Goal: Task Accomplishment & Management: Use online tool/utility

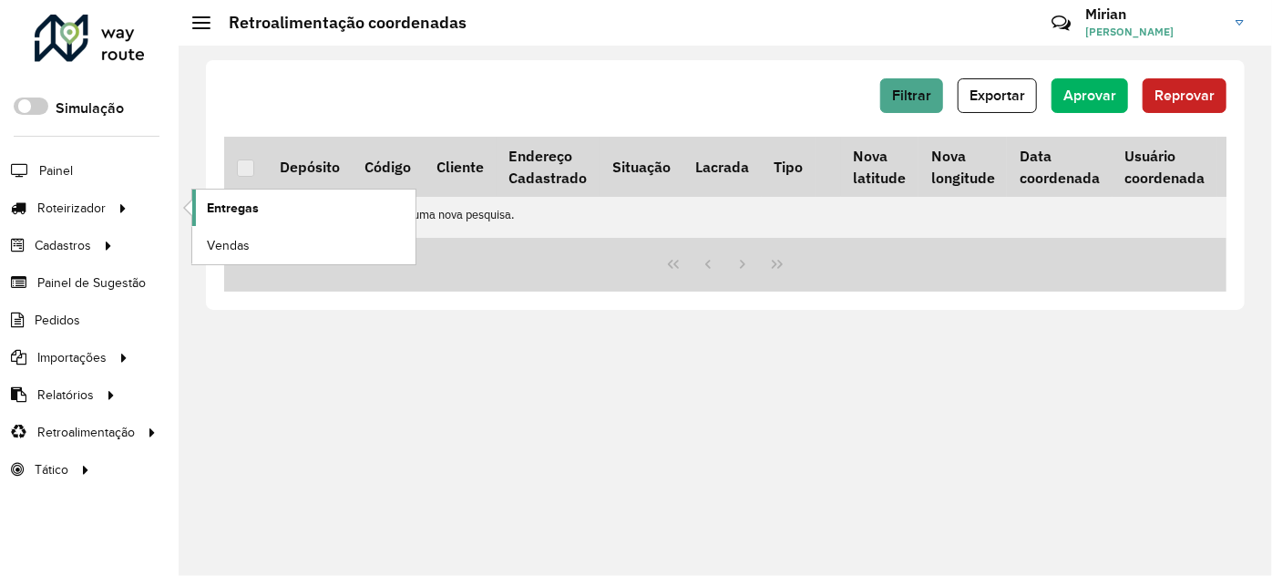
click at [262, 213] on link "Entregas" at bounding box center [303, 208] width 223 height 36
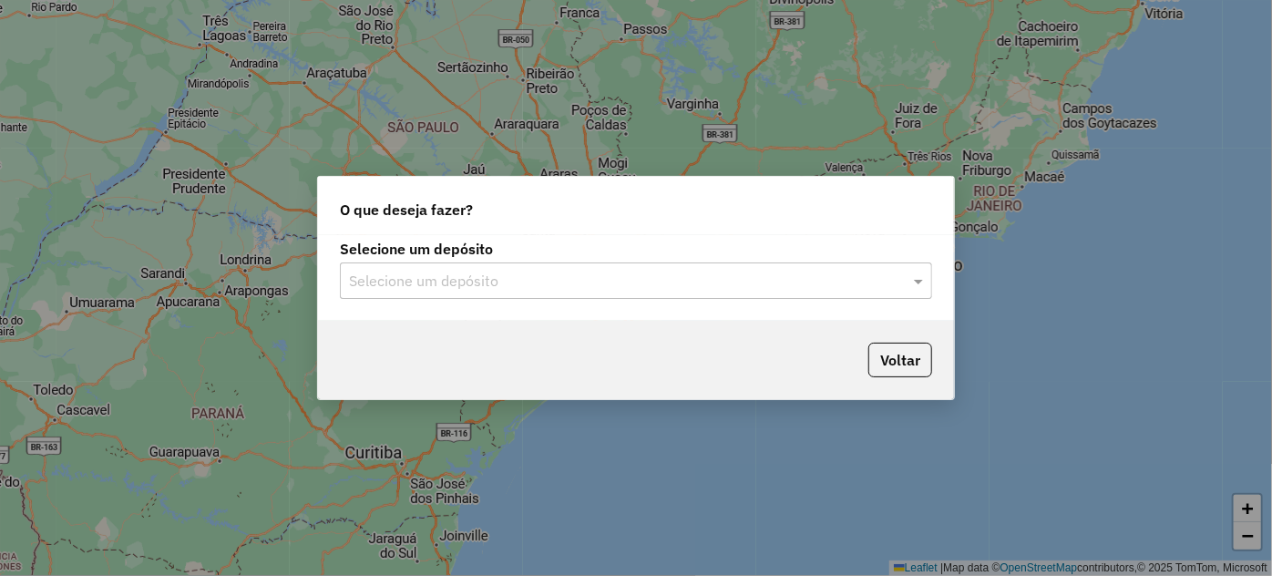
drag, startPoint x: 590, startPoint y: 271, endPoint x: 575, endPoint y: 279, distance: 17.5
click at [590, 271] on input "text" at bounding box center [618, 282] width 538 height 22
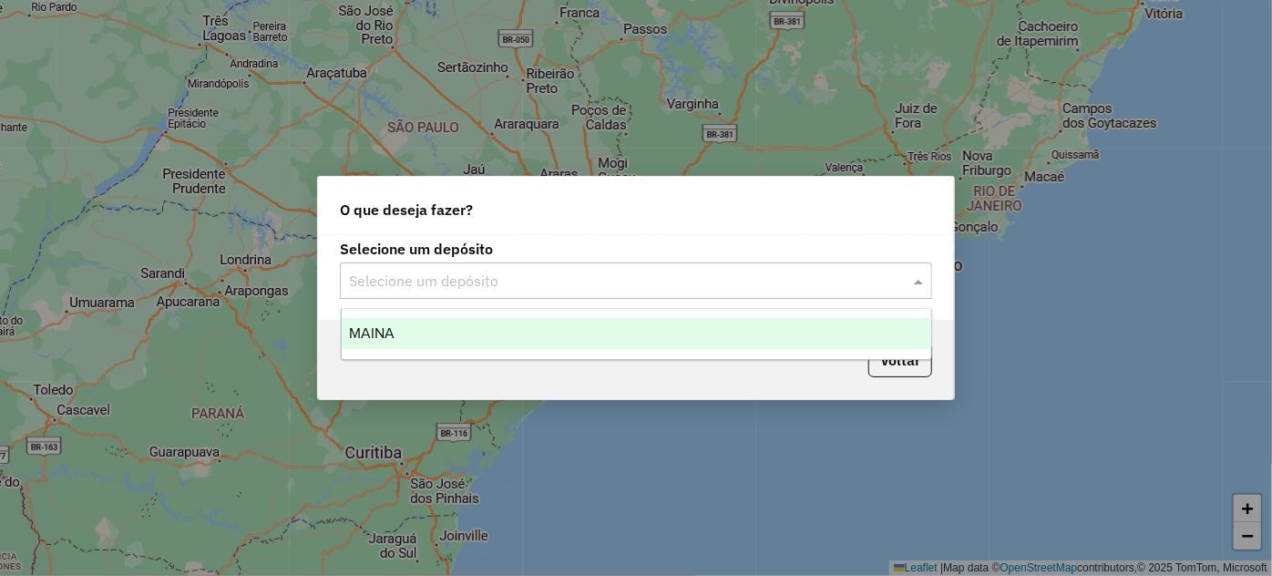
click at [600, 332] on div "MAINA" at bounding box center [637, 333] width 590 height 31
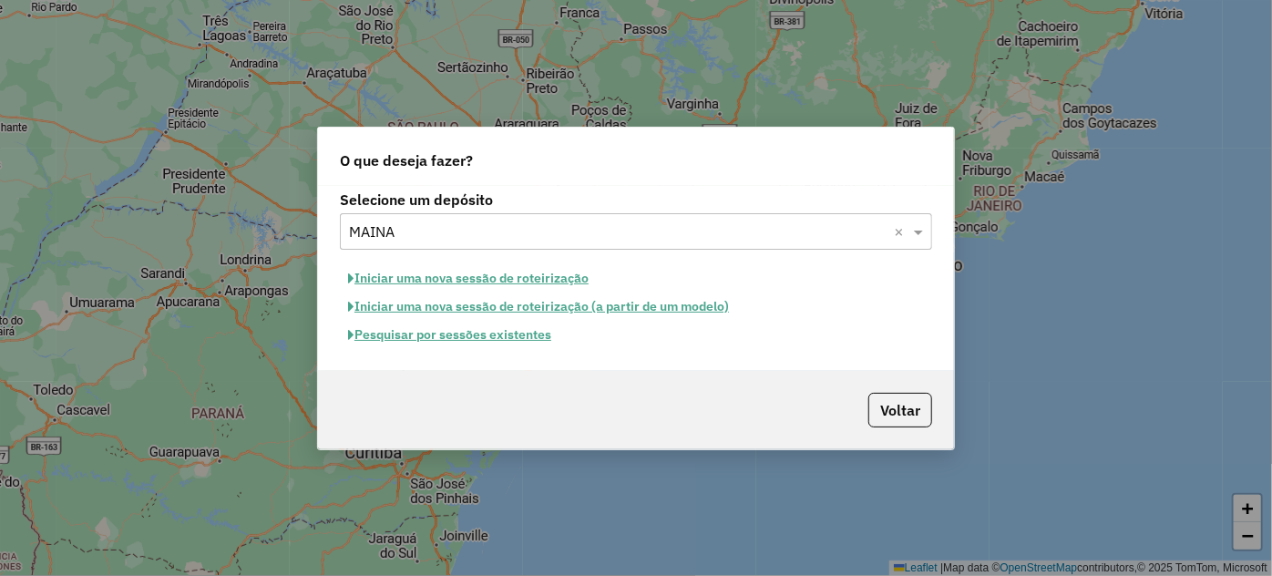
click at [477, 279] on button "Iniciar uma nova sessão de roteirização" at bounding box center [468, 278] width 257 height 28
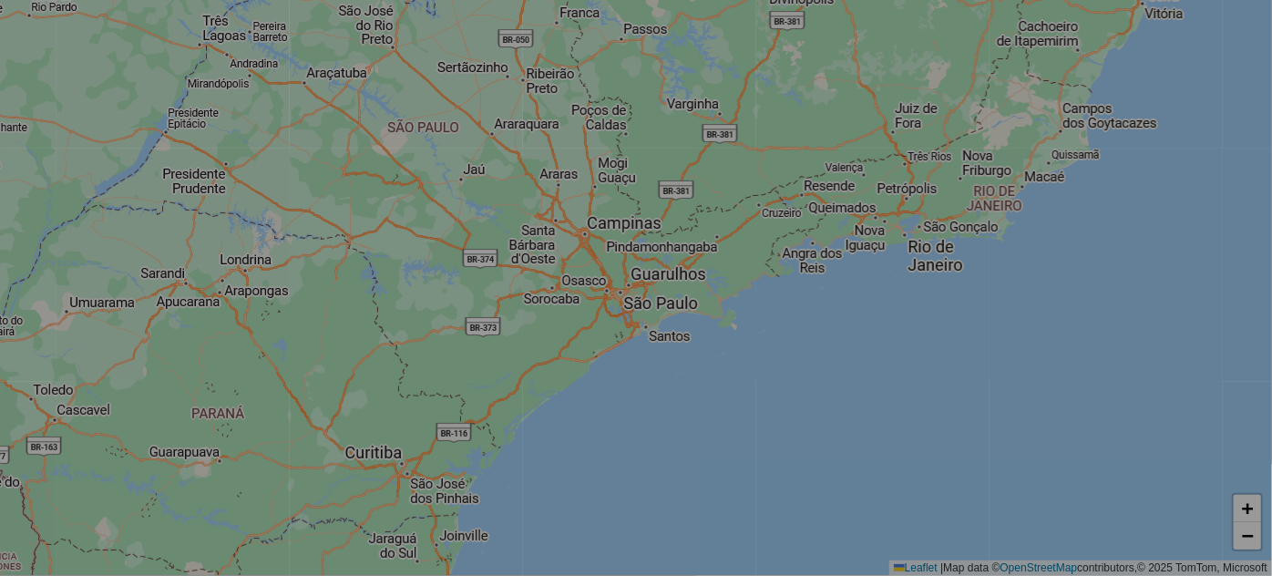
select select "*"
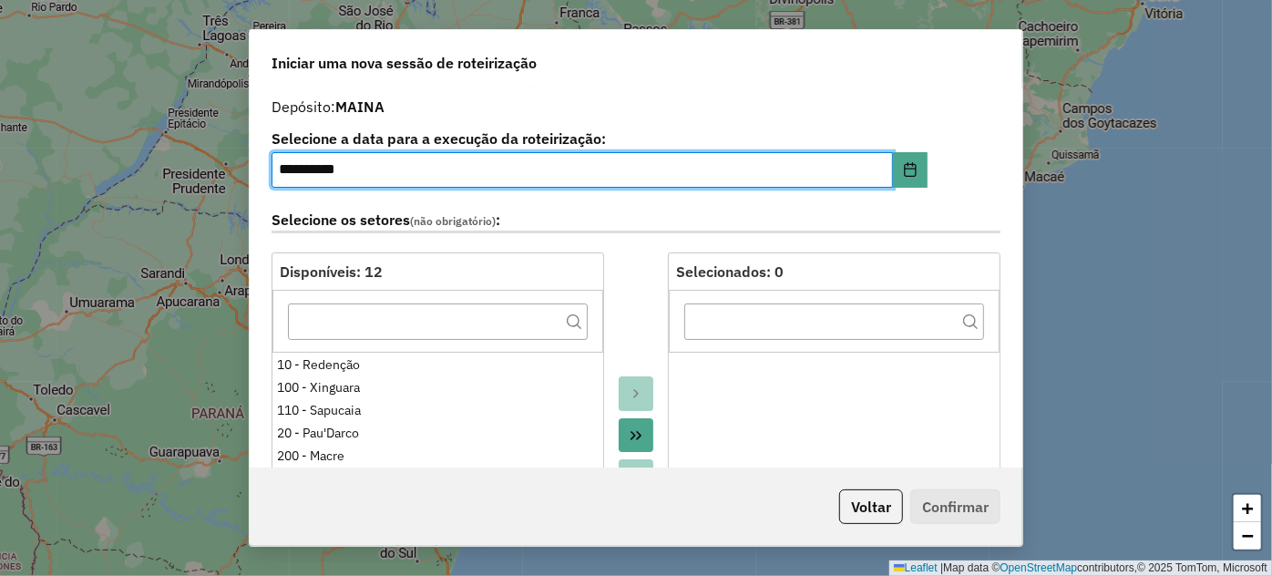
click at [702, 224] on label "Selecione os setores (não obrigatório) :" at bounding box center [636, 221] width 729 height 25
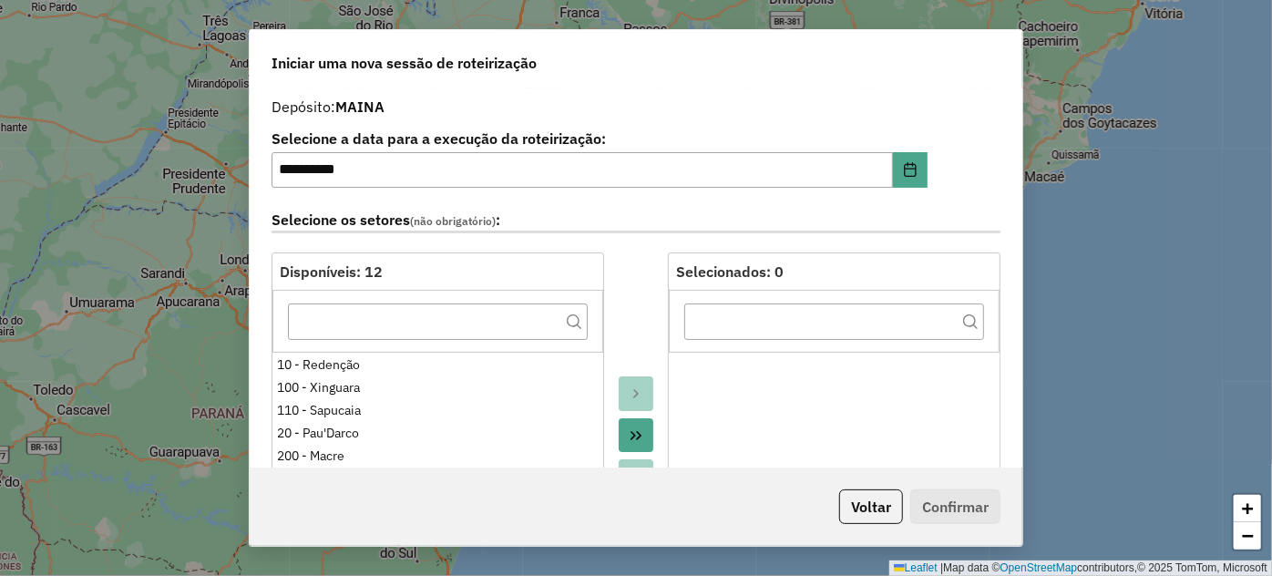
scroll to position [1925, 0]
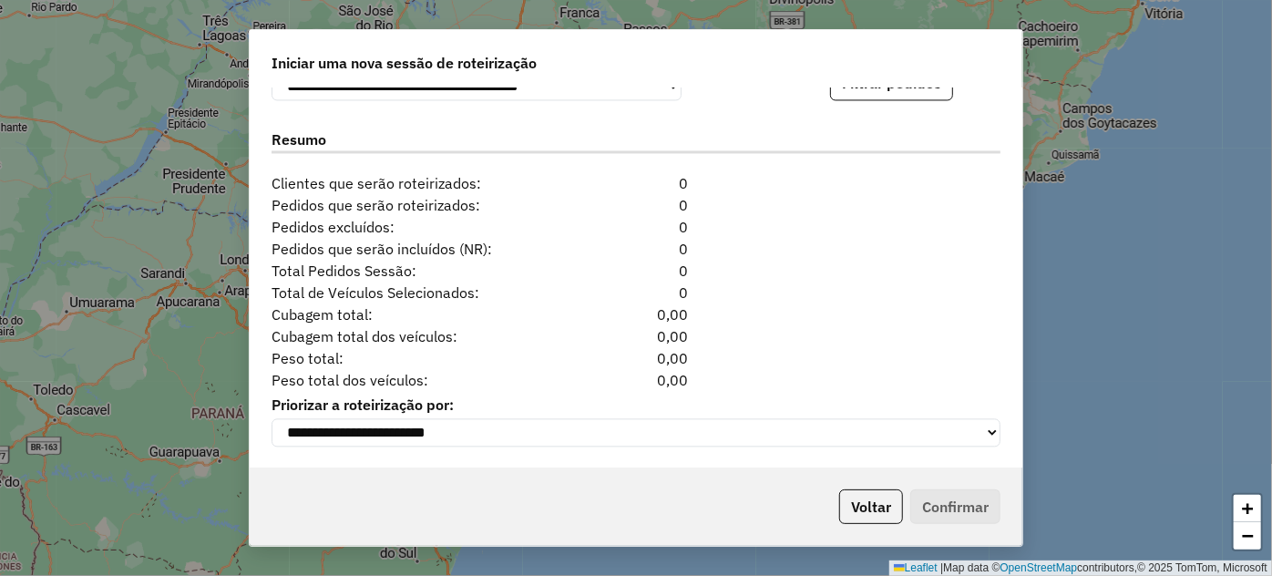
click at [703, 244] on div "Pedidos que serão incluídos (NR): 0" at bounding box center [636, 249] width 751 height 22
click at [624, 222] on div "0" at bounding box center [635, 227] width 125 height 22
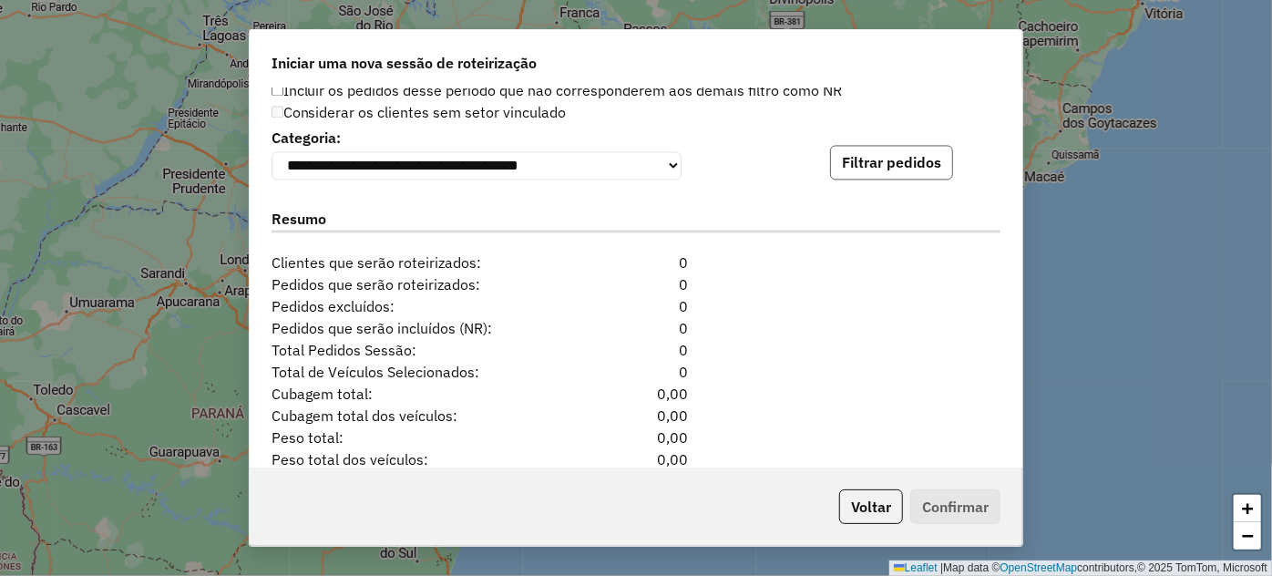
click at [889, 172] on button "Filtrar pedidos" at bounding box center [891, 162] width 123 height 35
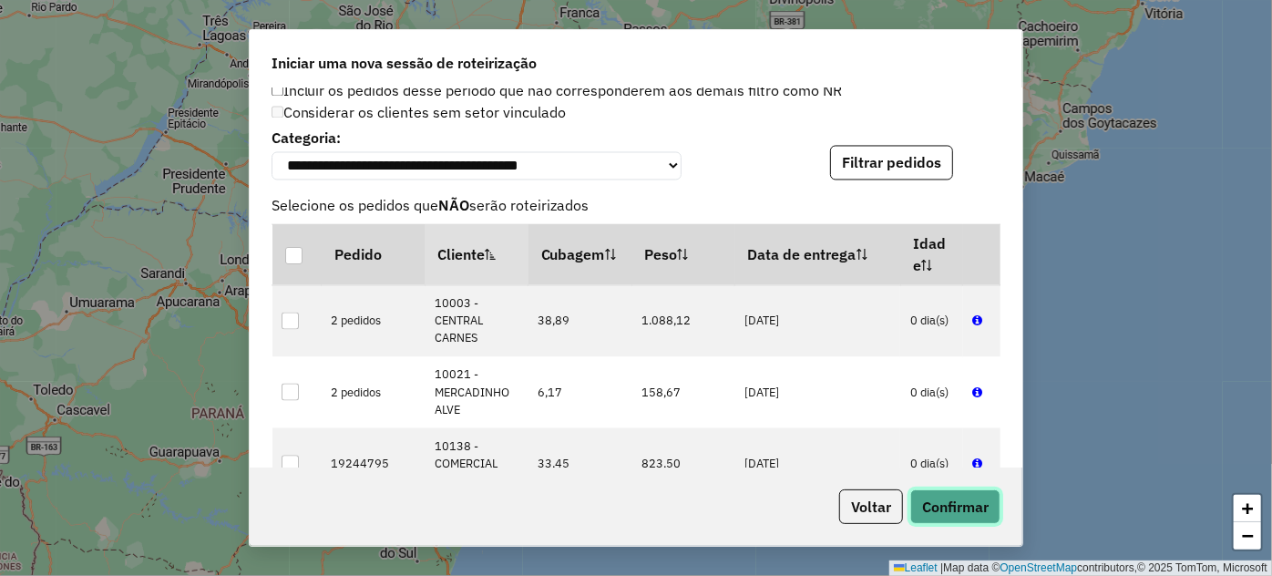
click at [936, 522] on button "Confirmar" at bounding box center [955, 506] width 90 height 35
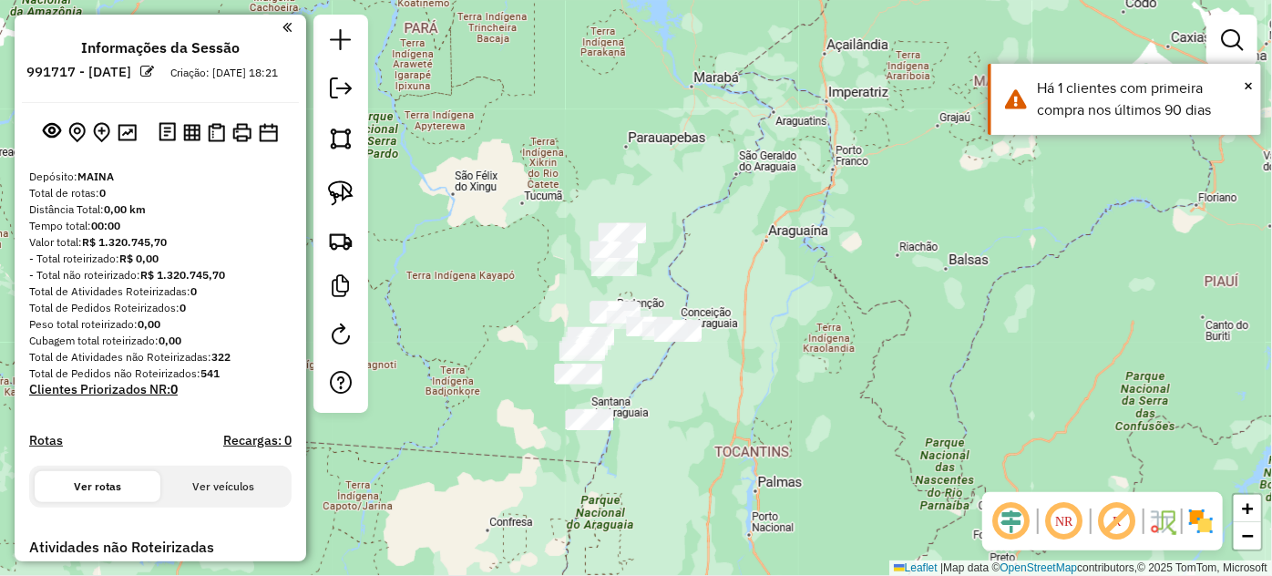
drag, startPoint x: 631, startPoint y: 486, endPoint x: 614, endPoint y: 388, distance: 99.0
click at [614, 388] on div "Janela de atendimento Grade de atendimento Capacidade Transportadoras Veículos …" at bounding box center [636, 288] width 1272 height 576
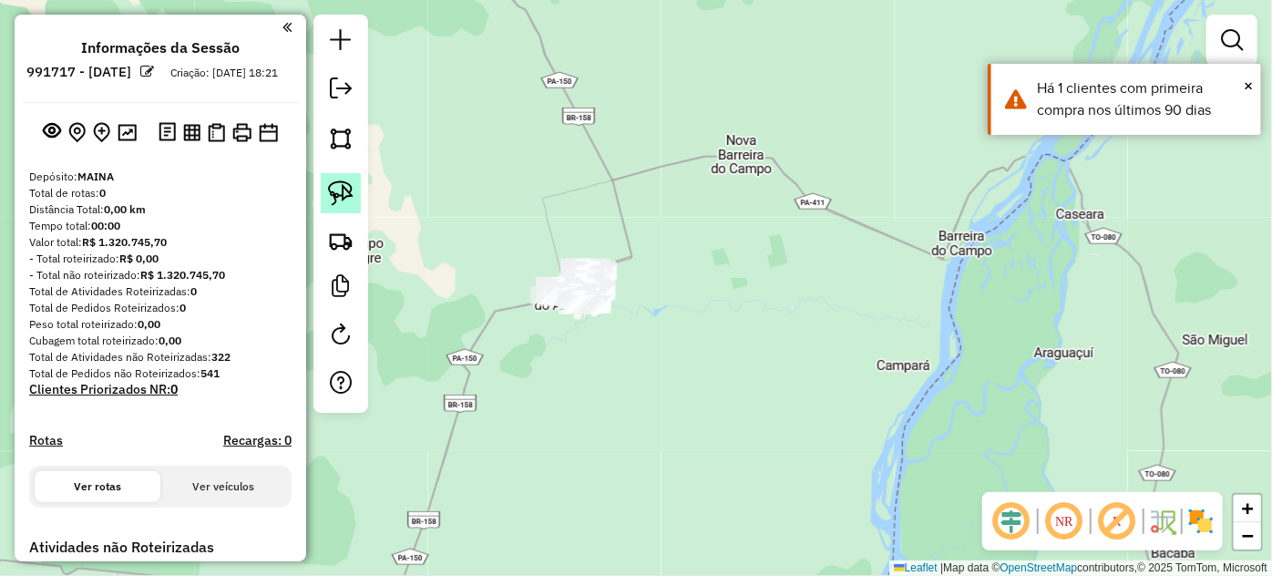
click at [355, 191] on link at bounding box center [341, 193] width 40 height 40
drag, startPoint x: 546, startPoint y: 308, endPoint x: 666, endPoint y: 186, distance: 171.4
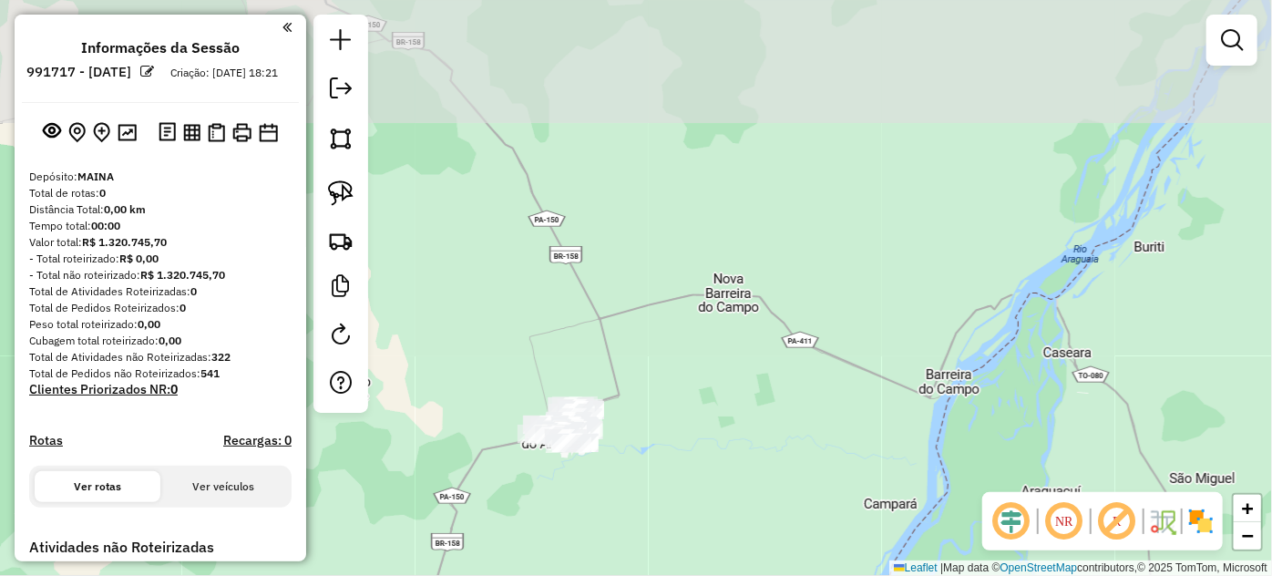
drag, startPoint x: 557, startPoint y: 213, endPoint x: 549, endPoint y: 260, distance: 47.2
click at [552, 262] on div "Janela de atendimento Grade de atendimento Capacidade Transportadoras Veículos …" at bounding box center [636, 288] width 1272 height 576
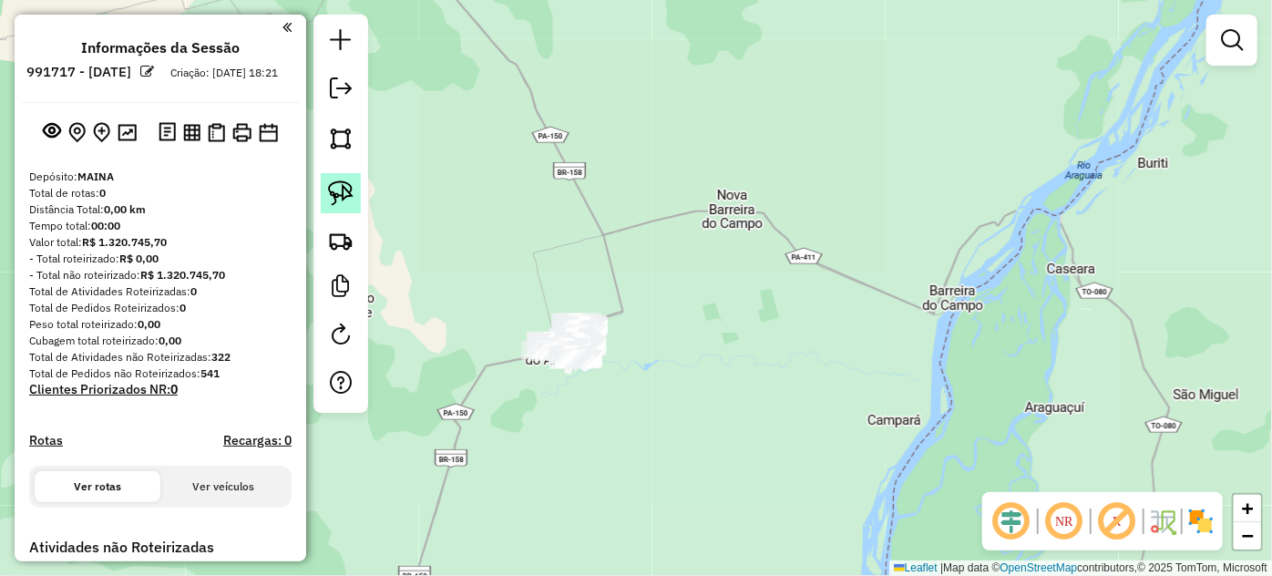
click at [340, 199] on img at bounding box center [341, 193] width 26 height 26
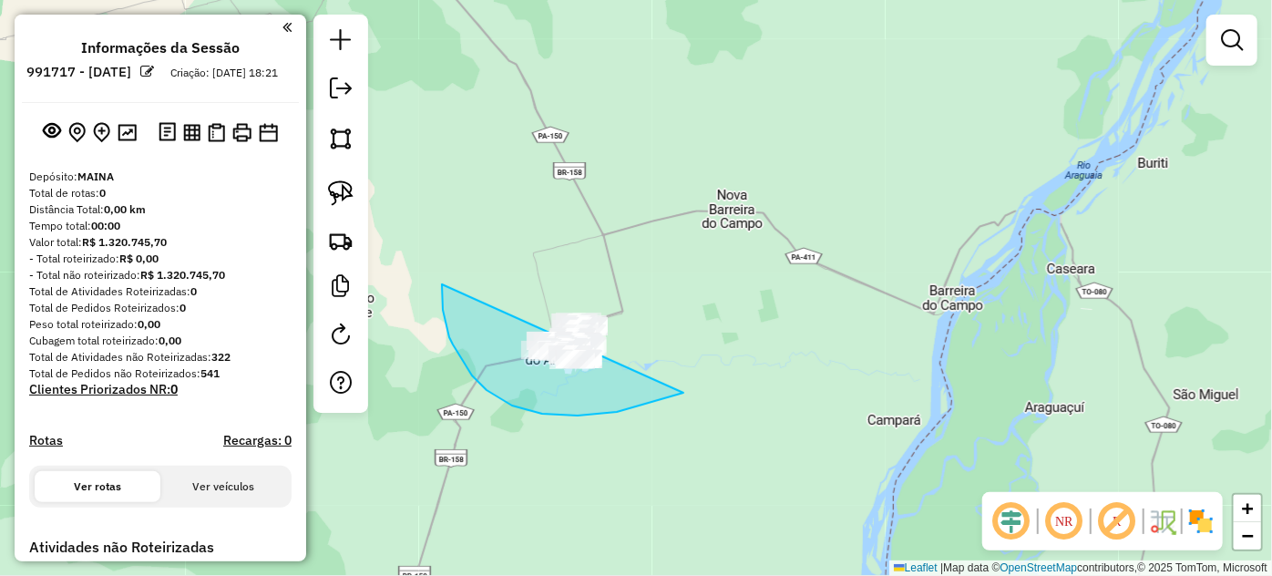
drag, startPoint x: 542, startPoint y: 414, endPoint x: 775, endPoint y: 286, distance: 265.9
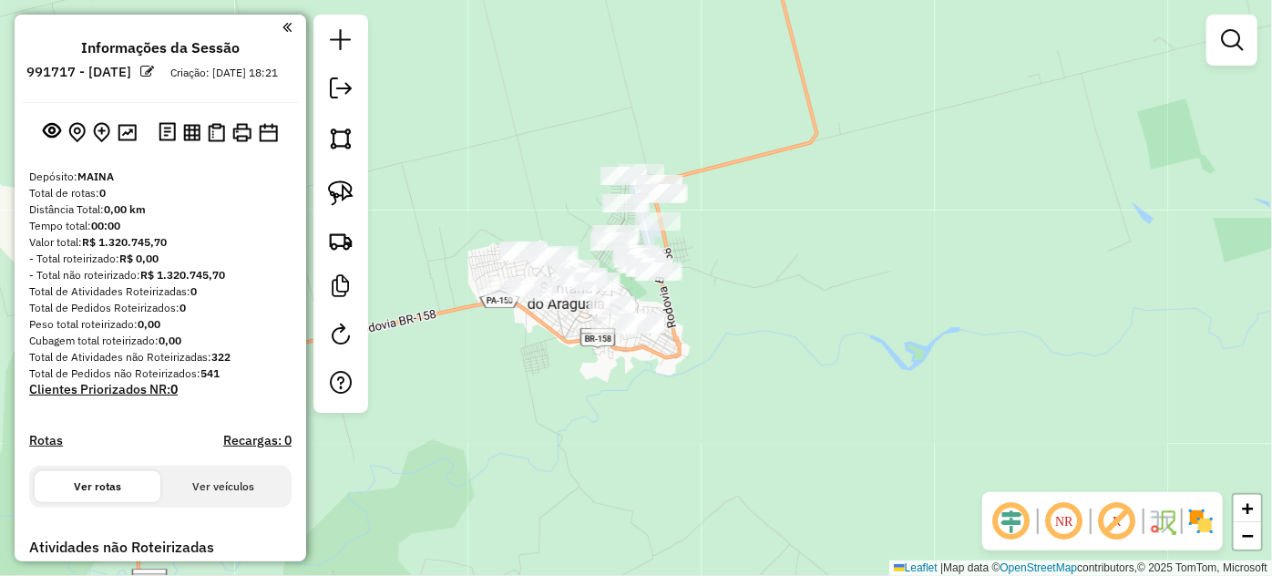
drag, startPoint x: 1232, startPoint y: 44, endPoint x: 1206, endPoint y: 56, distance: 28.1
click at [1232, 44] on em at bounding box center [1232, 40] width 22 height 22
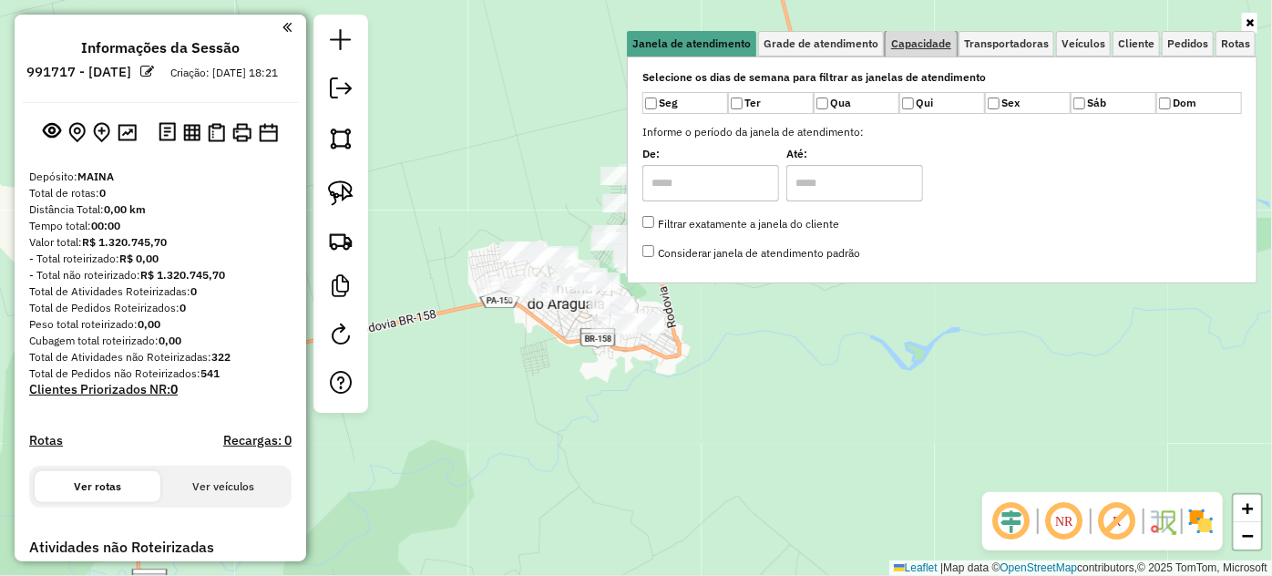
click at [918, 40] on span "Capacidade" at bounding box center [921, 43] width 60 height 11
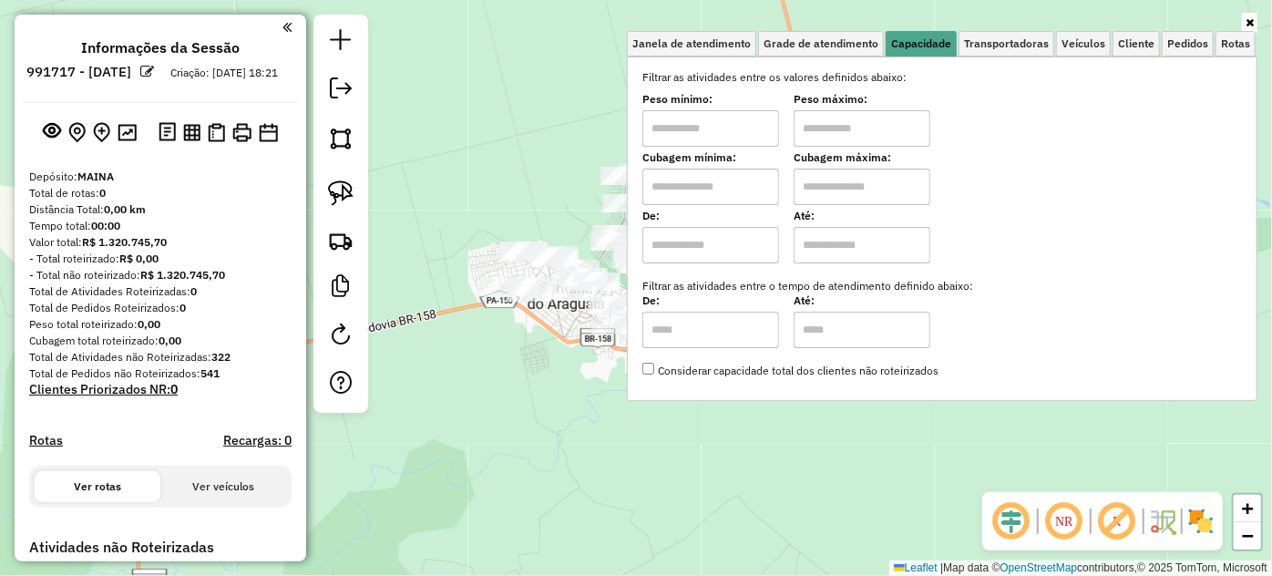
click at [887, 181] on input "text" at bounding box center [862, 187] width 137 height 36
type input "********"
drag, startPoint x: 738, startPoint y: 184, endPoint x: 737, endPoint y: 203, distance: 19.2
click at [738, 184] on input "text" at bounding box center [710, 187] width 137 height 36
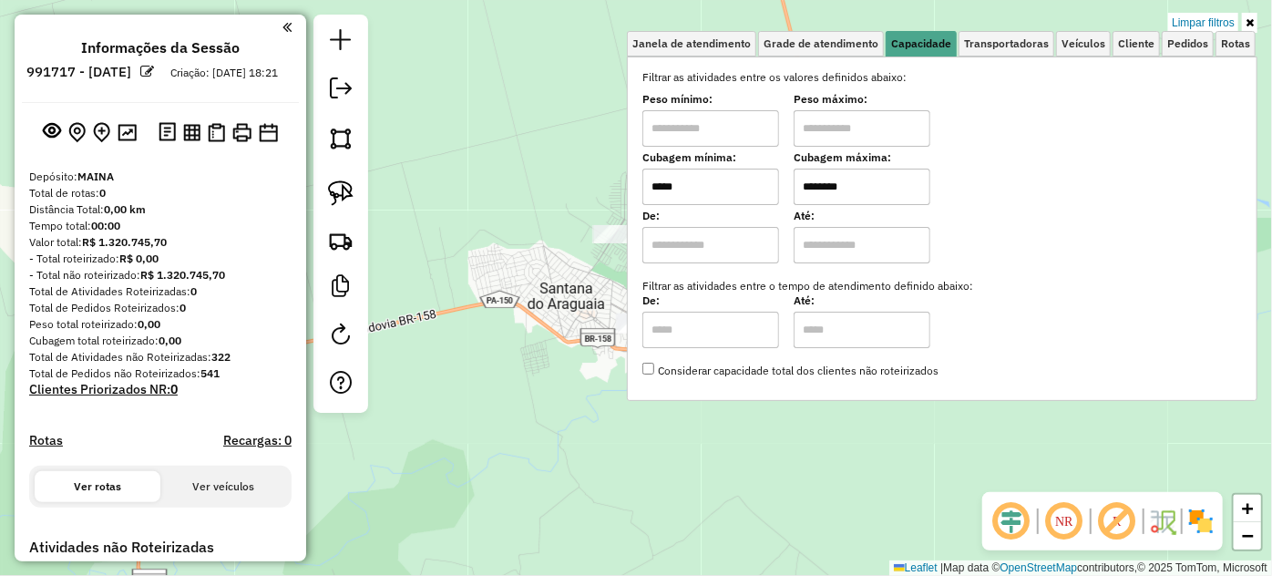
click at [590, 320] on div "Limpar filtros Janela de atendimento Grade de atendimento Capacidade Transporta…" at bounding box center [636, 288] width 1272 height 576
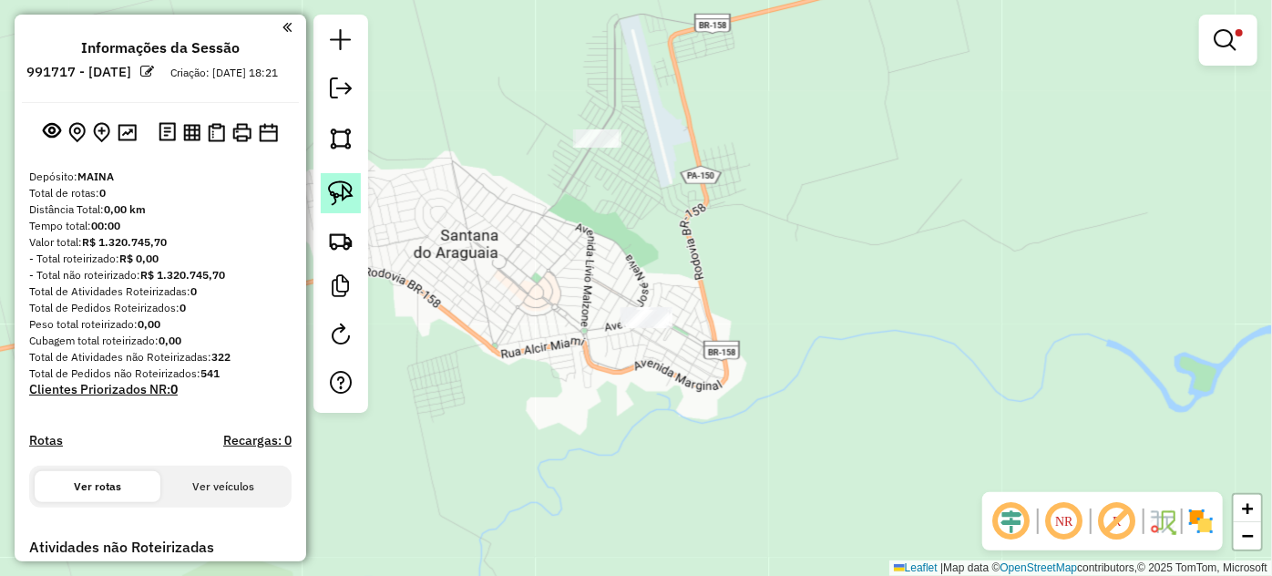
click at [340, 186] on img at bounding box center [341, 193] width 26 height 26
drag, startPoint x: 598, startPoint y: 280, endPoint x: 714, endPoint y: 294, distance: 117.5
drag, startPoint x: 337, startPoint y: 203, endPoint x: 522, endPoint y: 107, distance: 208.7
click at [337, 202] on img at bounding box center [341, 193] width 26 height 26
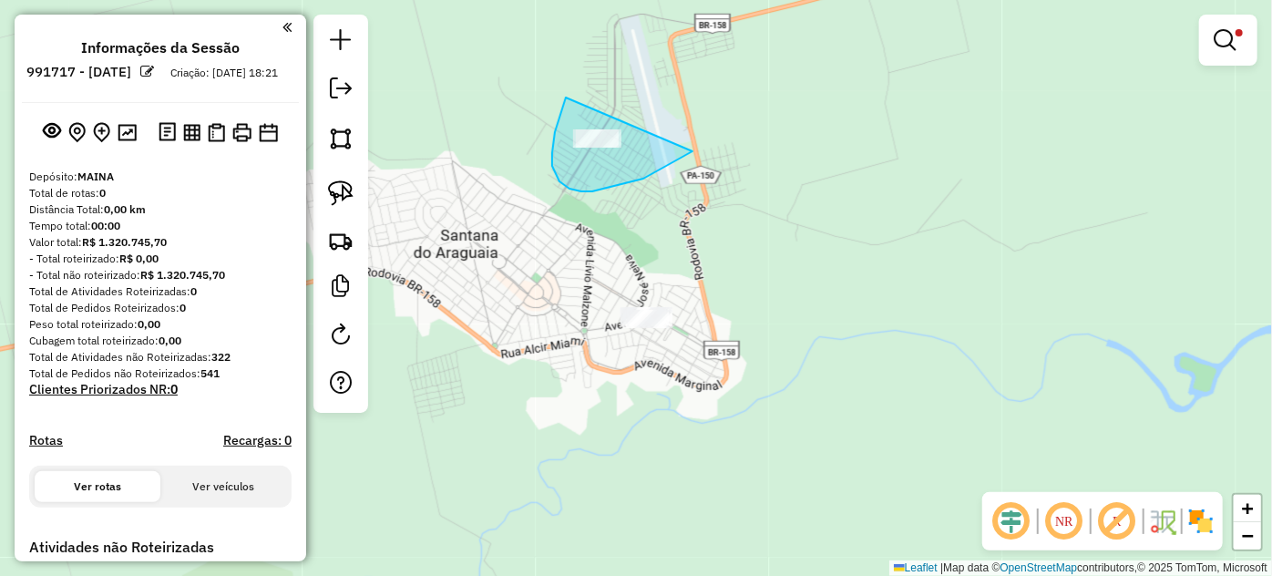
drag, startPoint x: 555, startPoint y: 132, endPoint x: 729, endPoint y: 108, distance: 175.8
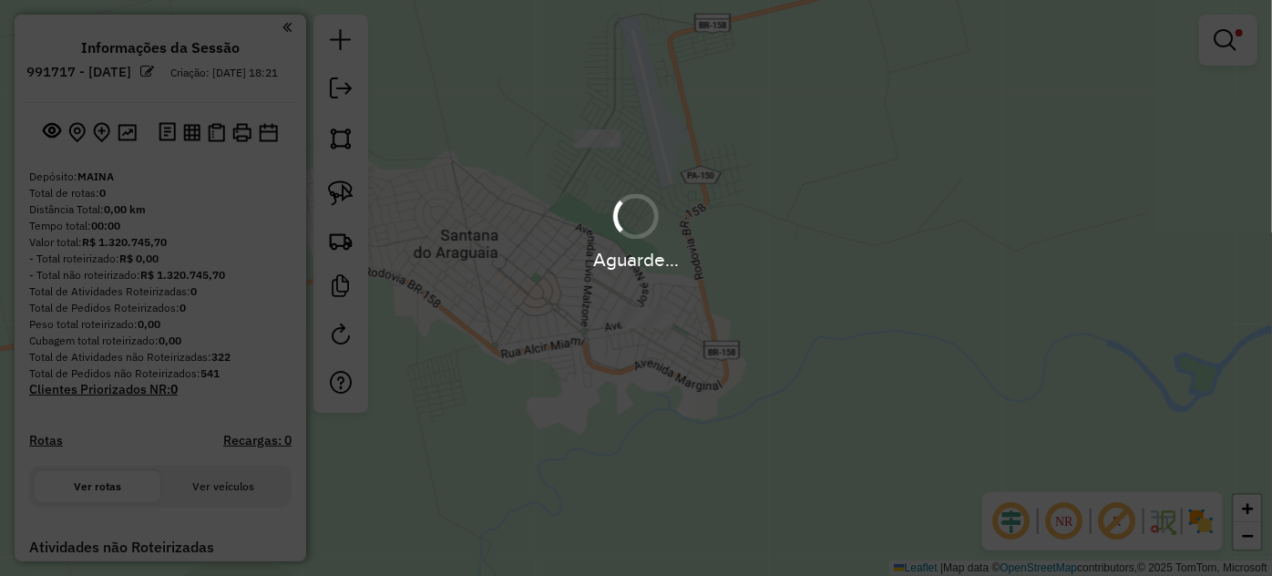
click at [1222, 44] on div "Aguarde..." at bounding box center [636, 288] width 1272 height 576
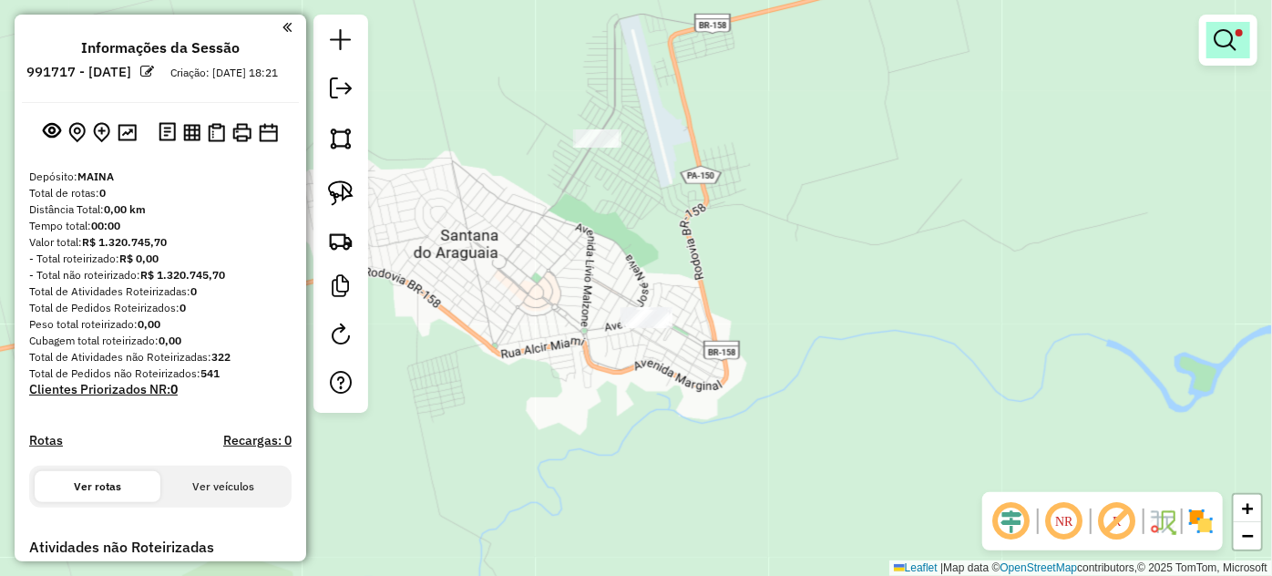
click at [1225, 41] on em at bounding box center [1225, 40] width 22 height 22
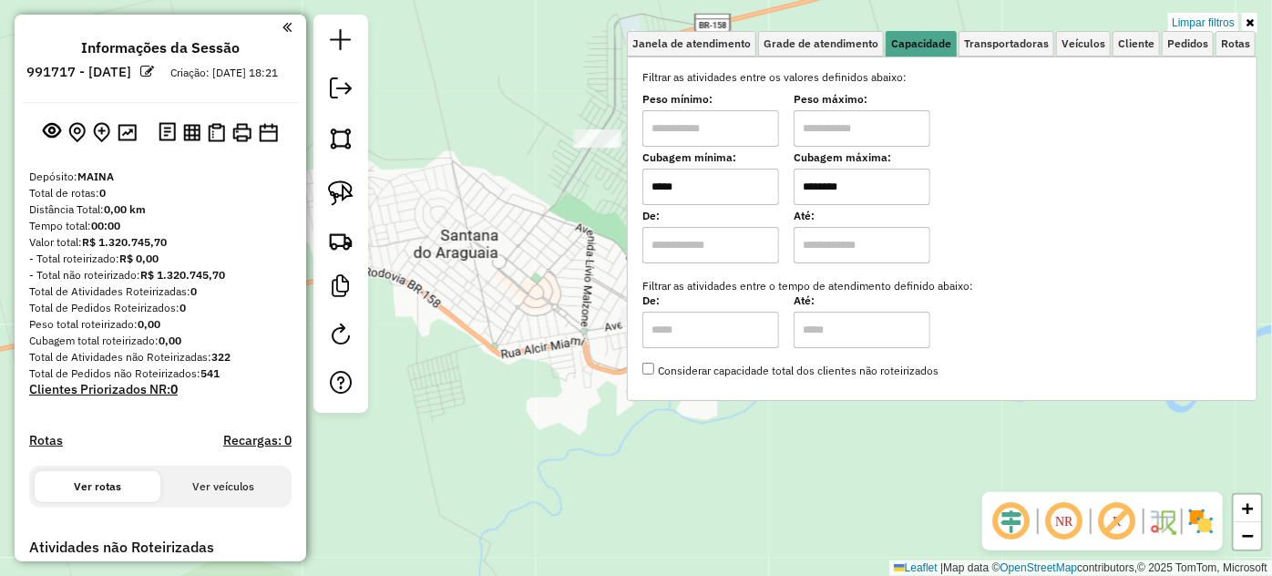
click at [756, 183] on input "*****" at bounding box center [710, 187] width 137 height 36
click at [756, 182] on input "*****" at bounding box center [710, 187] width 137 height 36
click at [706, 179] on input "*****" at bounding box center [710, 187] width 137 height 36
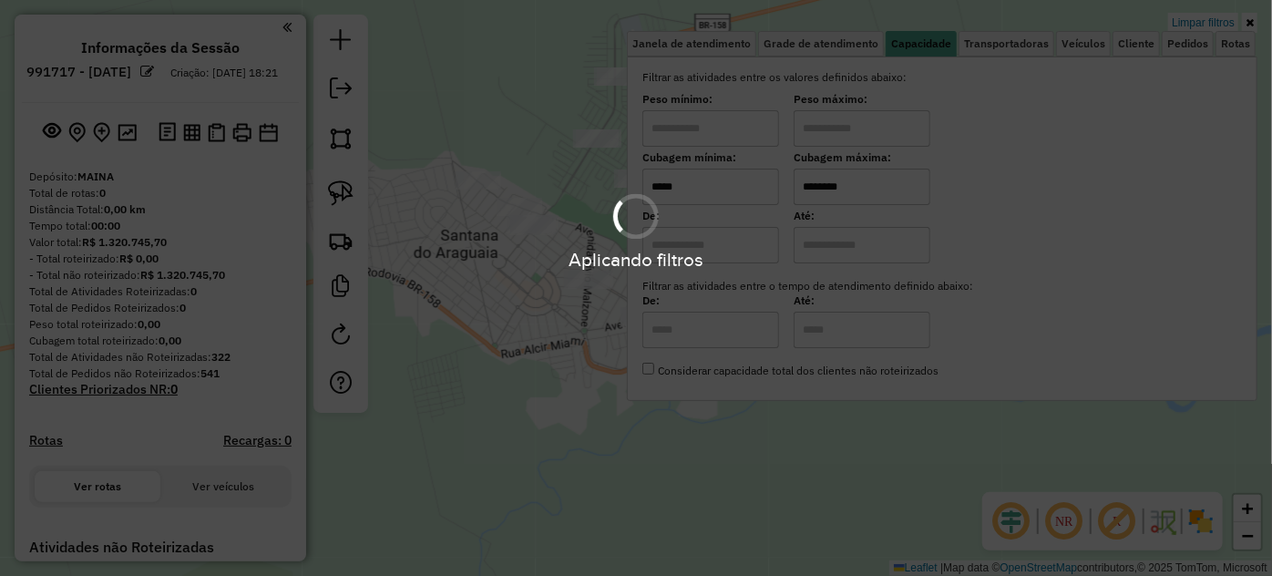
type input "*****"
click at [508, 338] on div "Limpar filtros Janela de atendimento Grade de atendimento Capacidade Transporta…" at bounding box center [636, 288] width 1272 height 576
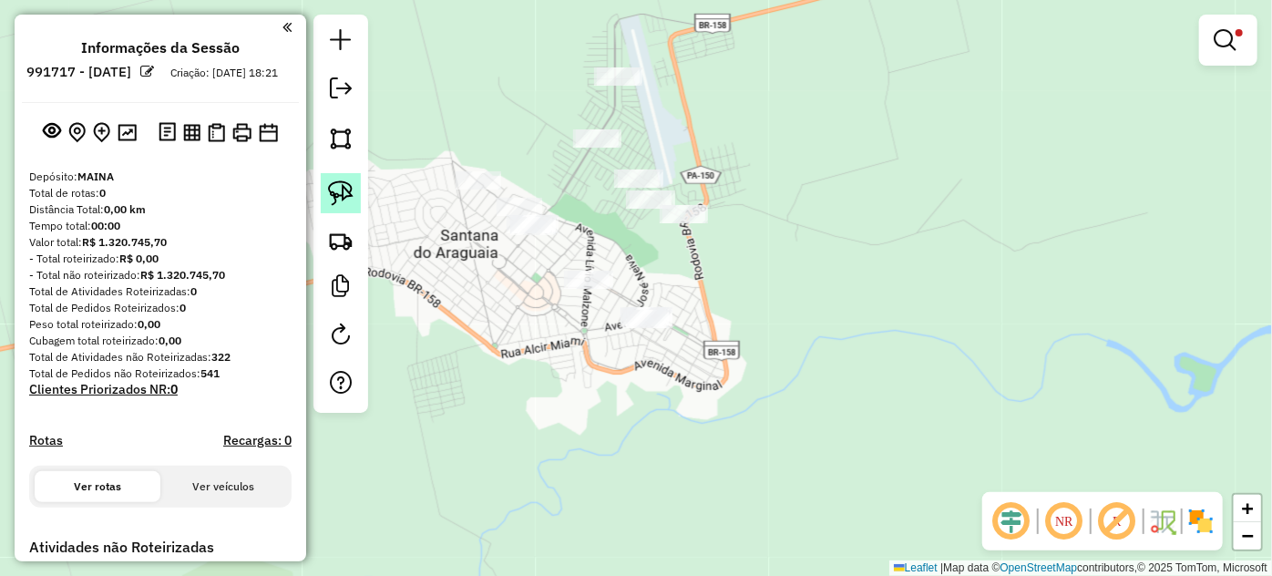
click at [343, 198] on img at bounding box center [341, 193] width 26 height 26
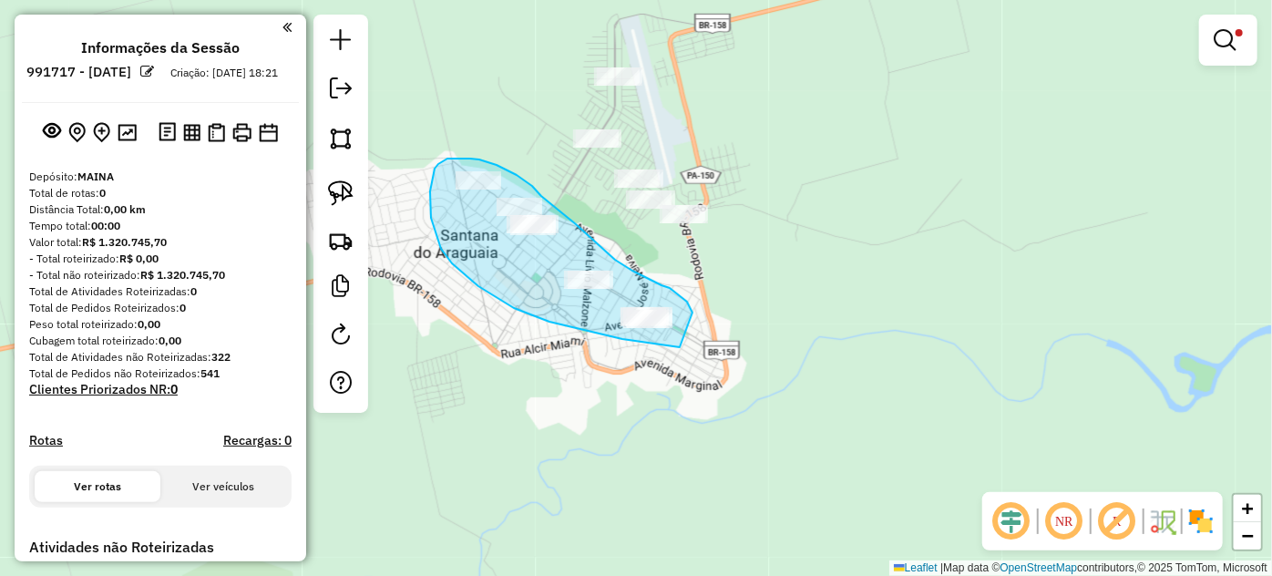
drag, startPoint x: 683, startPoint y: 298, endPoint x: 758, endPoint y: 339, distance: 85.2
click at [758, 339] on div "Limpar filtros Janela de atendimento Grade de atendimento Capacidade Transporta…" at bounding box center [636, 288] width 1272 height 576
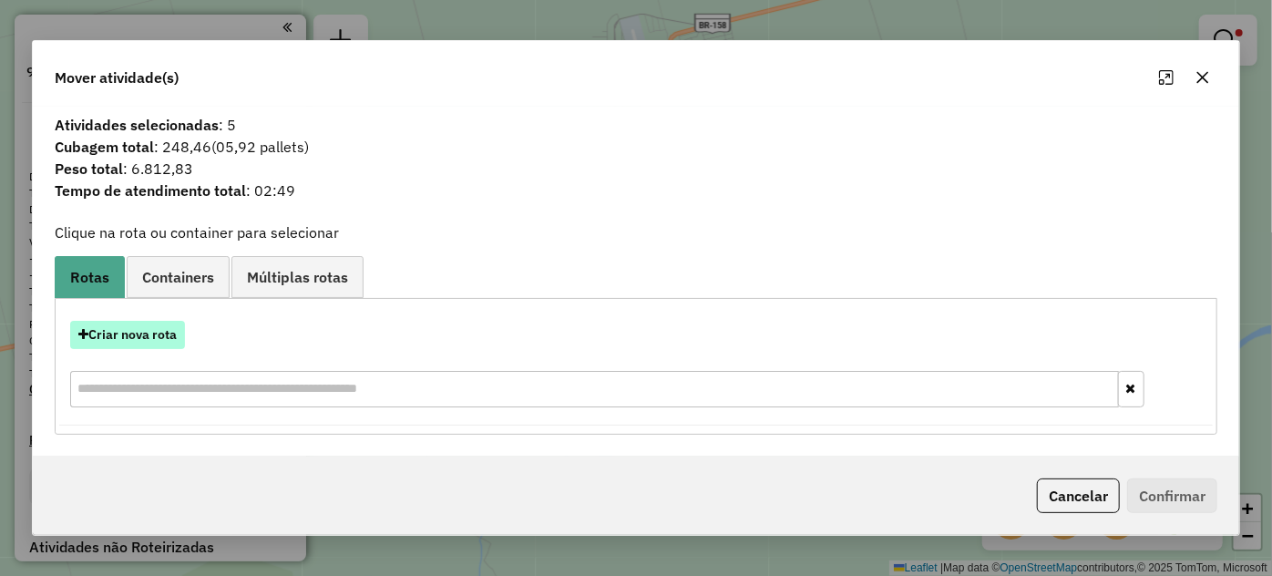
click at [149, 342] on button "Criar nova rota" at bounding box center [127, 335] width 115 height 28
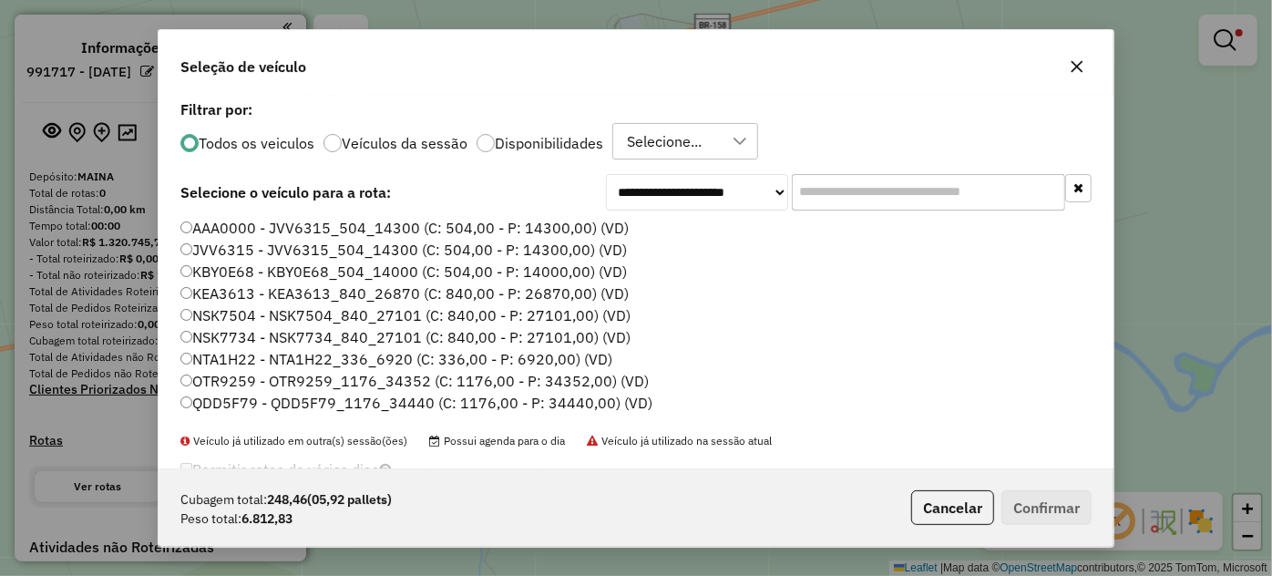
scroll to position [9, 5]
click at [894, 195] on input "text" at bounding box center [928, 191] width 273 height 36
paste input "*******"
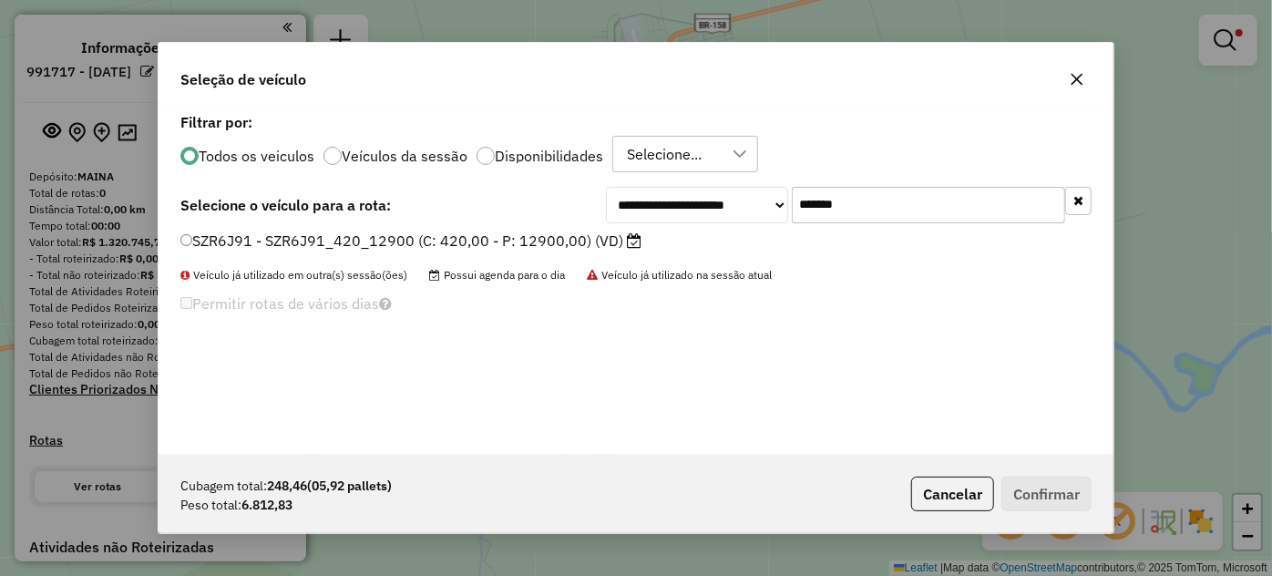
type input "*******"
click at [479, 237] on label "SZR6J91 - SZR6J91_420_12900 (C: 420,00 - P: 12900,00) (VD)" at bounding box center [410, 241] width 461 height 22
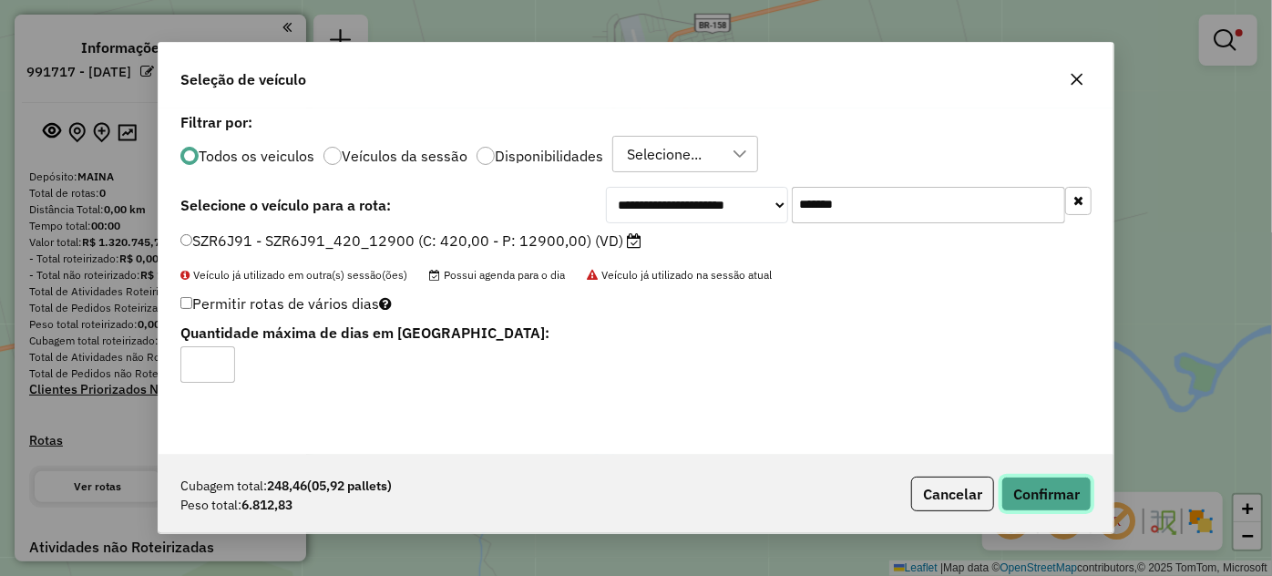
click at [1066, 507] on button "Confirmar" at bounding box center [1046, 494] width 90 height 35
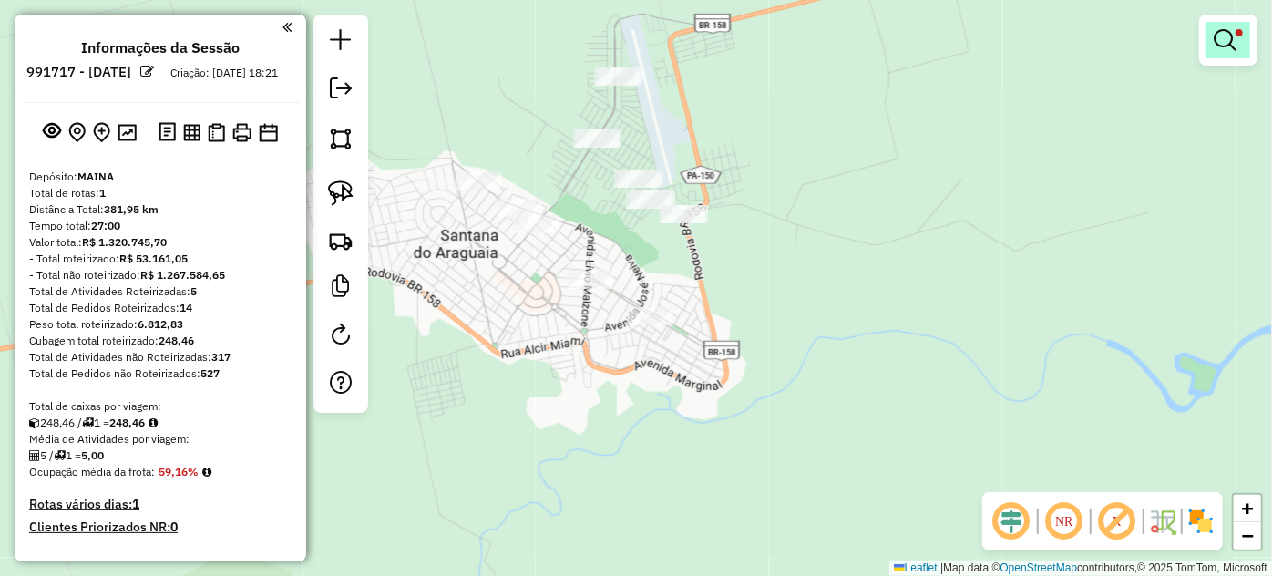
click at [1227, 46] on em at bounding box center [1225, 40] width 22 height 22
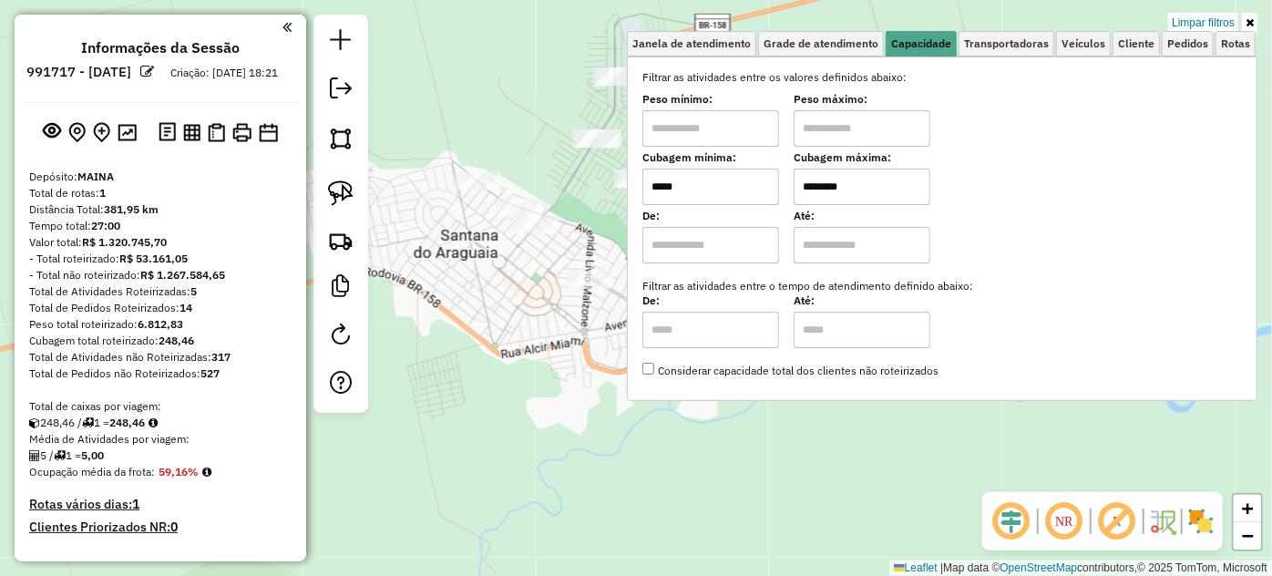
click at [727, 184] on input "*****" at bounding box center [710, 187] width 137 height 36
type input "****"
click at [549, 190] on div "Limpar filtros Janela de atendimento Grade de atendimento Capacidade Transporta…" at bounding box center [636, 288] width 1272 height 576
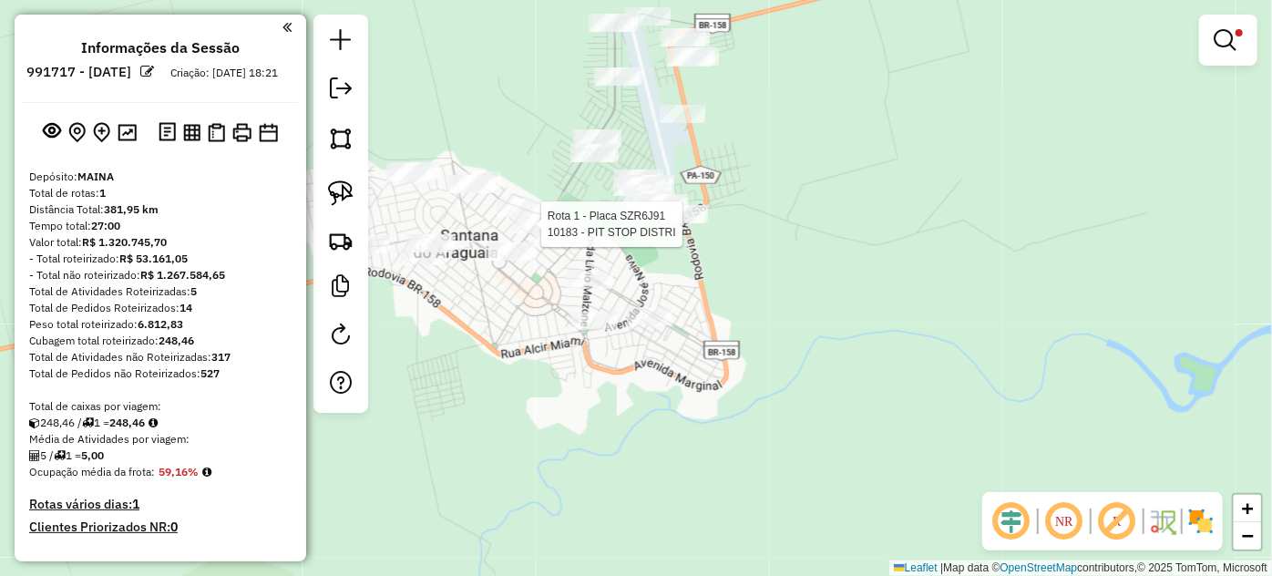
select select "**********"
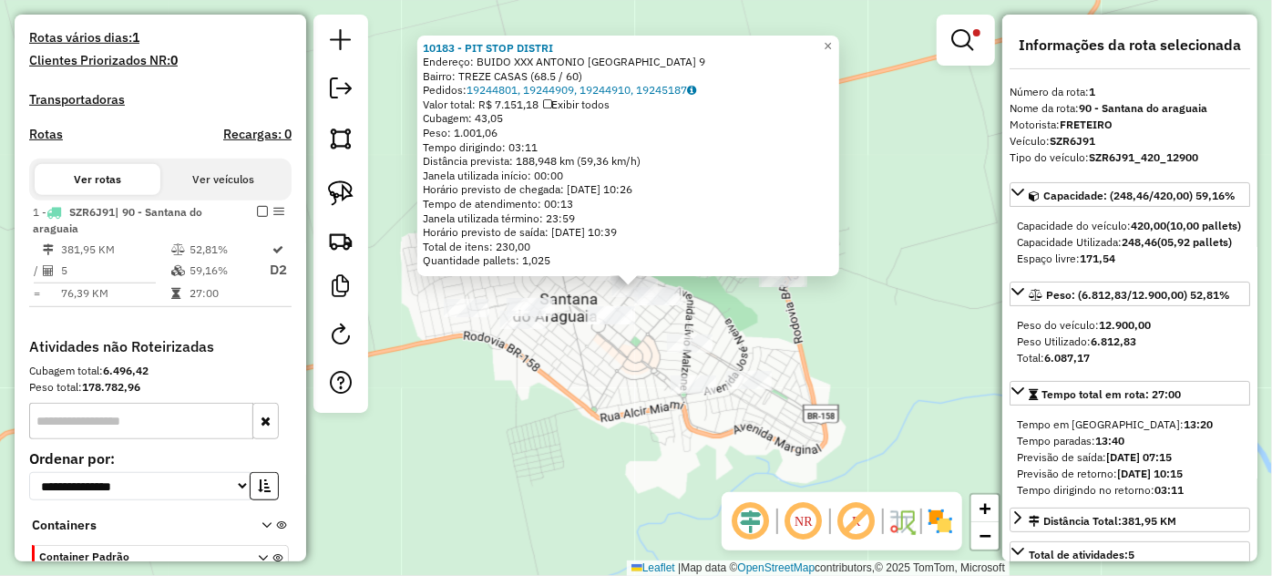
scroll to position [585, 0]
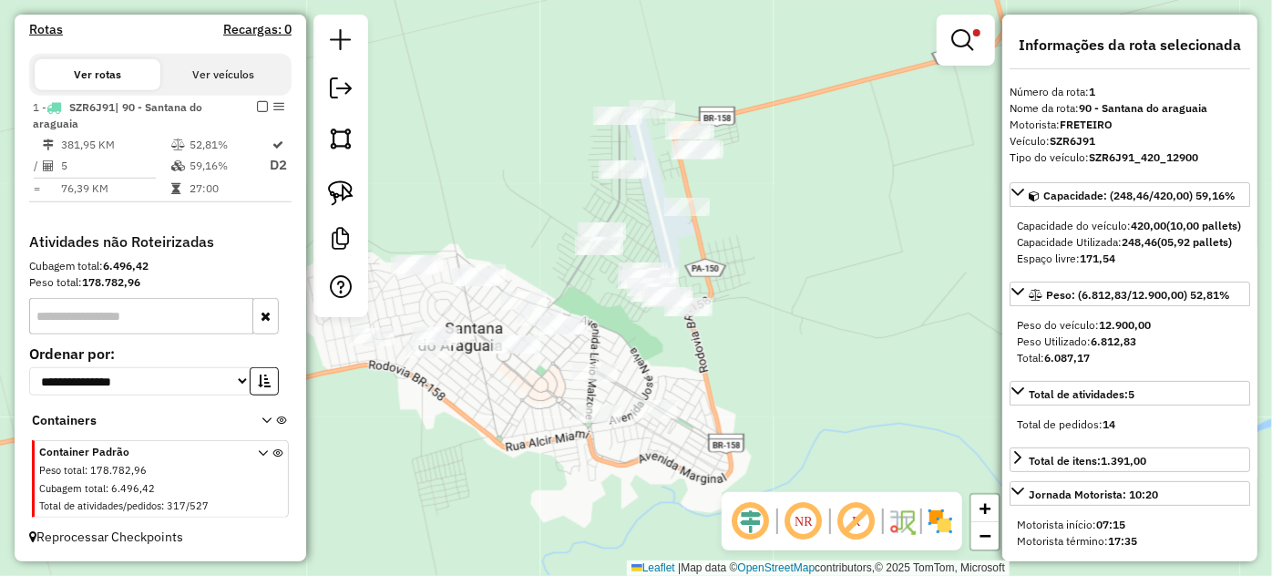
drag, startPoint x: 624, startPoint y: 145, endPoint x: 486, endPoint y: 175, distance: 141.7
click at [523, 175] on div "Limpar filtros Janela de atendimento Grade de atendimento Capacidade Transporta…" at bounding box center [636, 288] width 1272 height 576
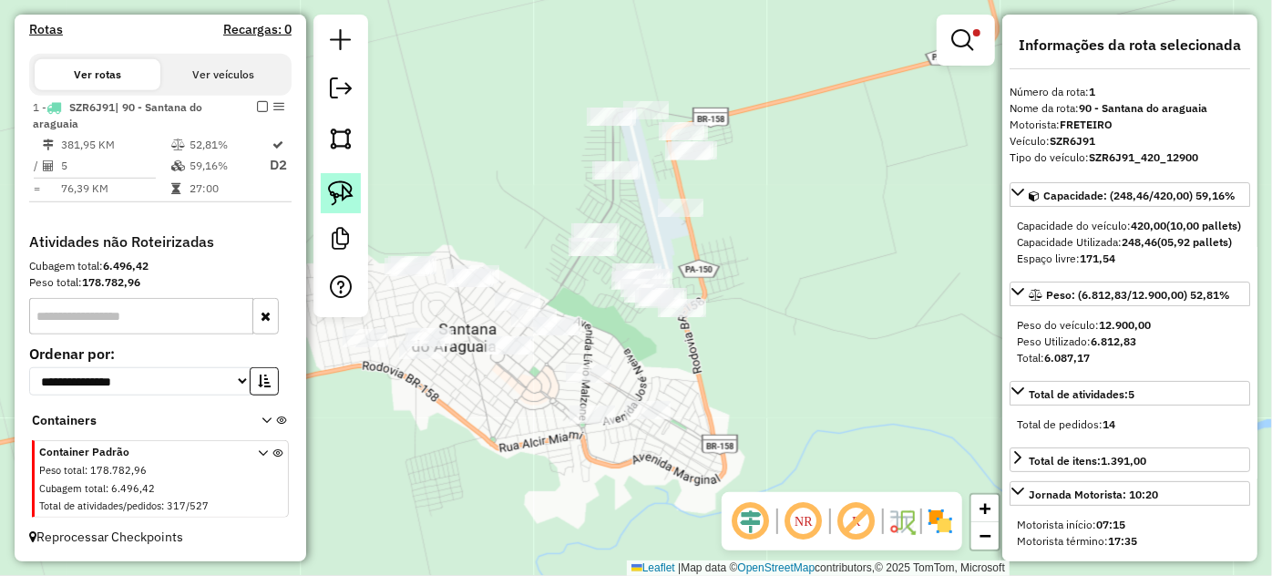
click at [351, 186] on img at bounding box center [341, 193] width 26 height 26
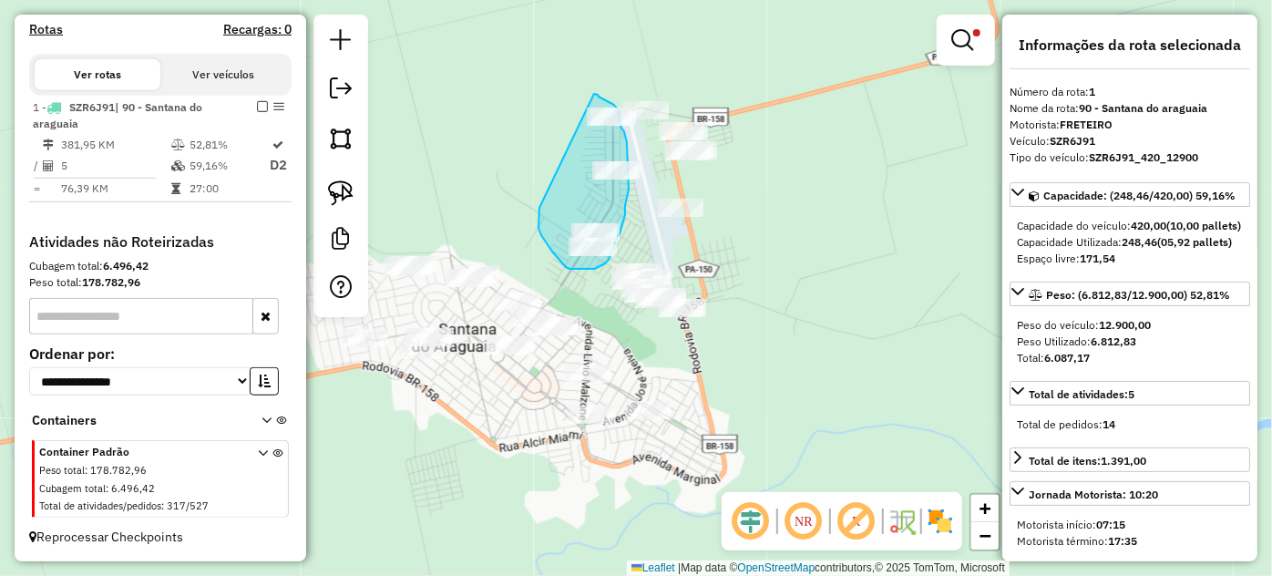
drag, startPoint x: 538, startPoint y: 228, endPoint x: 592, endPoint y: 94, distance: 144.3
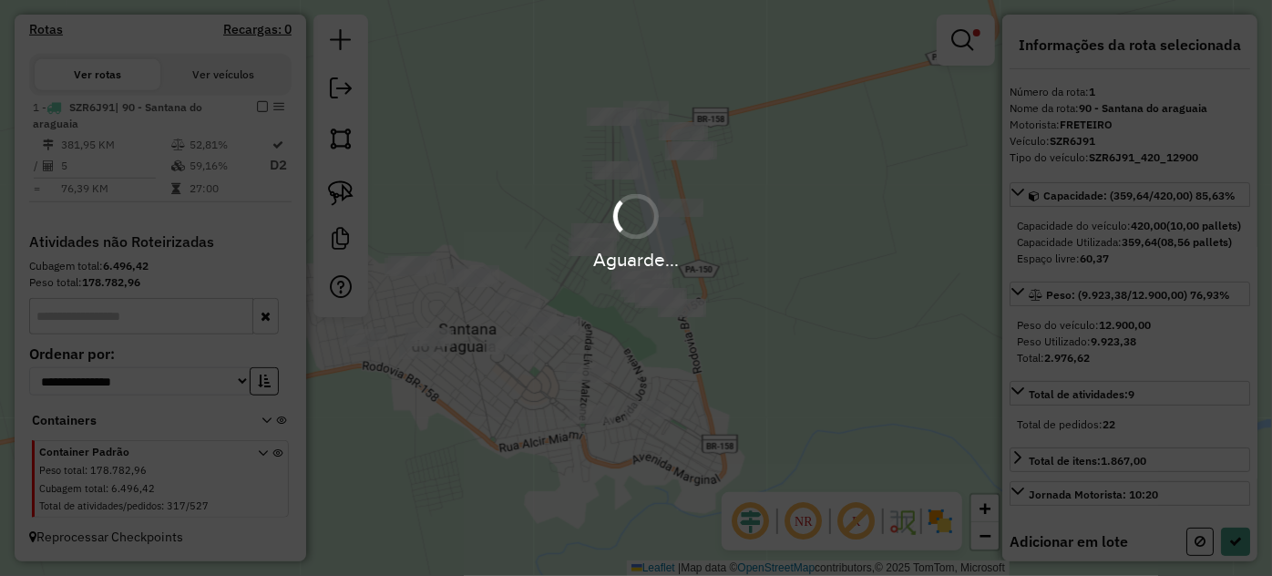
select select "**********"
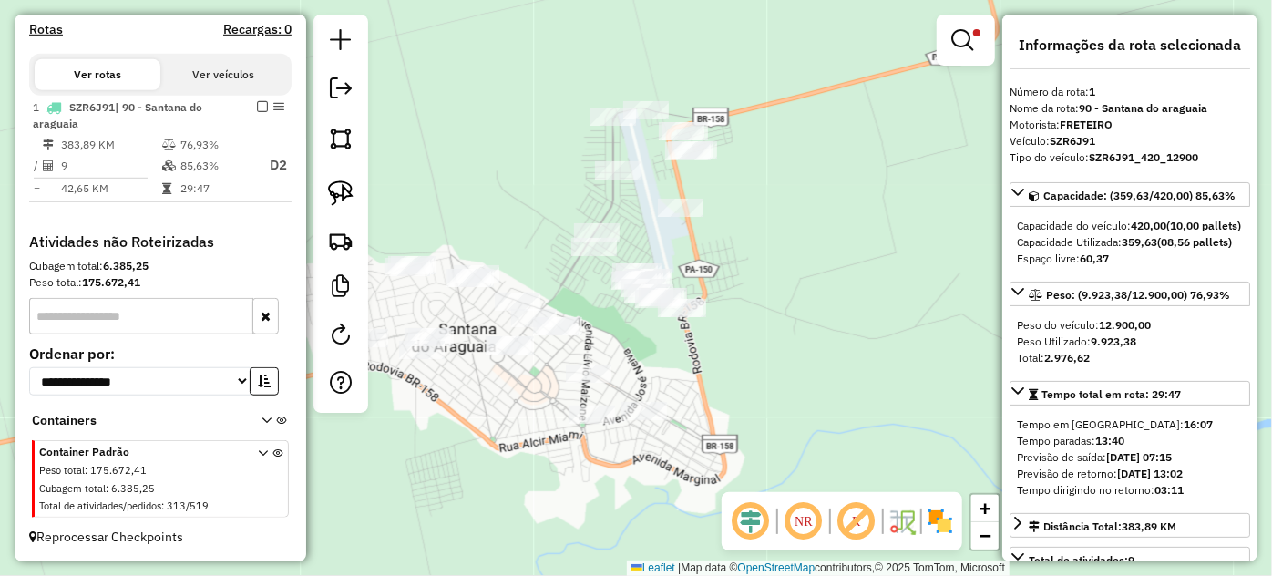
click at [579, 424] on div at bounding box center [592, 414] width 46 height 18
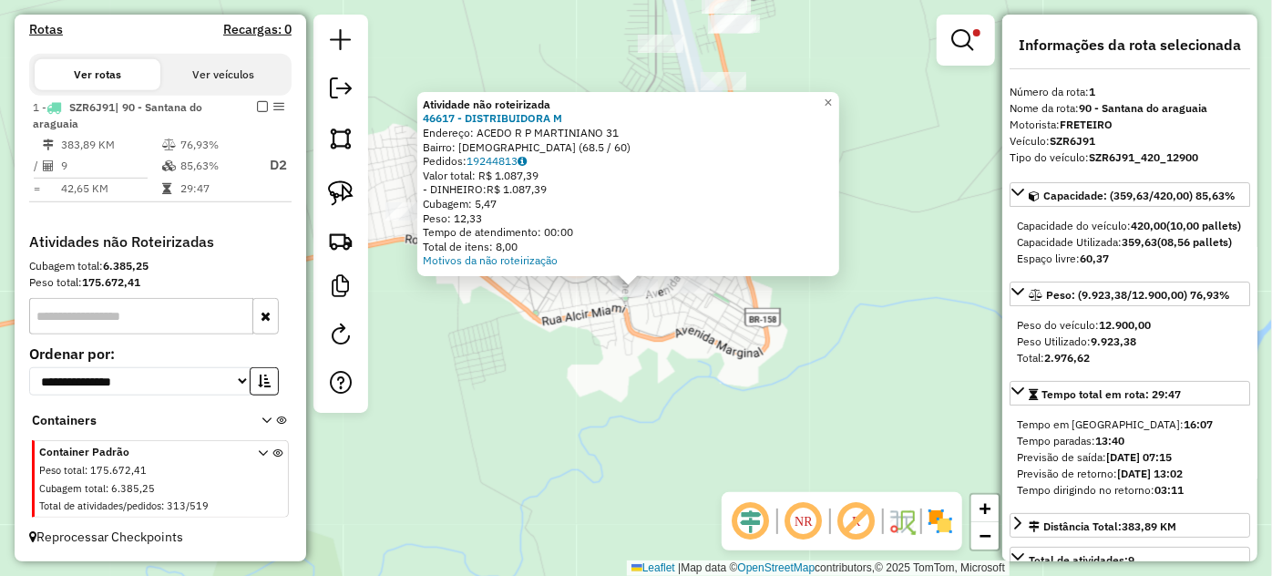
click at [556, 299] on div "Atividade não roteirizada 46617 - DISTRIBUIDORA M Endereço: ACEDO R P MARTINIAN…" at bounding box center [636, 288] width 1272 height 576
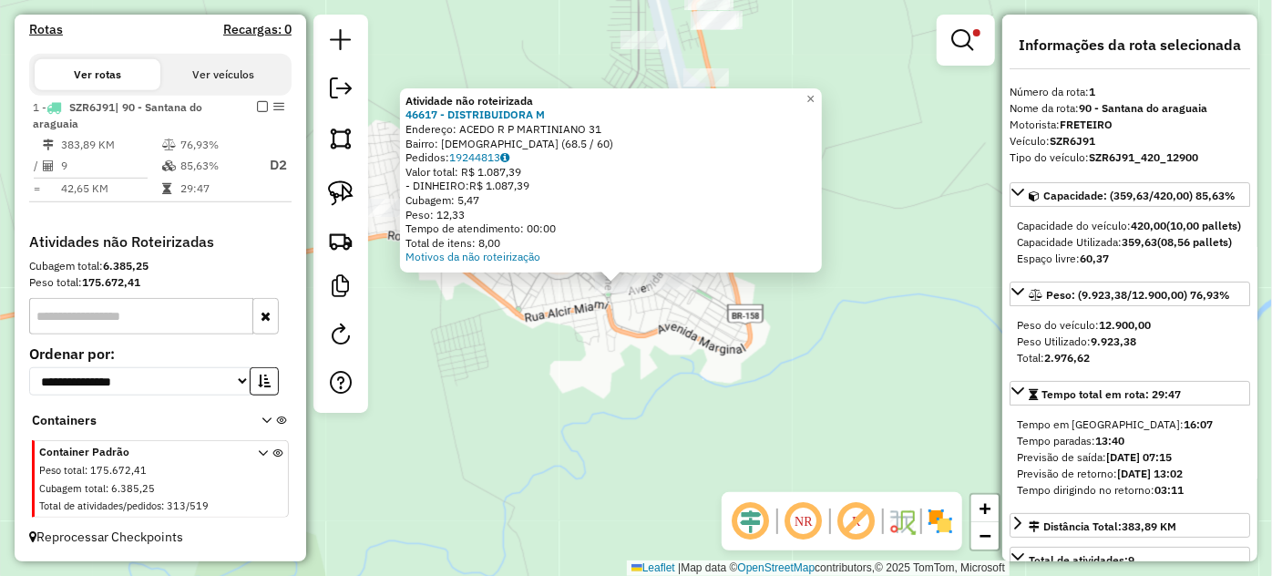
drag, startPoint x: 550, startPoint y: 354, endPoint x: 498, endPoint y: 307, distance: 69.7
click at [546, 352] on div "Atividade não roteirizada 46617 - DISTRIBUIDORA M Endereço: ACEDO R P MARTINIAN…" at bounding box center [636, 288] width 1272 height 576
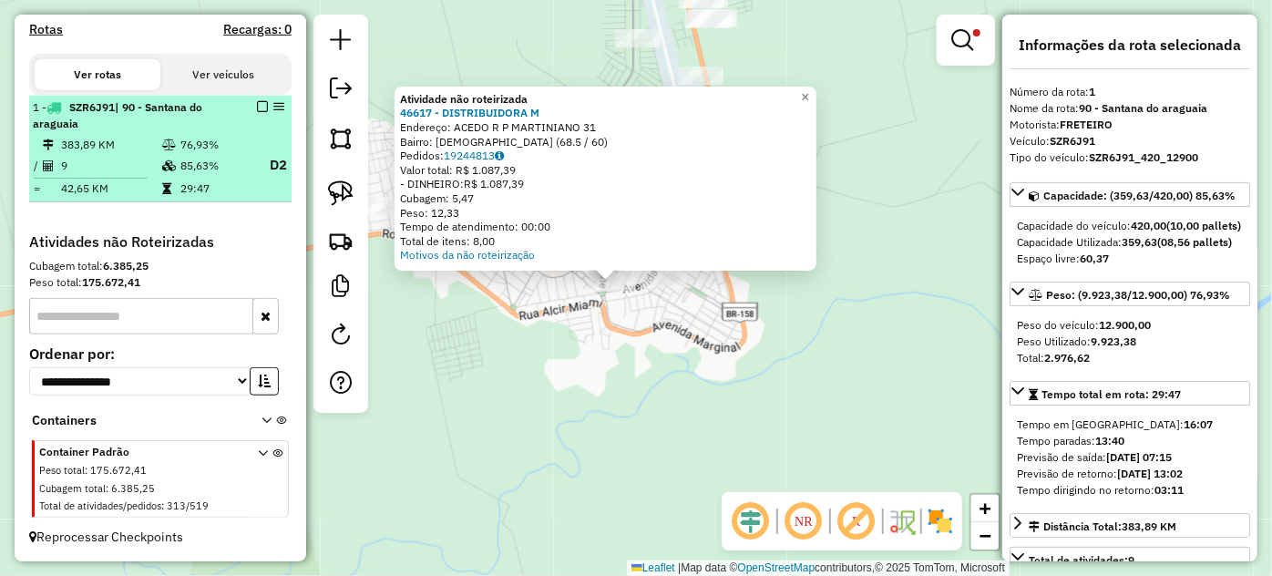
click at [257, 108] on em at bounding box center [262, 106] width 11 height 11
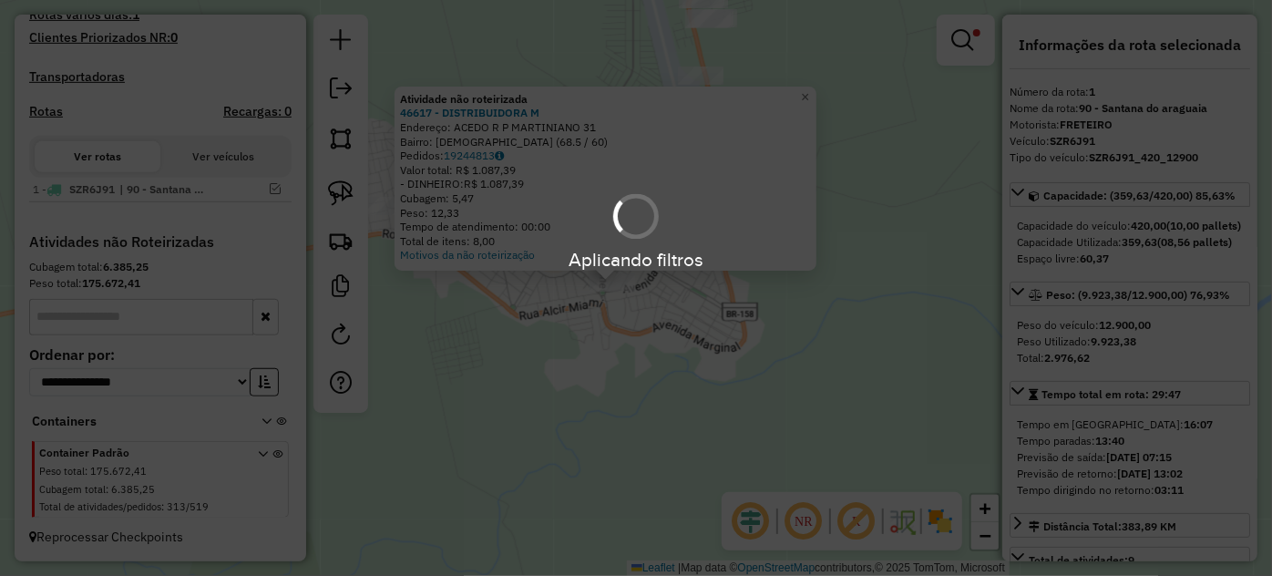
scroll to position [503, 0]
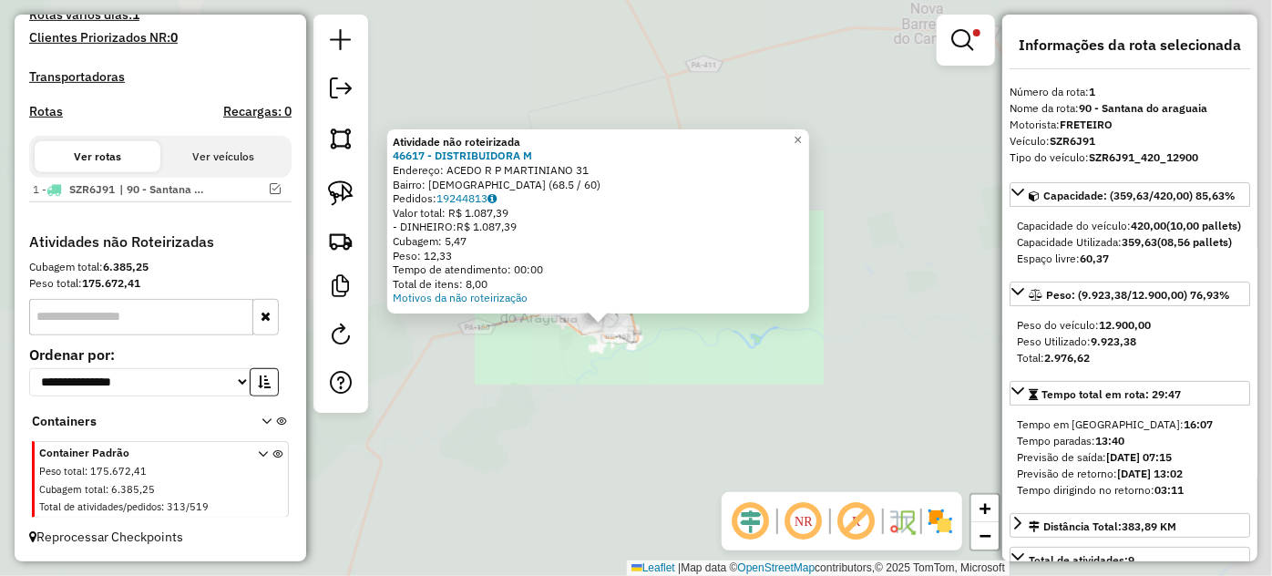
click at [576, 337] on div "Atividade não roteirizada 46617 - DISTRIBUIDORA M Endereço: ACEDO R P MARTINIAN…" at bounding box center [636, 288] width 1272 height 576
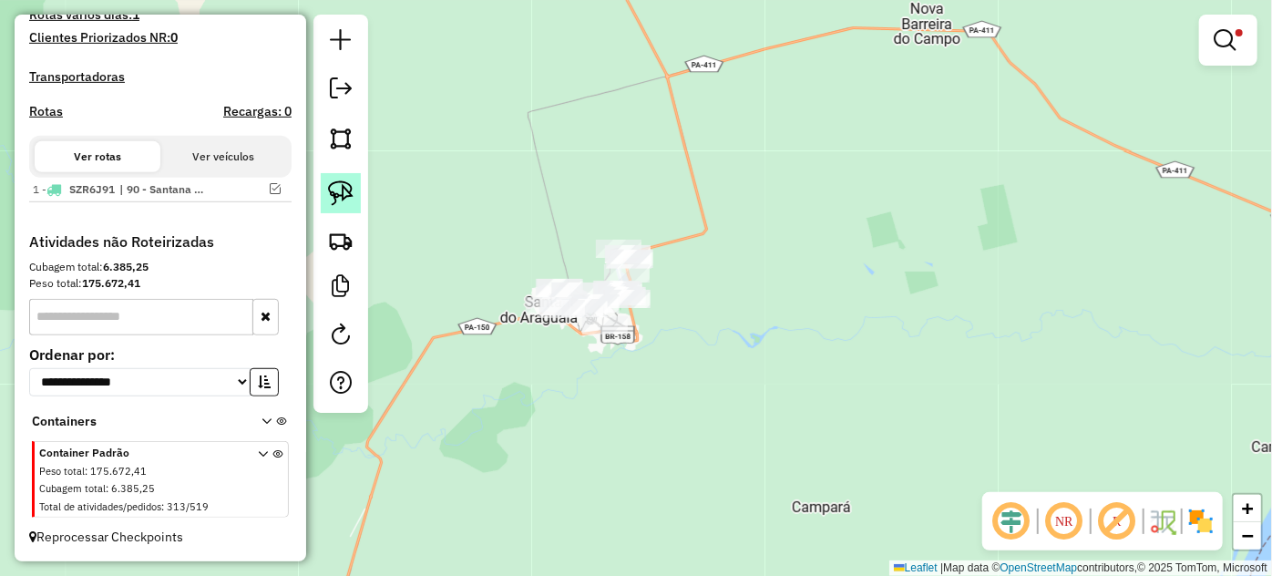
click at [339, 197] on img at bounding box center [341, 193] width 26 height 26
drag, startPoint x: 471, startPoint y: 265, endPoint x: 731, endPoint y: 195, distance: 269.0
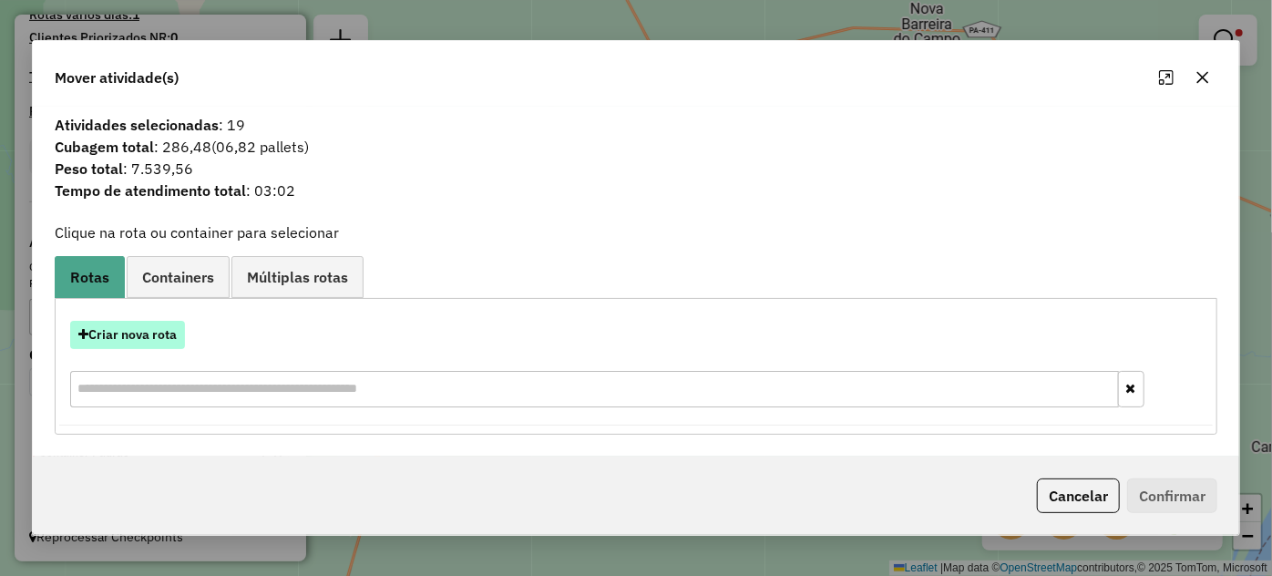
click at [121, 337] on button "Criar nova rota" at bounding box center [127, 335] width 115 height 28
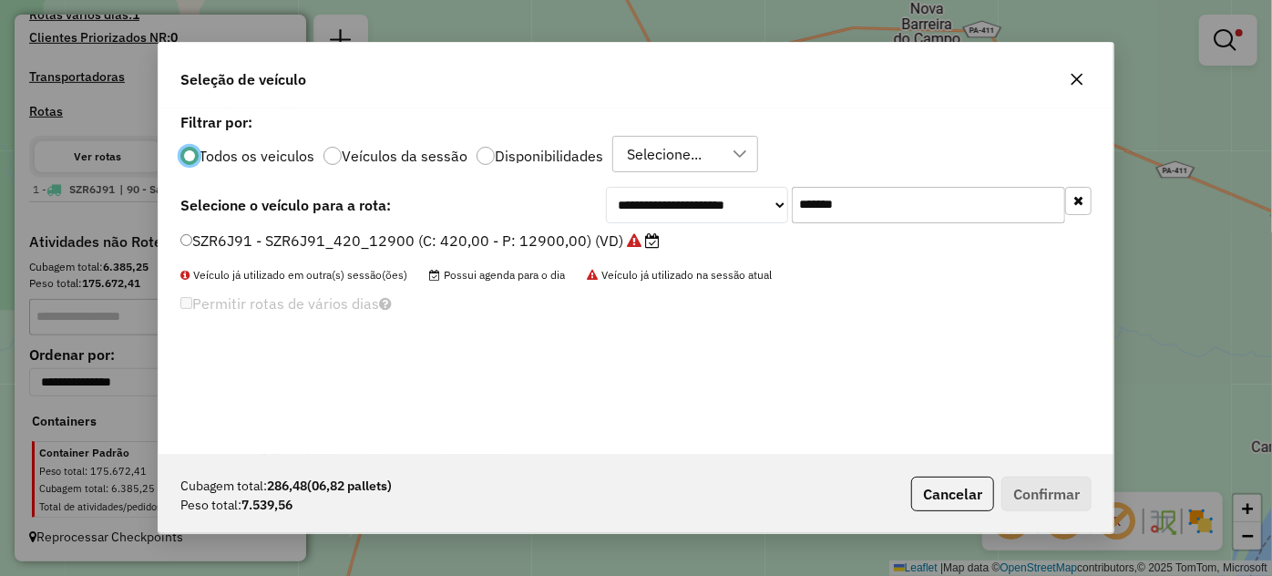
scroll to position [9, 5]
click at [877, 200] on input "*******" at bounding box center [928, 205] width 273 height 36
paste input "text"
type input "*******"
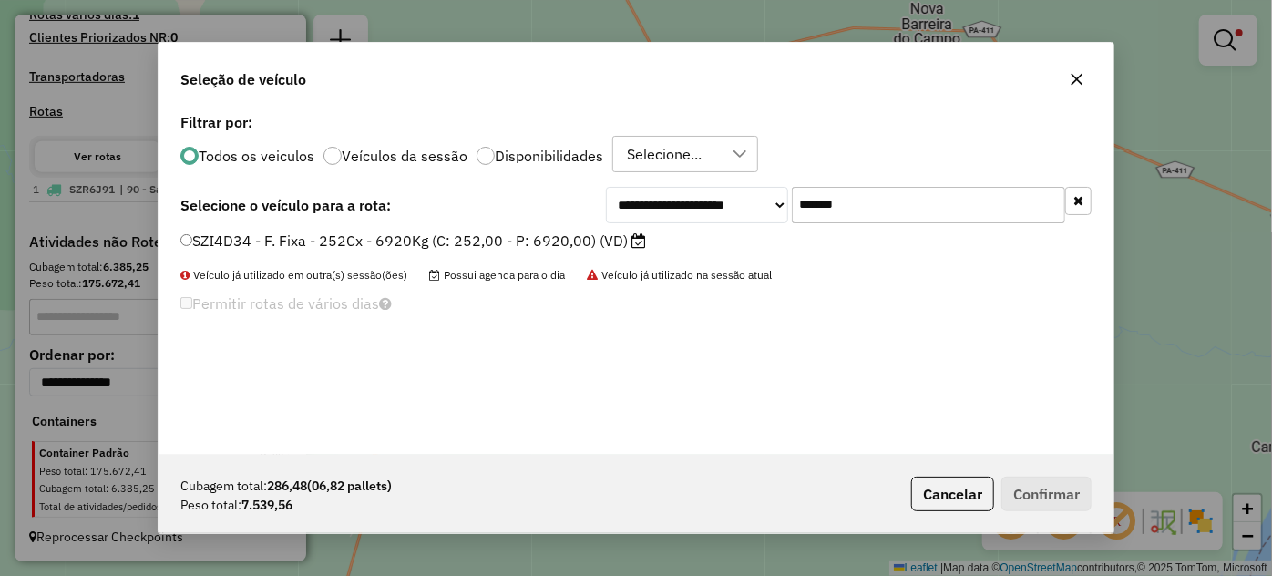
click at [602, 244] on label "SZI4D34 - F. Fixa - 252Cx - 6920Kg (C: 252,00 - P: 6920,00) (VD)" at bounding box center [413, 241] width 466 height 22
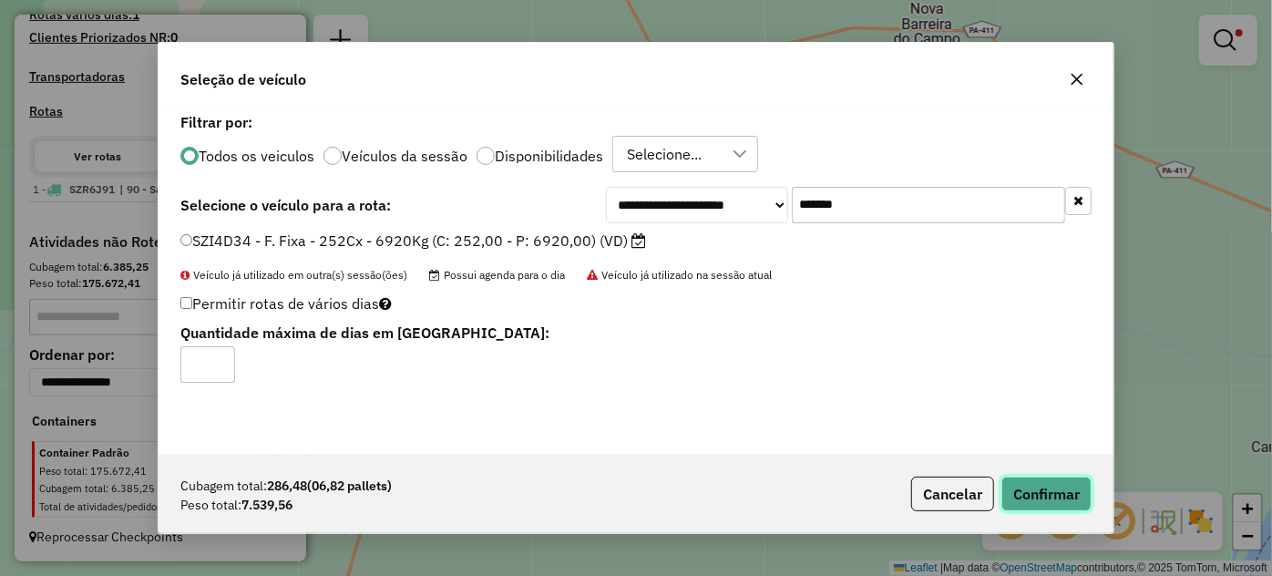
click at [1043, 504] on button "Confirmar" at bounding box center [1046, 494] width 90 height 35
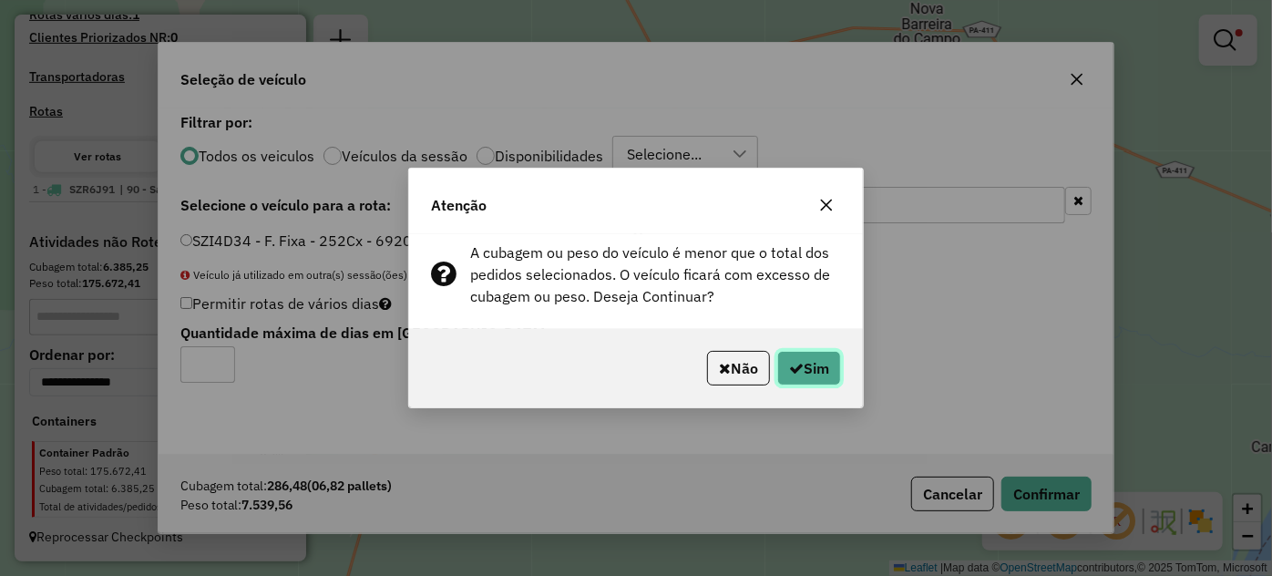
click at [805, 371] on button "Sim" at bounding box center [809, 368] width 64 height 35
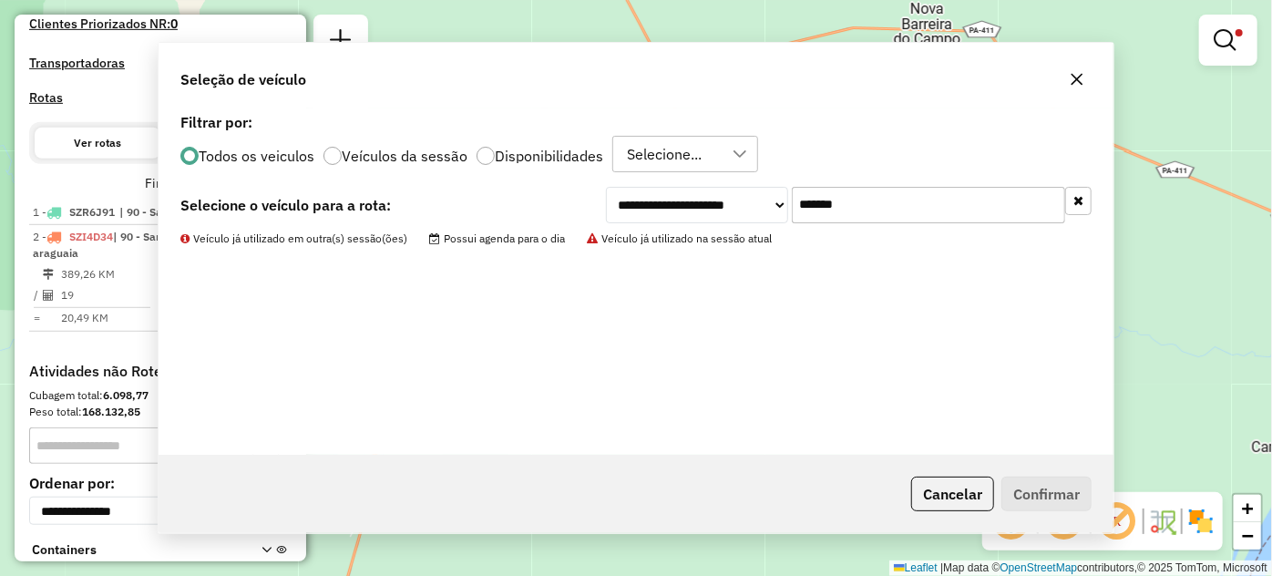
scroll to position [585, 0]
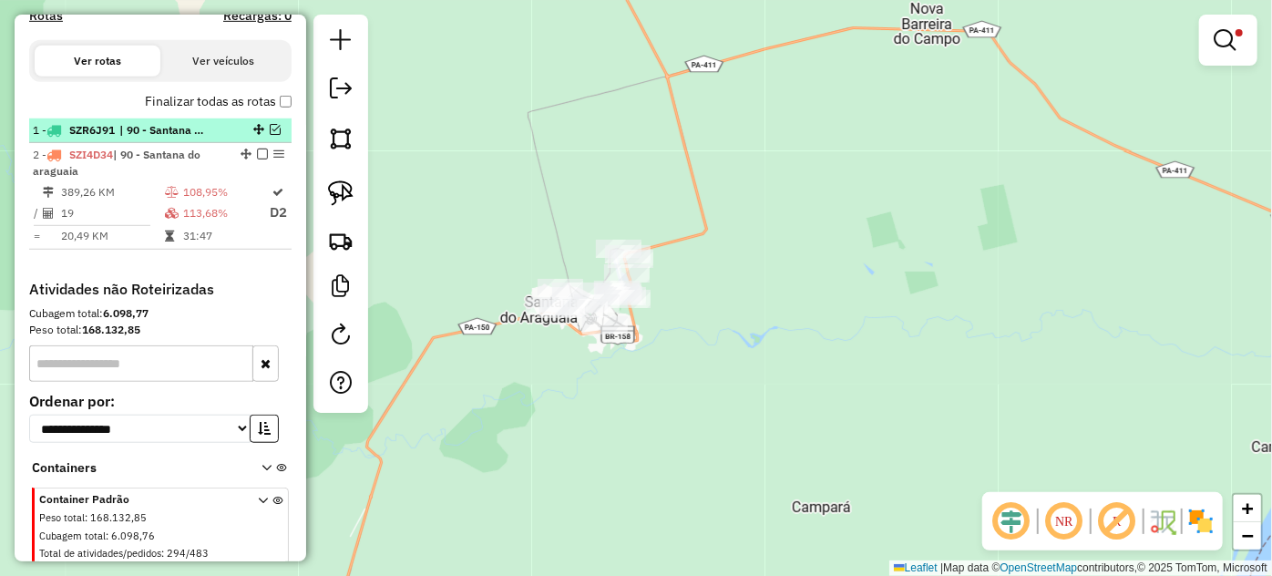
click at [270, 135] on em at bounding box center [275, 129] width 11 height 11
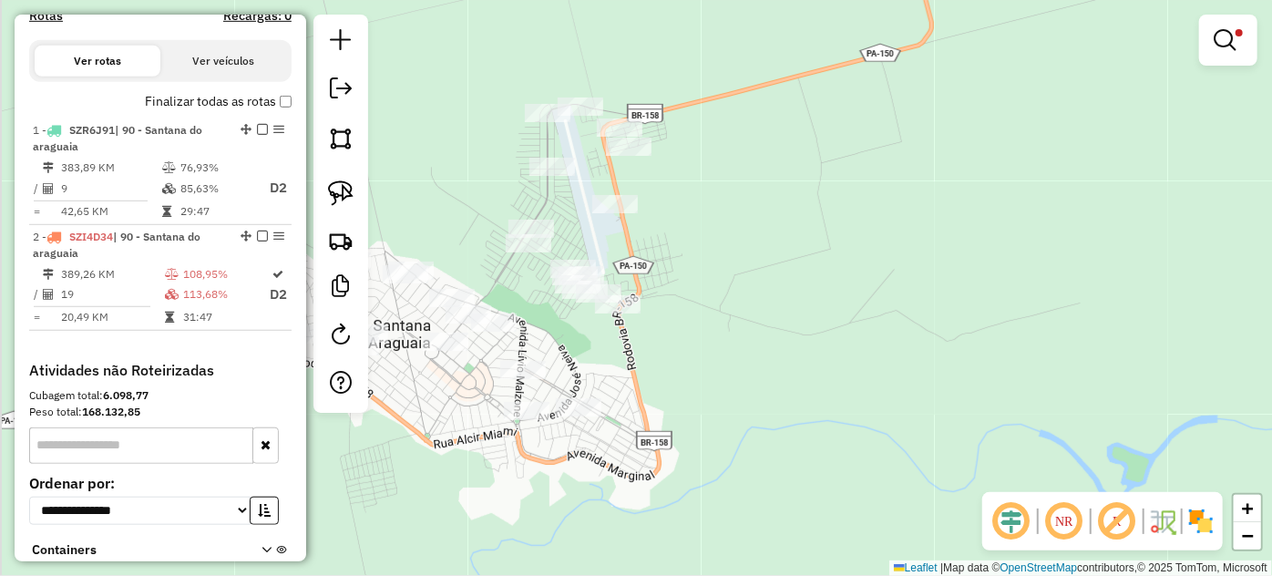
drag, startPoint x: 558, startPoint y: 227, endPoint x: 610, endPoint y: 232, distance: 52.2
click at [610, 232] on div "Limpar filtros Janela de atendimento Grade de atendimento Capacidade Transporta…" at bounding box center [636, 288] width 1272 height 576
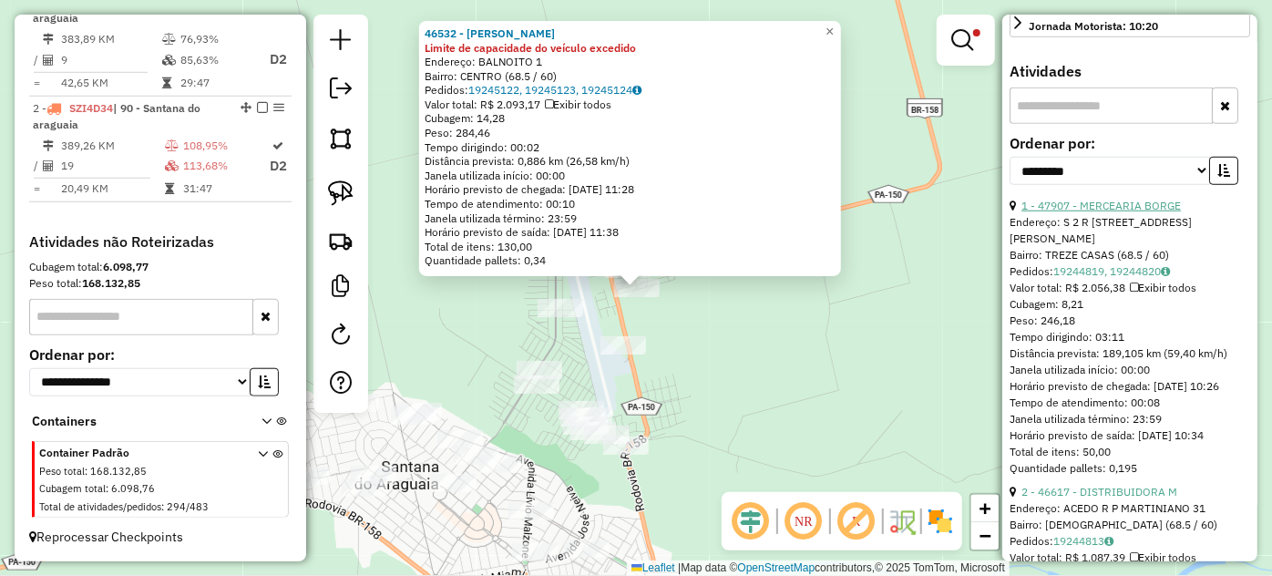
scroll to position [662, 0]
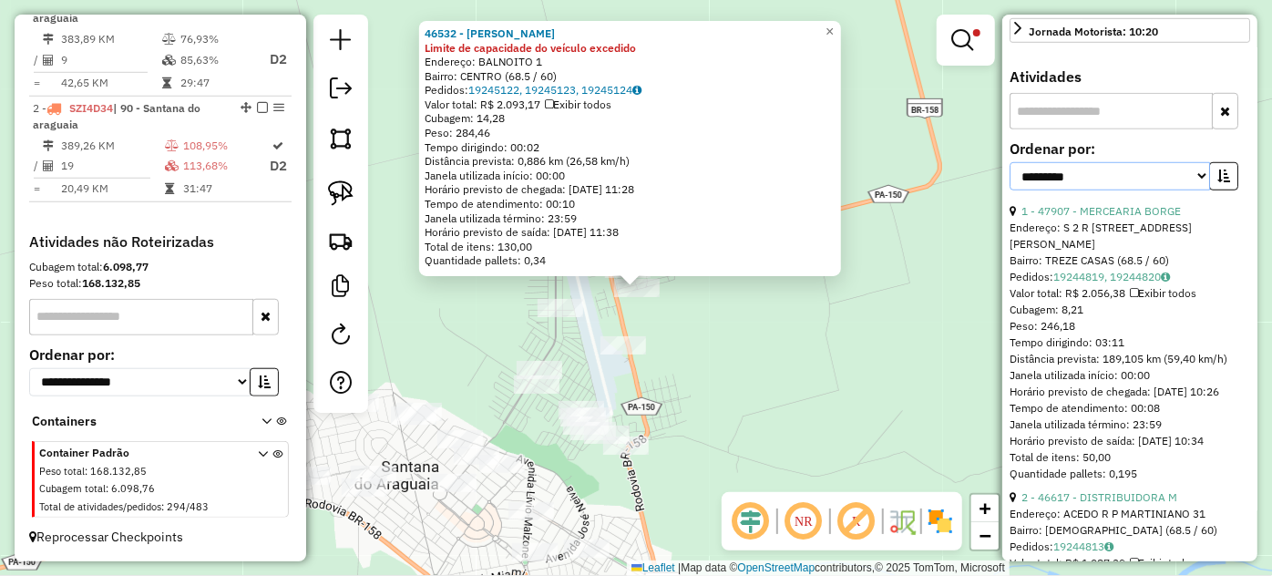
click at [1180, 190] on select "**********" at bounding box center [1110, 176] width 200 height 28
select select "*********"
click at [1010, 190] on select "**********" at bounding box center [1110, 176] width 200 height 28
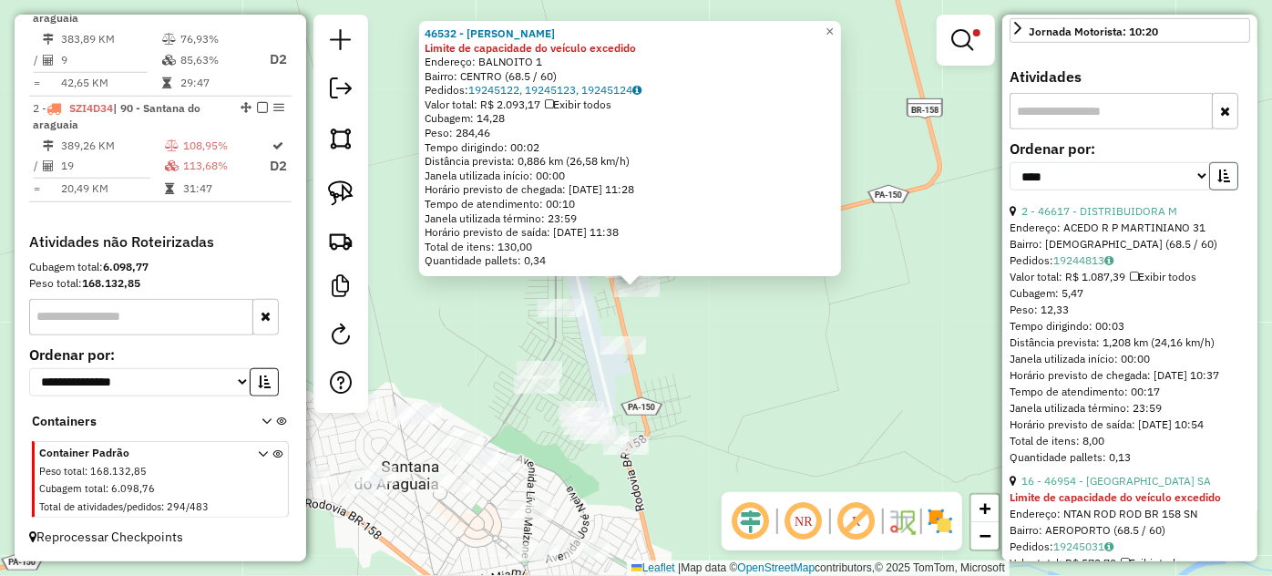
click at [1214, 190] on button "button" at bounding box center [1223, 176] width 29 height 28
click at [1101, 218] on link "13 - 10214 - DISK BEBIDAS FI" at bounding box center [1097, 211] width 153 height 14
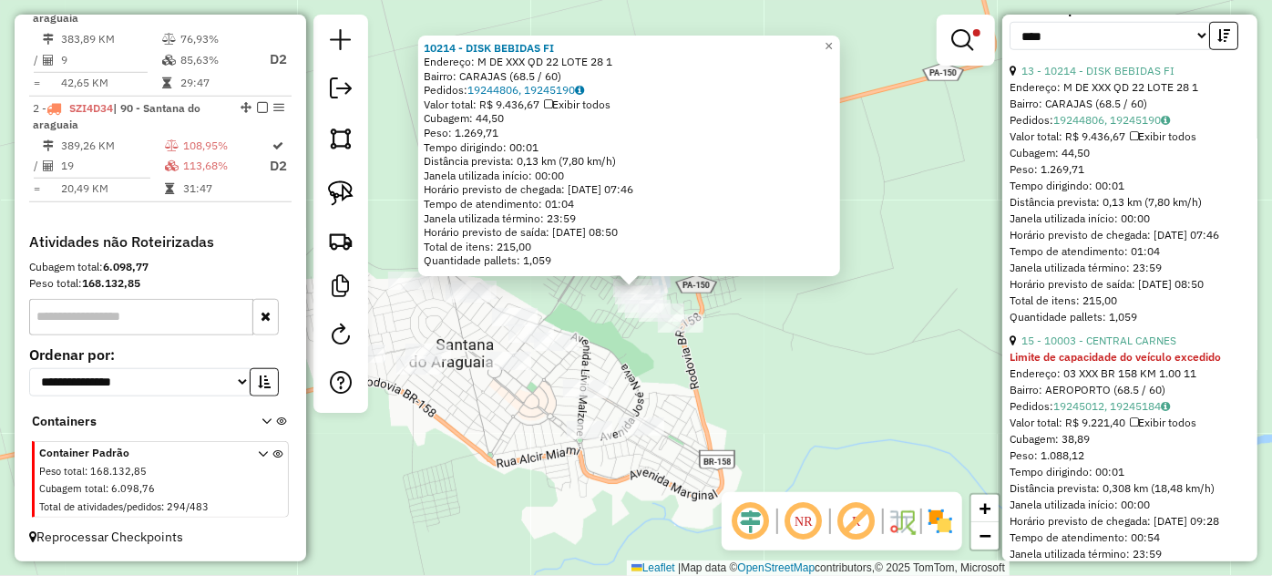
scroll to position [828, 0]
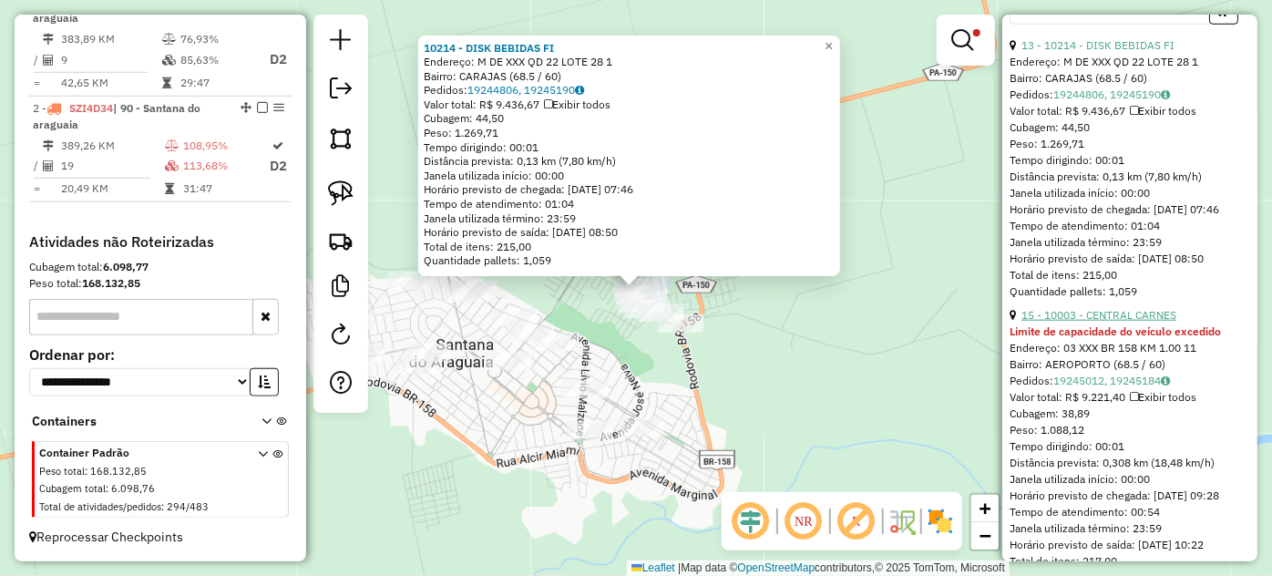
click at [1111, 322] on link "15 - 10003 - CENTRAL CARNES" at bounding box center [1098, 315] width 155 height 14
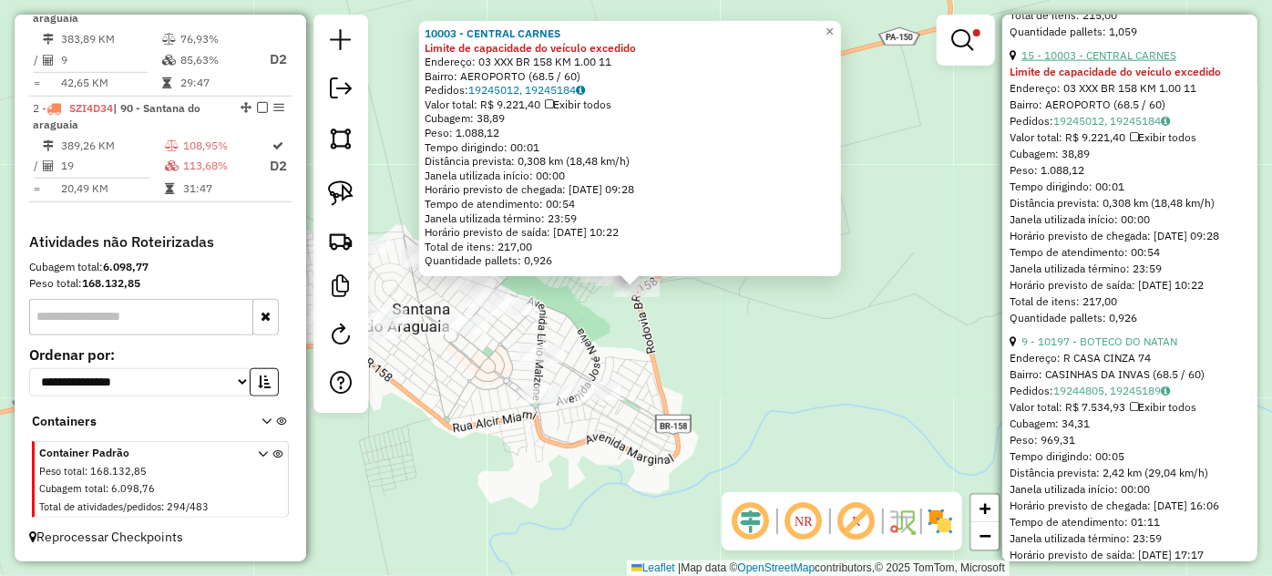
scroll to position [1159, 0]
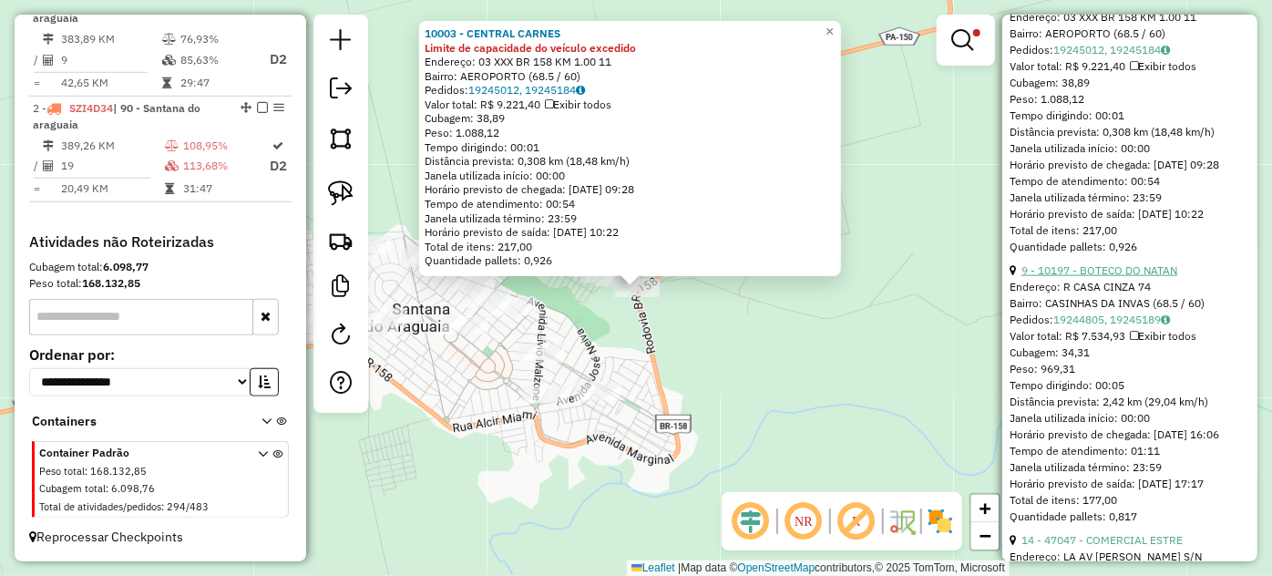
click at [1102, 277] on link "9 - 10197 - BOTECO DO NATAN" at bounding box center [1099, 270] width 156 height 14
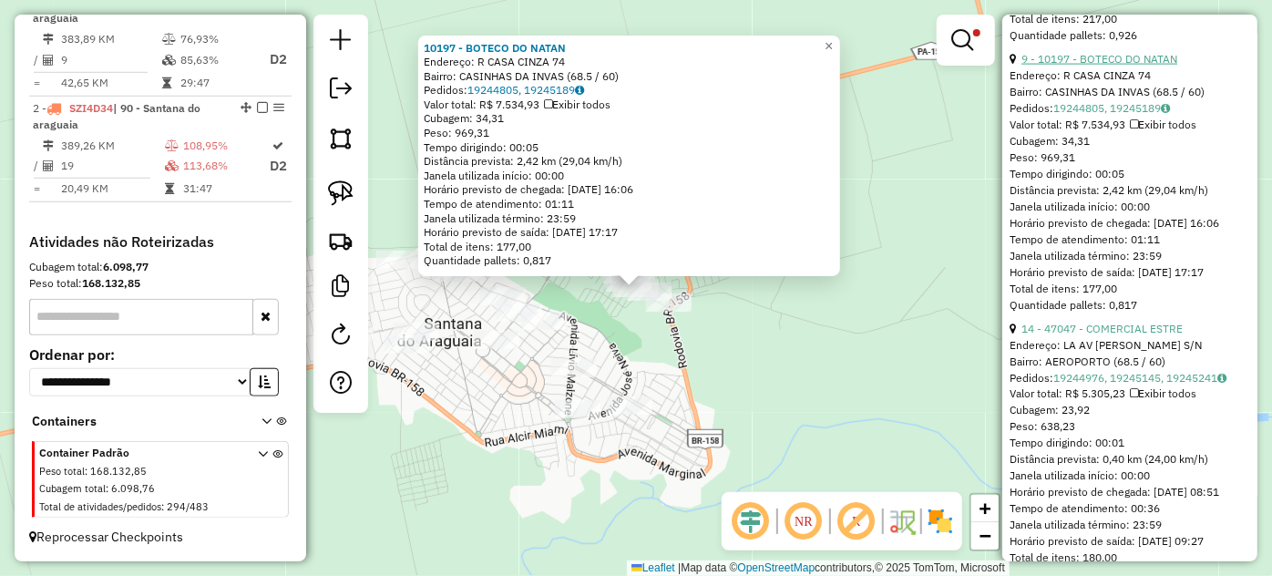
scroll to position [1408, 0]
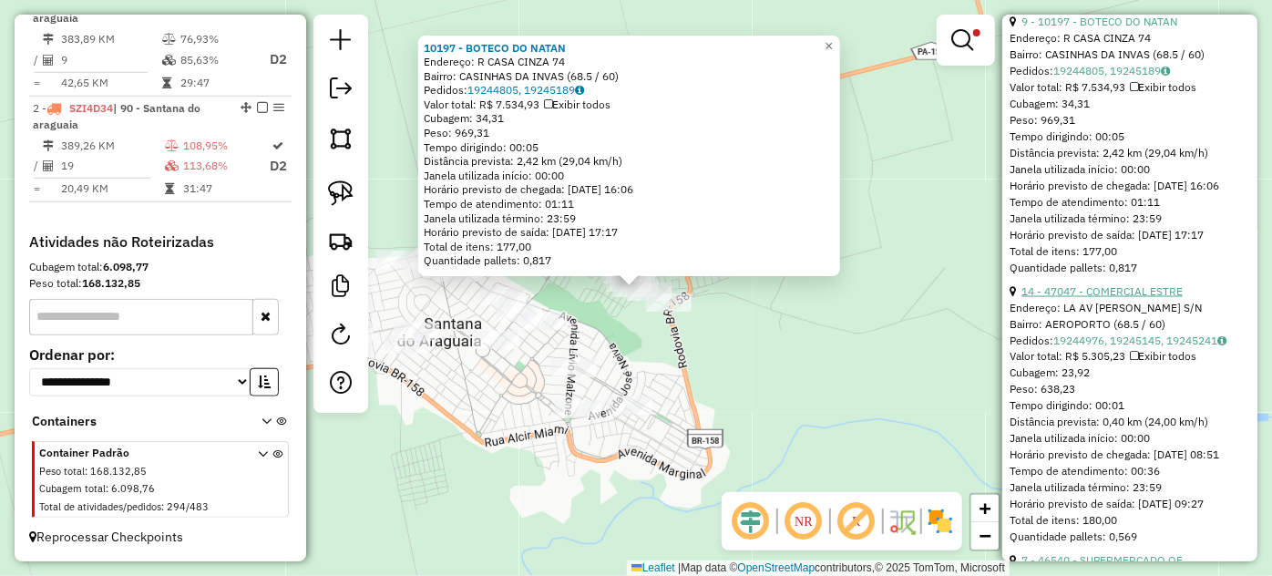
click at [1111, 298] on link "14 - 47047 - COMERCIAL ESTRE" at bounding box center [1101, 291] width 161 height 14
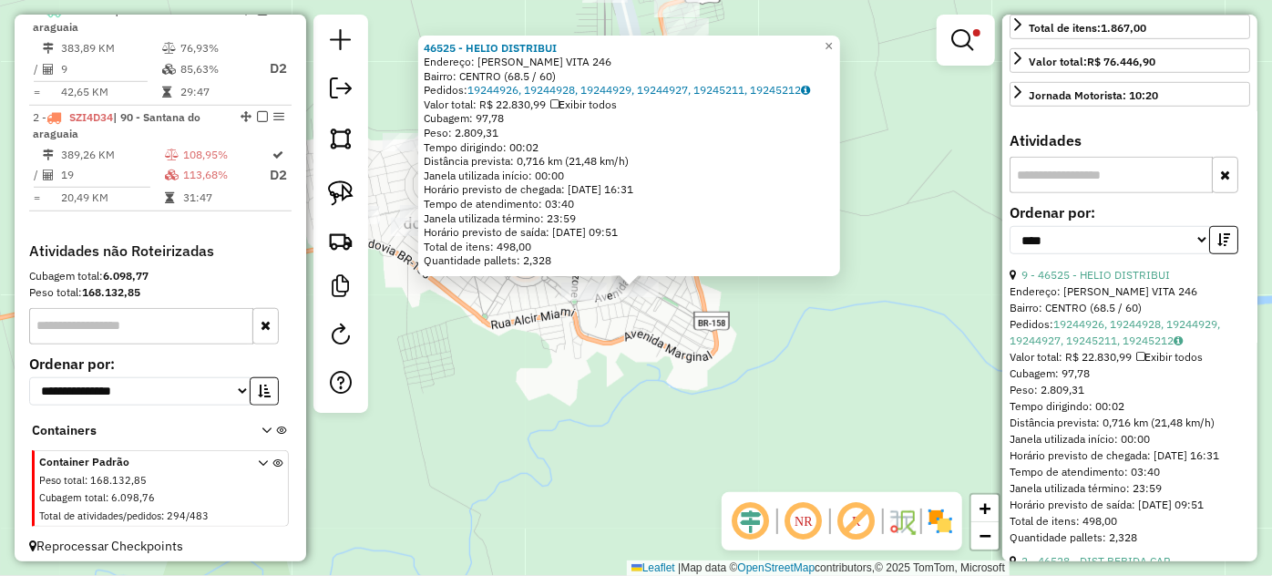
scroll to position [480, 0]
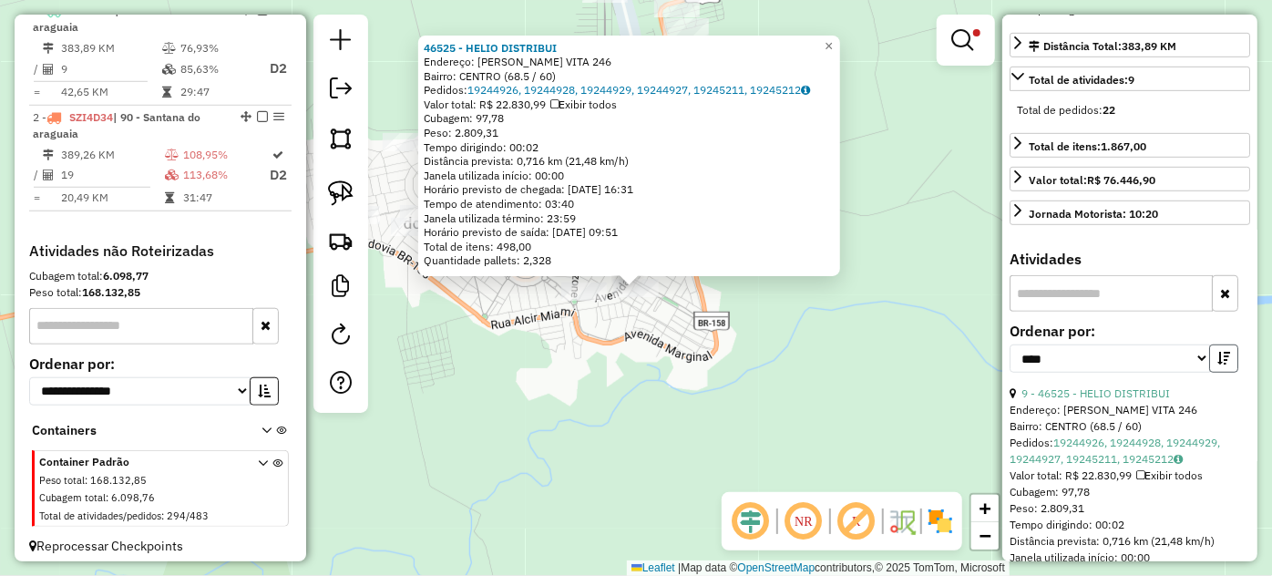
click at [1217, 364] on icon "button" at bounding box center [1223, 358] width 13 height 13
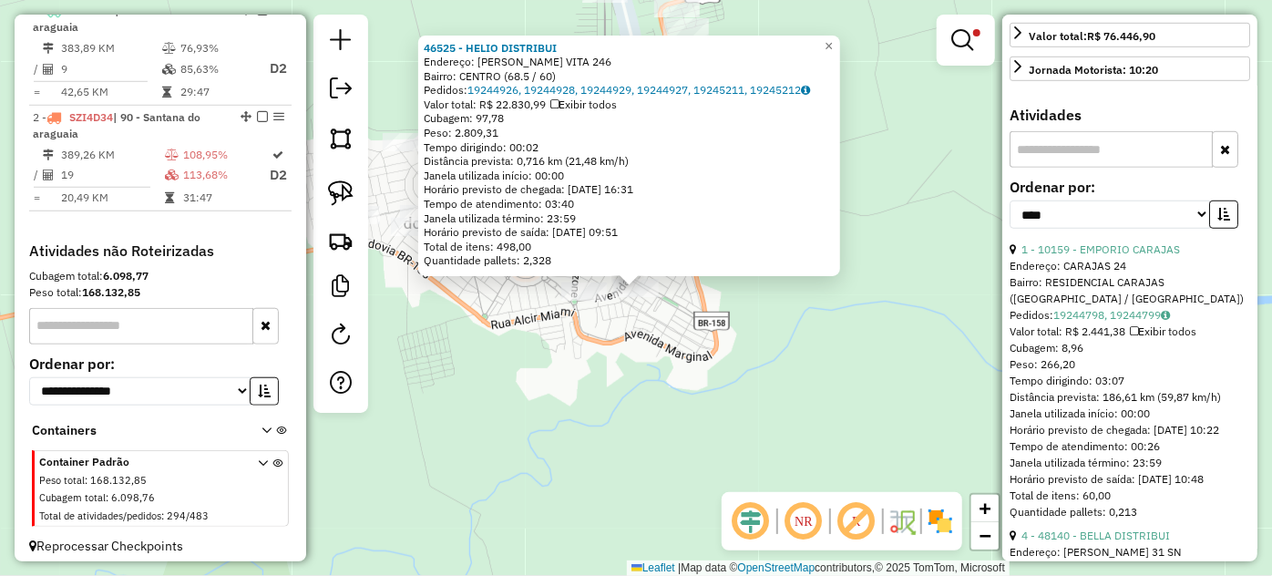
scroll to position [646, 0]
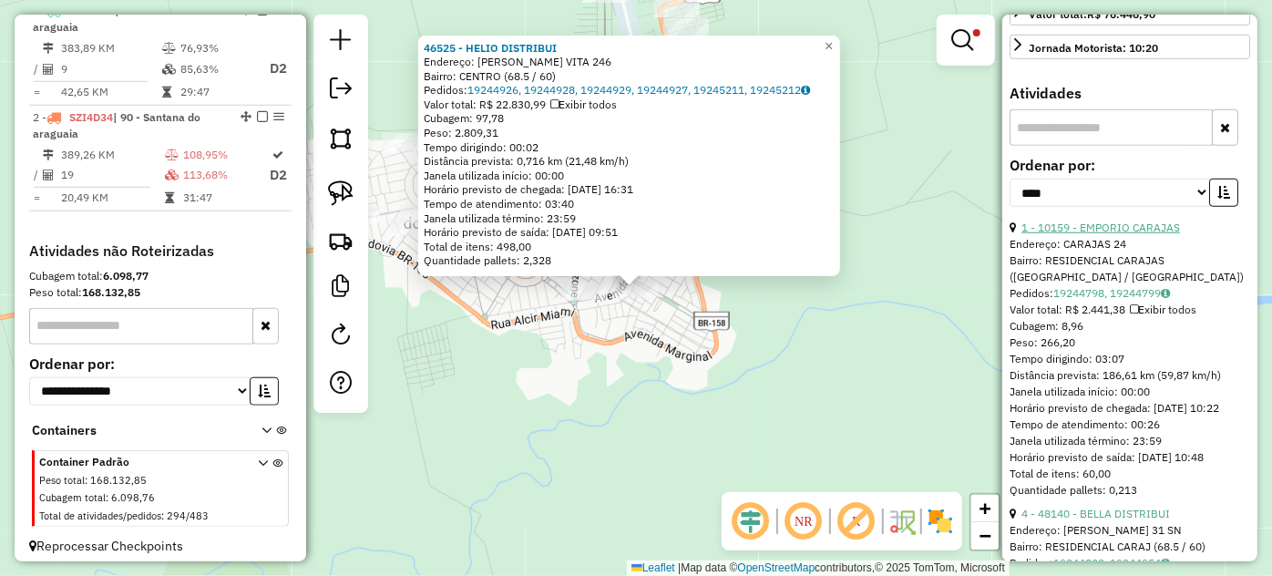
click at [1121, 234] on link "1 - 10159 - EMPORIO CARAJAS" at bounding box center [1100, 228] width 159 height 14
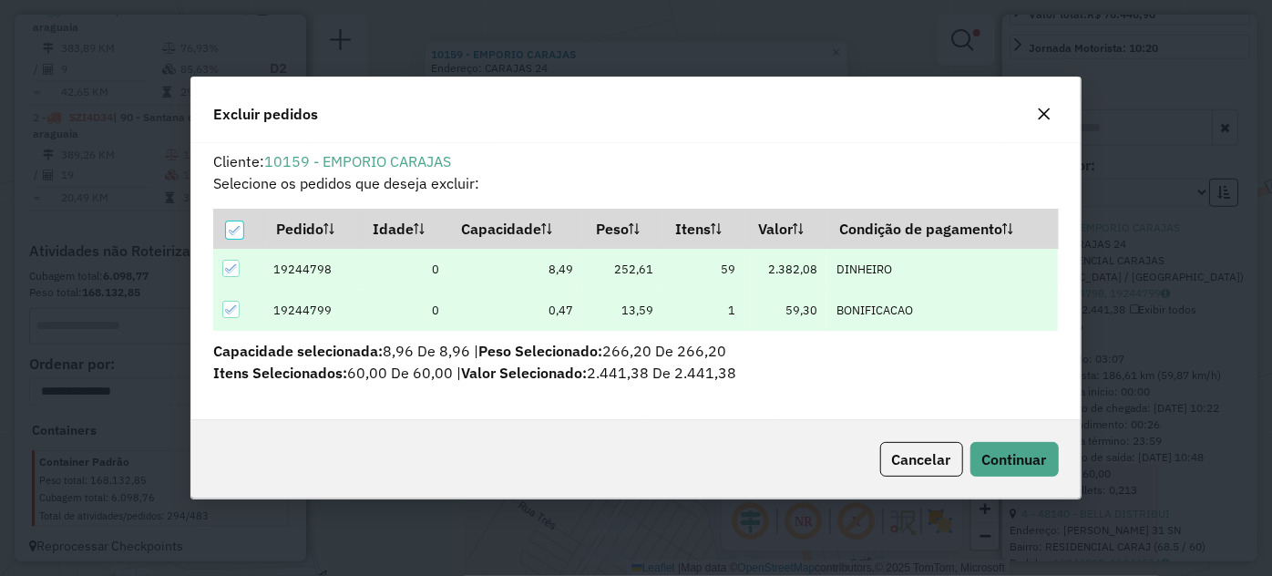
scroll to position [0, 0]
click at [999, 461] on span "Continuar" at bounding box center [1014, 459] width 65 height 18
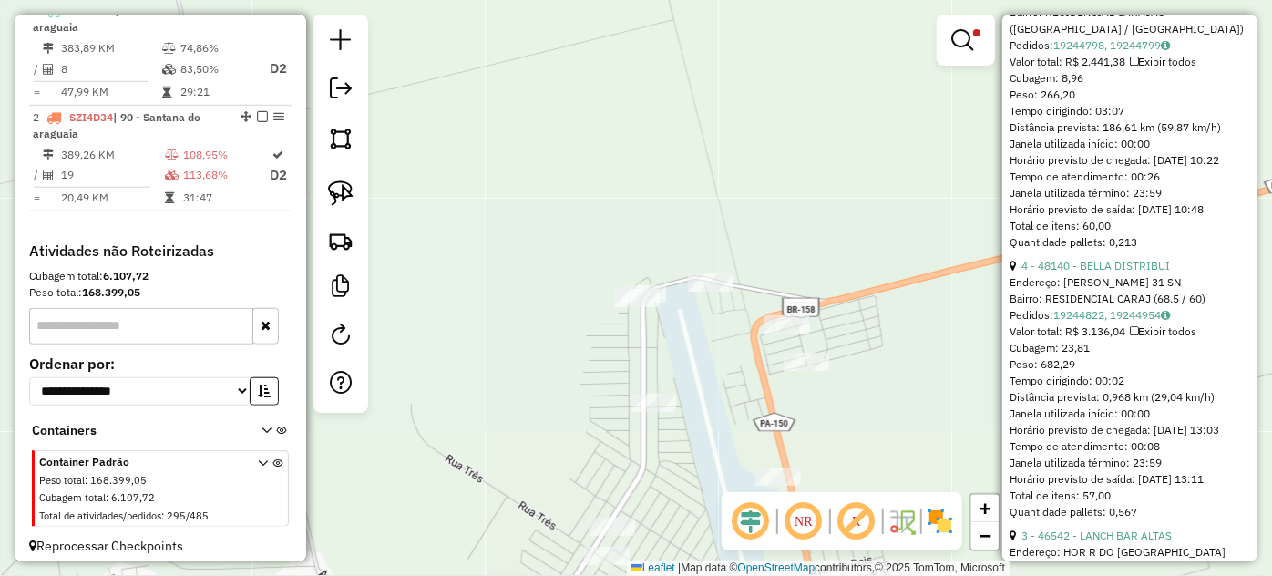
scroll to position [894, 0]
click at [1098, 272] on link "4 - 48140 - BELLA DISTRIBUI" at bounding box center [1095, 266] width 149 height 14
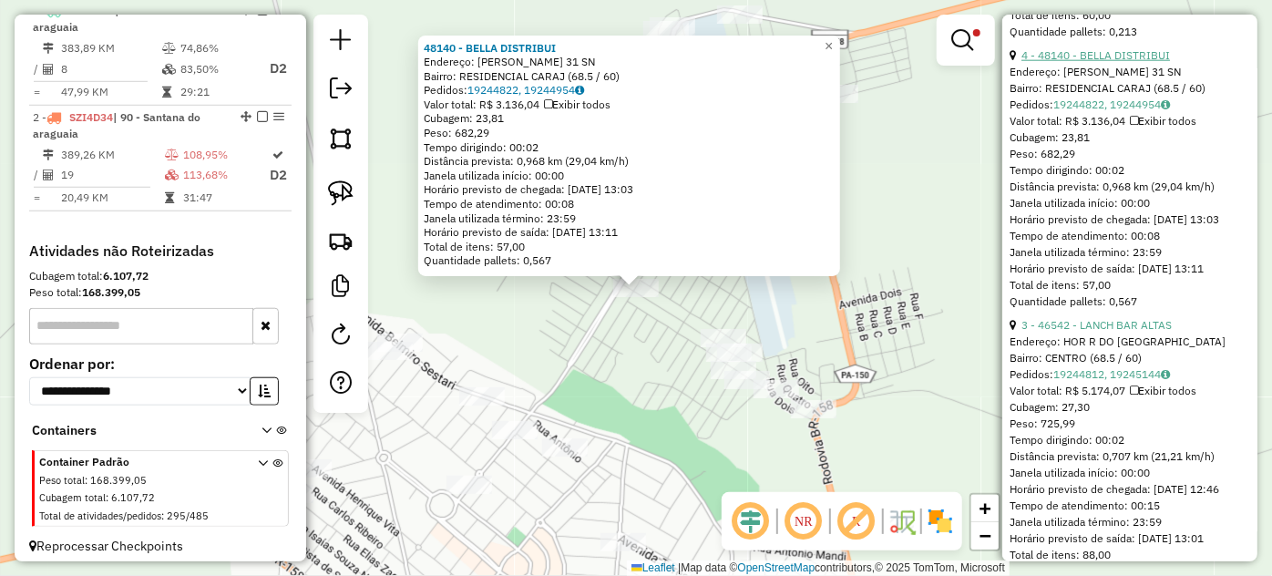
scroll to position [1226, 0]
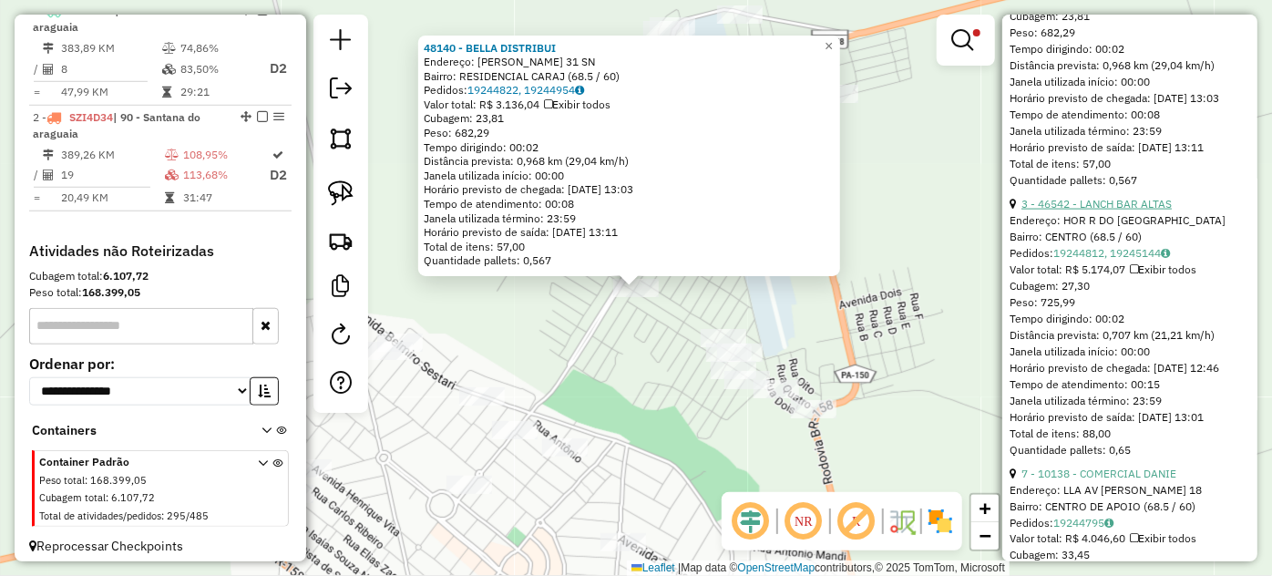
click at [1095, 210] on link "3 - 46542 - LANCH BAR ALTAS" at bounding box center [1096, 204] width 150 height 14
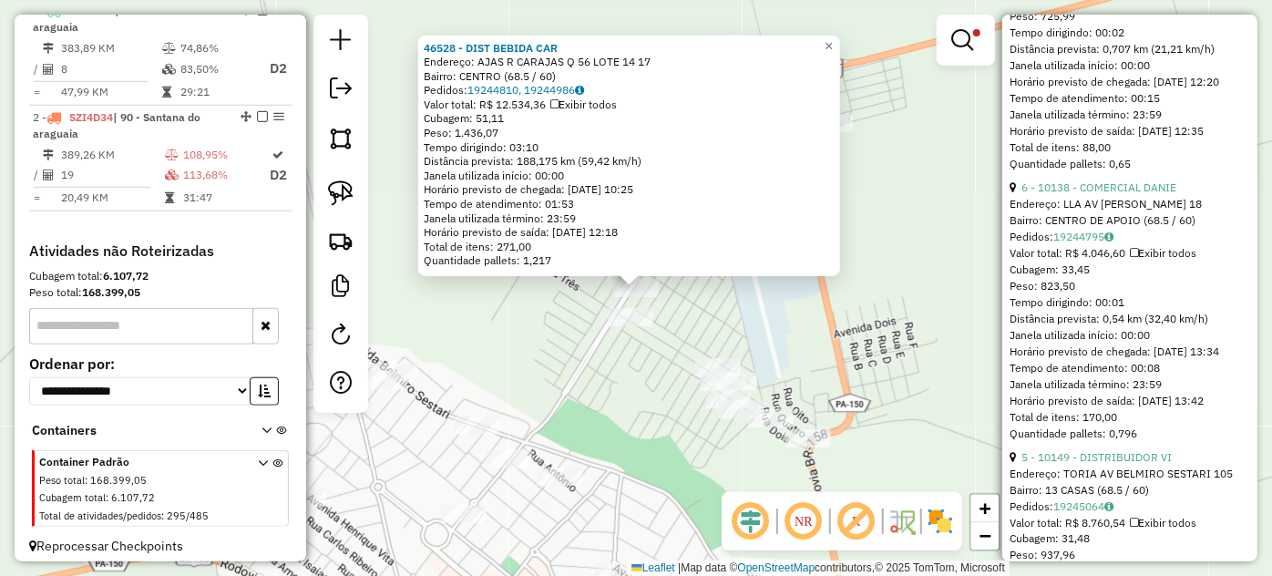
click at [652, 405] on div "46528 - DIST BEBIDA CAR Endereço: AJAS R CARAJAS Q 56 LOTE 14 17 Bairro: CENTRO…" at bounding box center [636, 288] width 1272 height 576
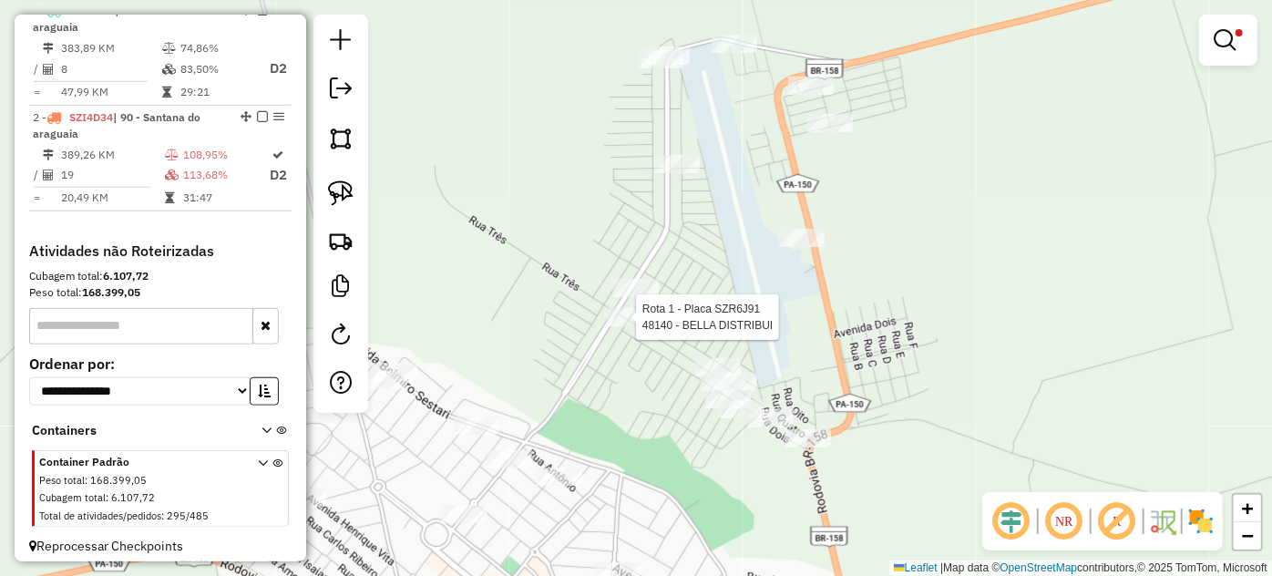
select select "*********"
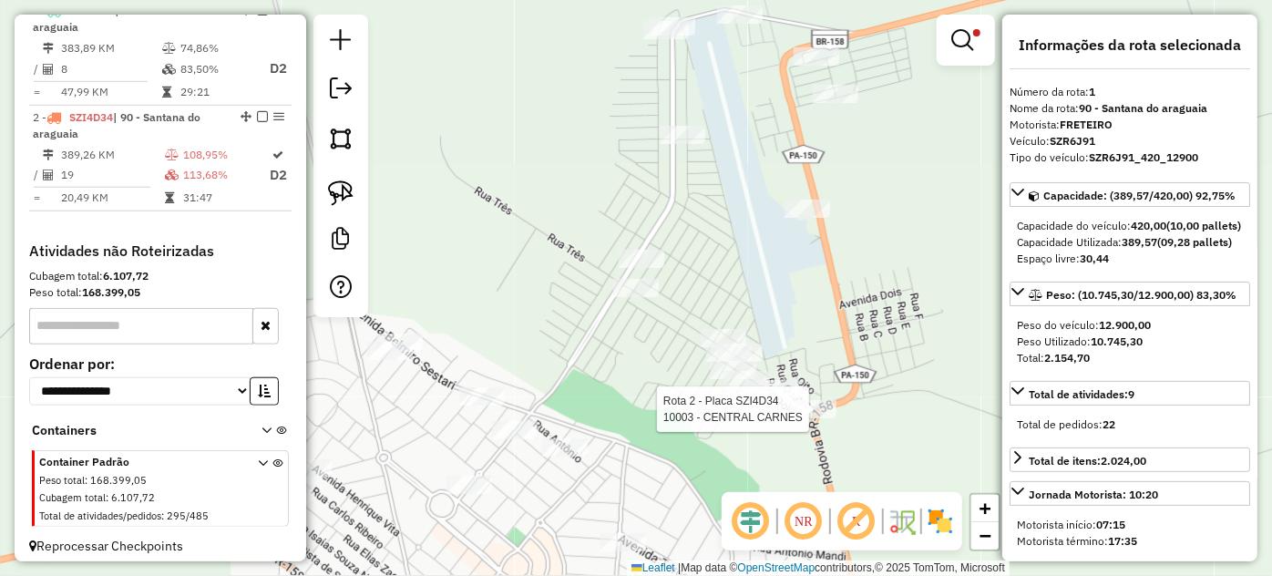
select select "*********"
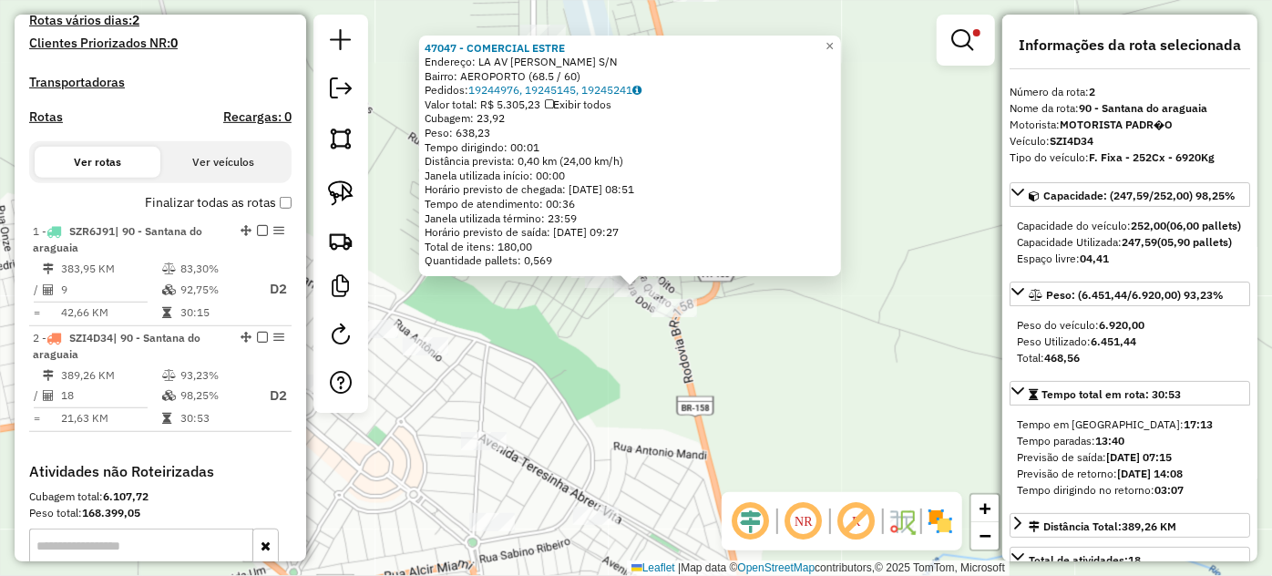
scroll to position [478, 0]
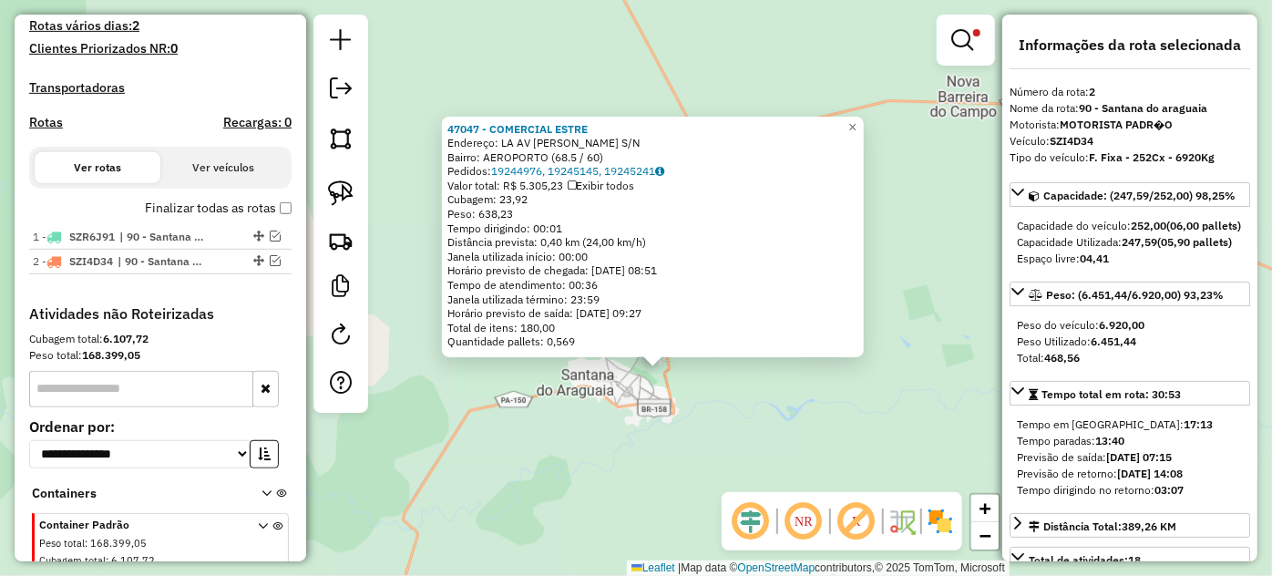
click at [639, 410] on div "47047 - COMERCIAL ESTRE Endereço: LA AV [PERSON_NAME] S/N Bairro: AEROPORTO (68…" at bounding box center [636, 288] width 1272 height 576
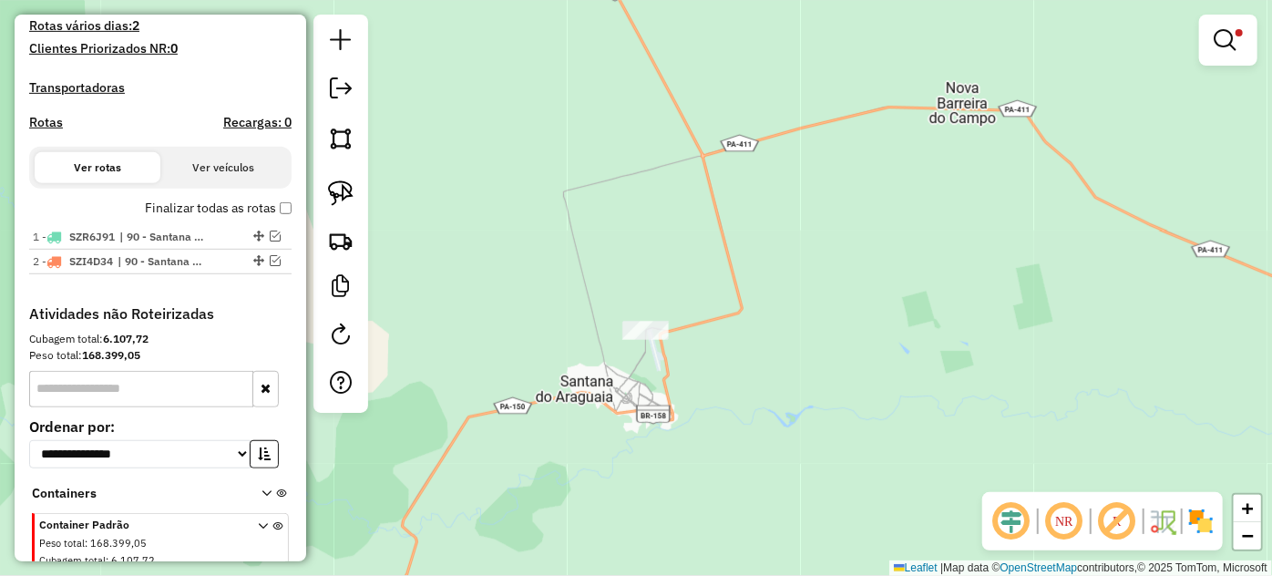
drag, startPoint x: 765, startPoint y: 212, endPoint x: 657, endPoint y: 445, distance: 256.4
click at [680, 411] on div "Limpar filtros Janela de atendimento Grade de atendimento Capacidade Transporta…" at bounding box center [636, 288] width 1272 height 576
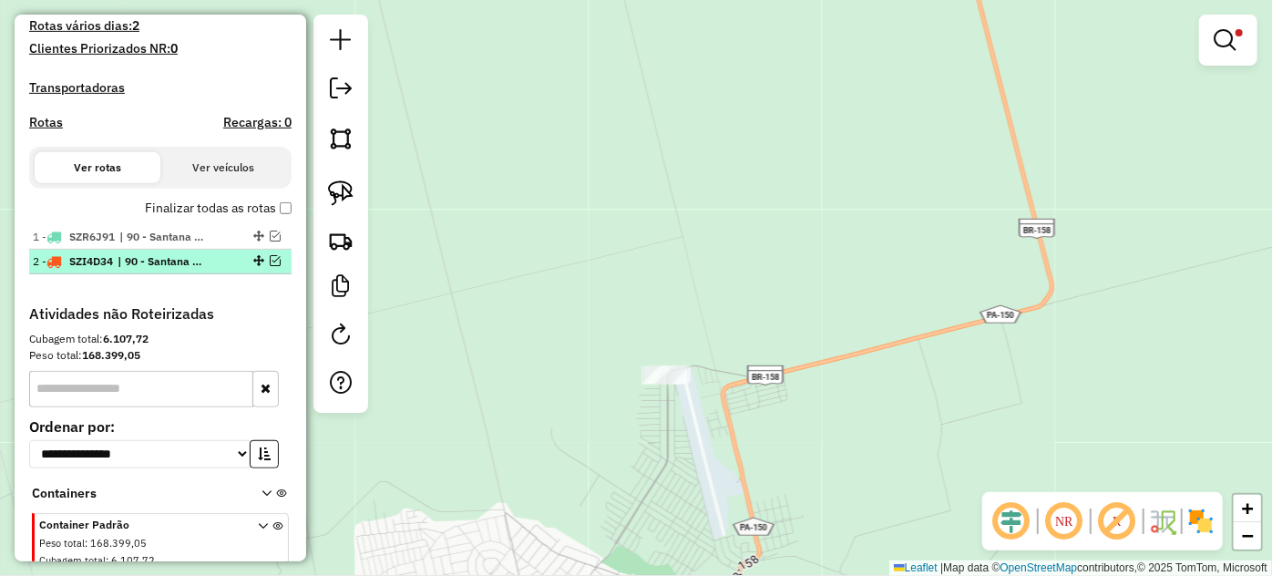
click at [272, 266] on em at bounding box center [275, 260] width 11 height 11
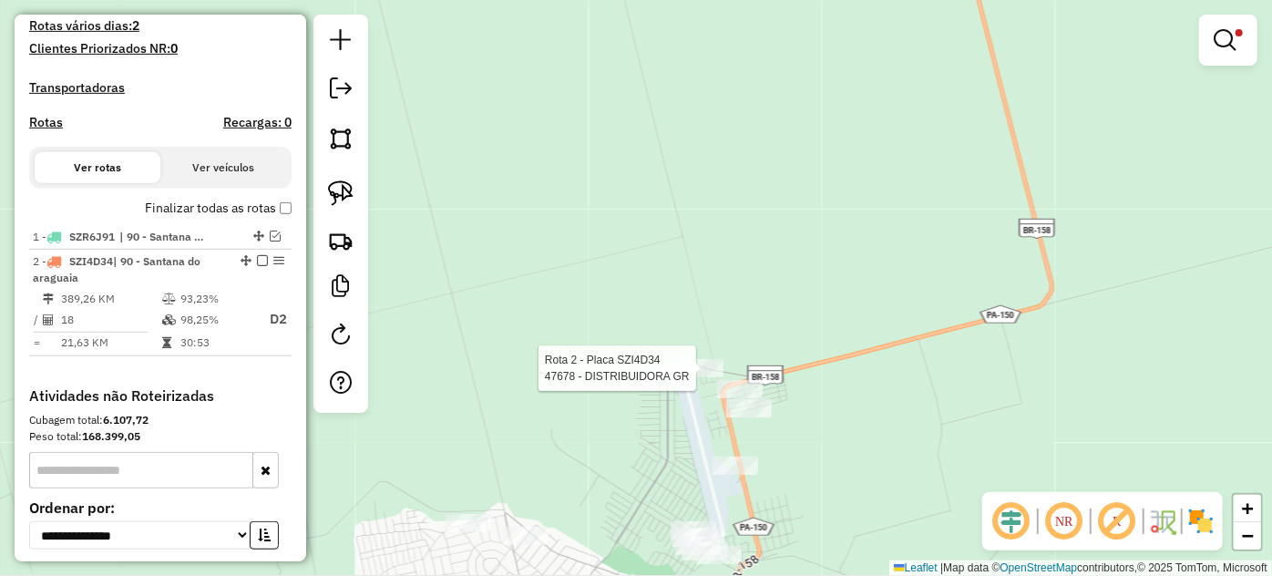
select select "*********"
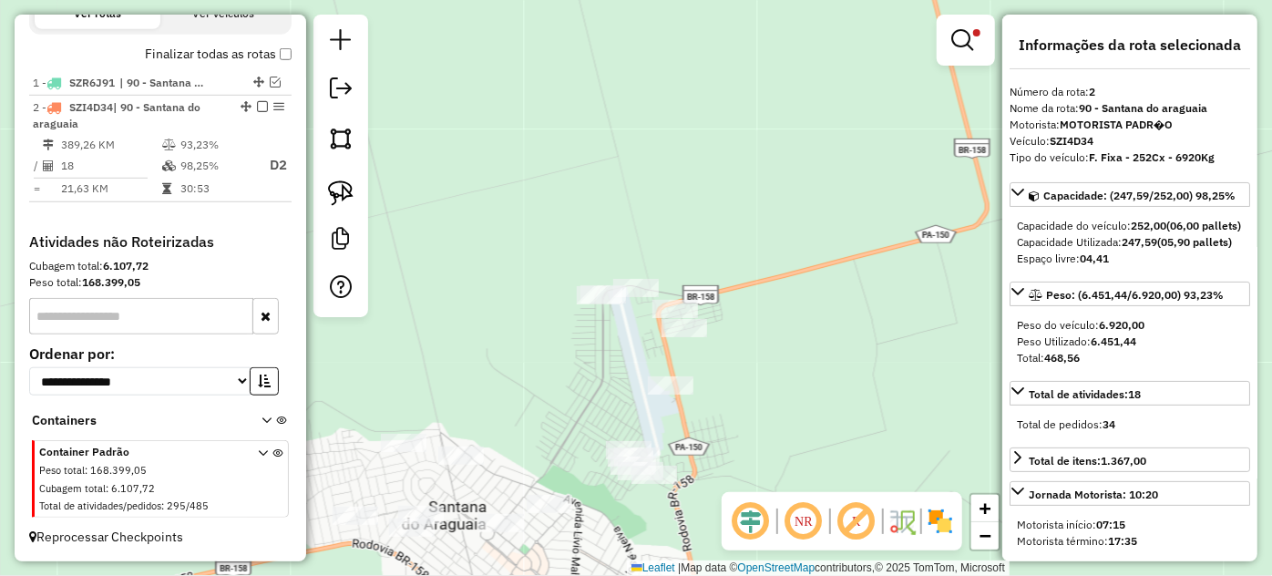
scroll to position [646, 0]
click at [339, 194] on img at bounding box center [341, 193] width 26 height 26
click at [683, 300] on div "Rota 2 - Placa SZI4D34 46532 - PEG PAG SOUZA Rota 2 - Placa SZI4D34 10021 - MER…" at bounding box center [636, 288] width 1272 height 576
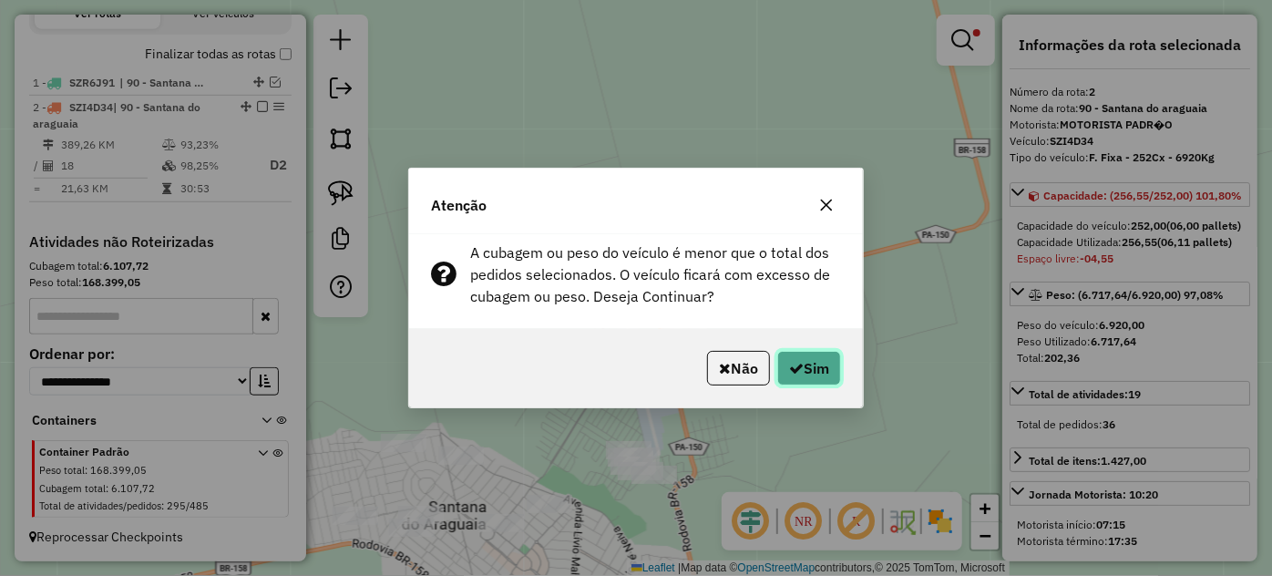
click at [805, 373] on button "Sim" at bounding box center [809, 368] width 64 height 35
select select "*********"
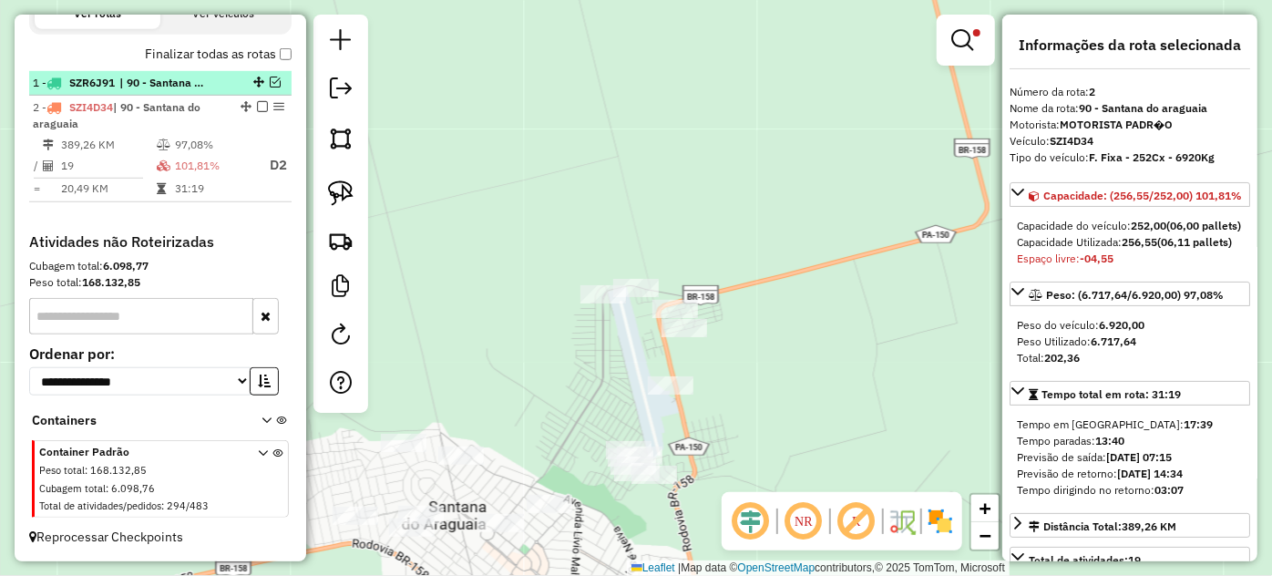
click at [274, 83] on em at bounding box center [275, 82] width 11 height 11
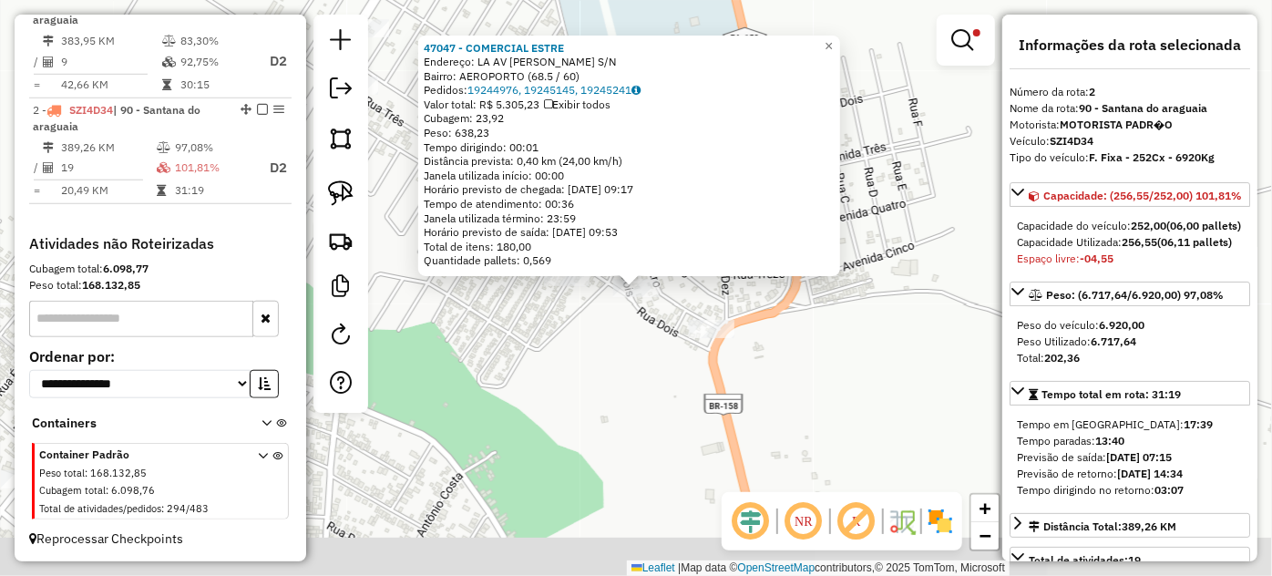
scroll to position [727, 0]
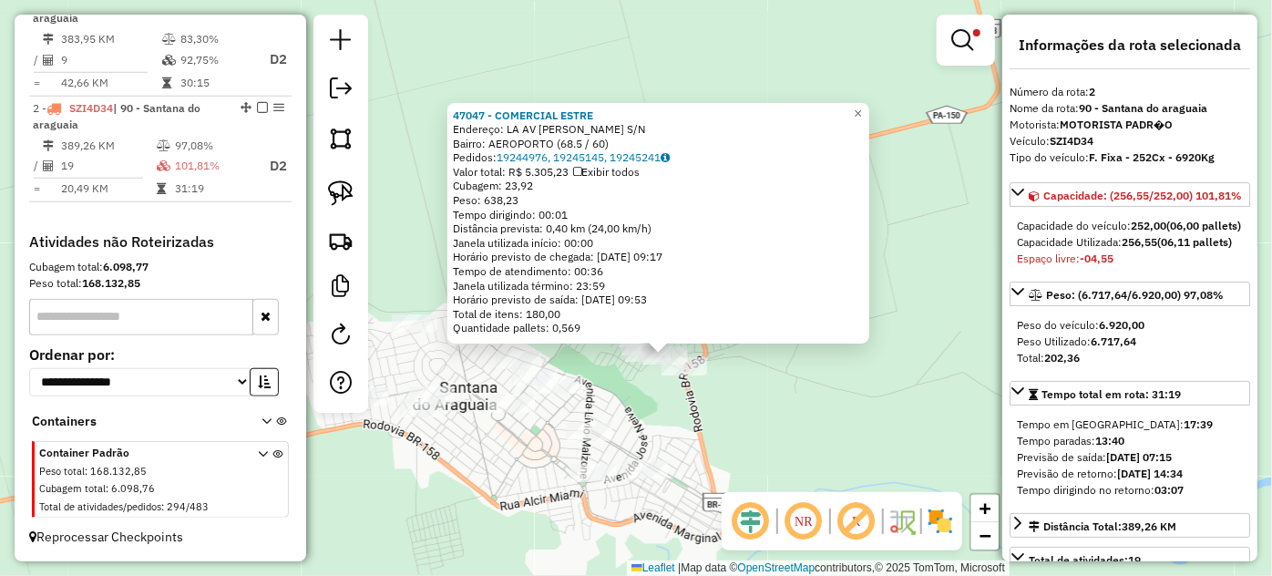
click at [621, 399] on div "47047 - COMERCIAL ESTRE Endereço: LA AV [PERSON_NAME] S/N Bairro: AEROPORTO (68…" at bounding box center [636, 288] width 1272 height 576
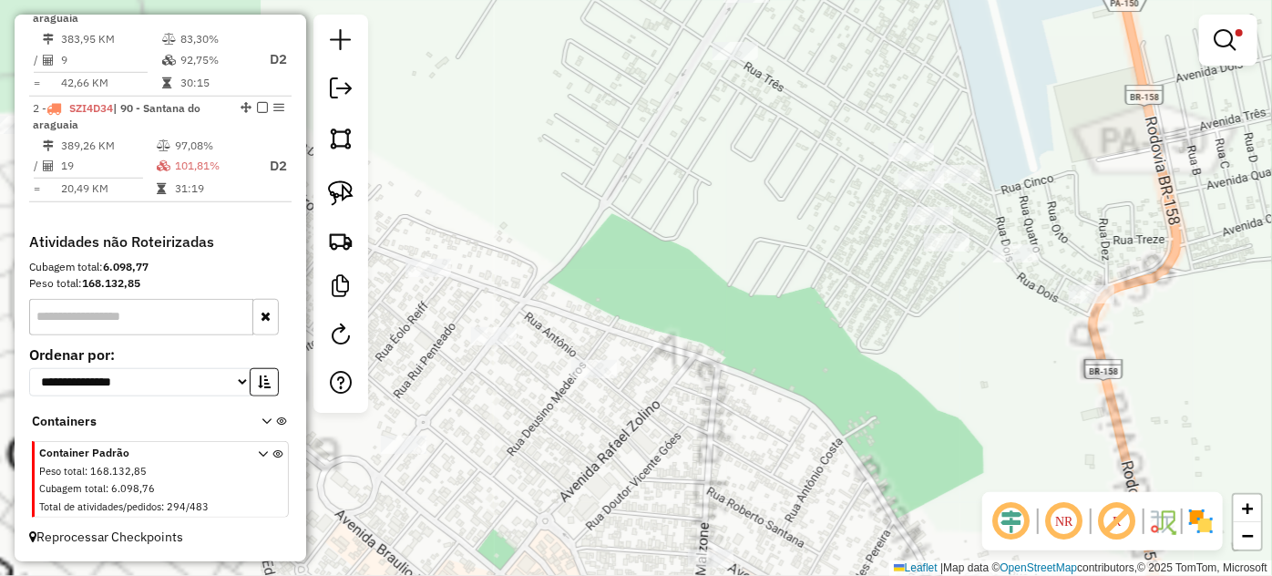
select select "*********"
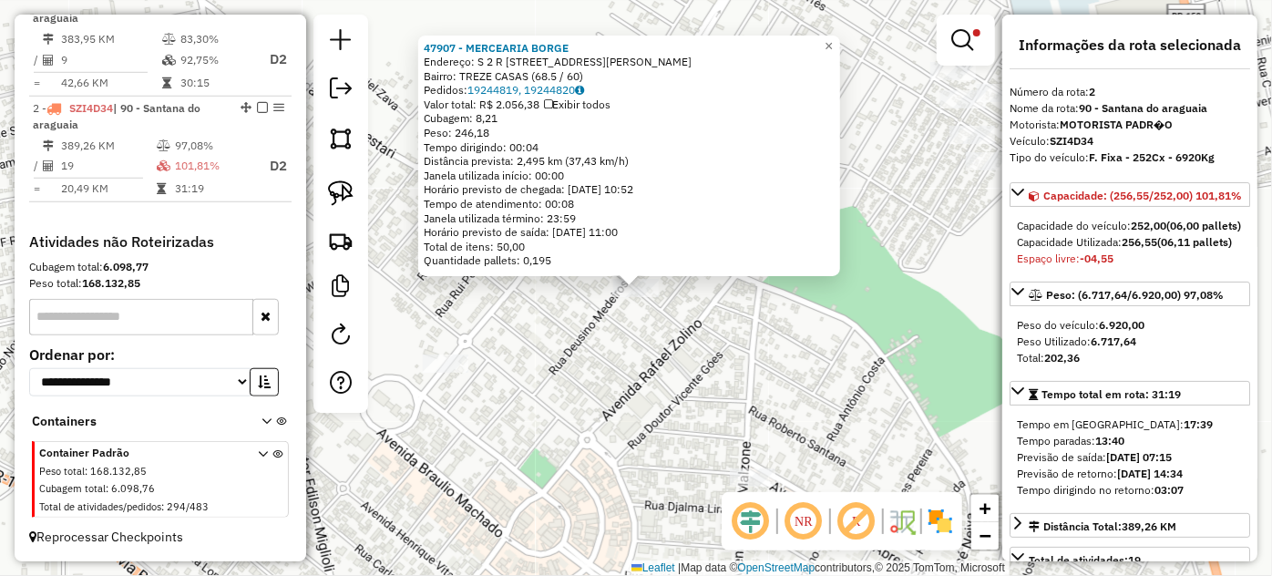
click at [551, 331] on div "47907 - MERCEARIA BORGE Endereço: S 2 R Rua [PERSON_NAME] 88 Bairro: TREZE CASA…" at bounding box center [636, 288] width 1272 height 576
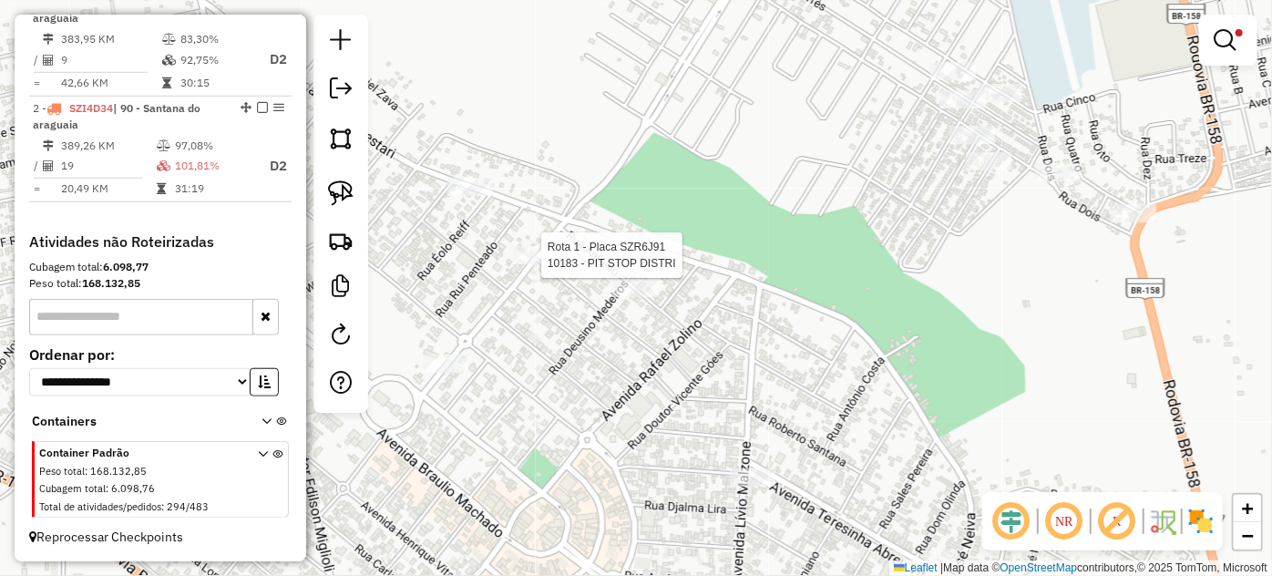
select select "*********"
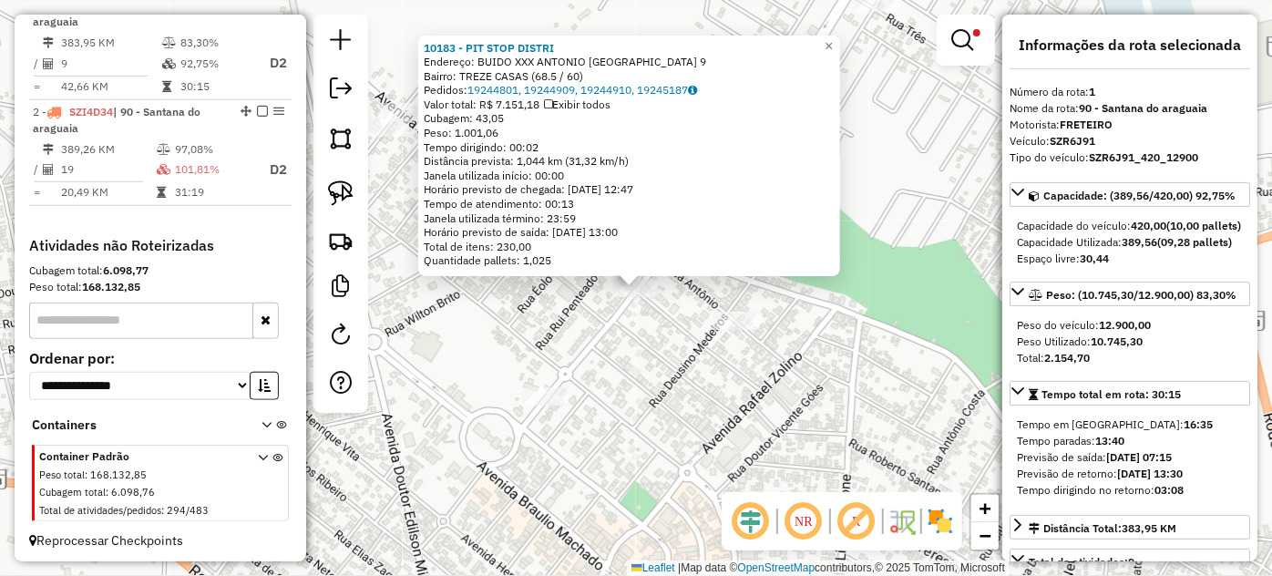
scroll to position [704, 0]
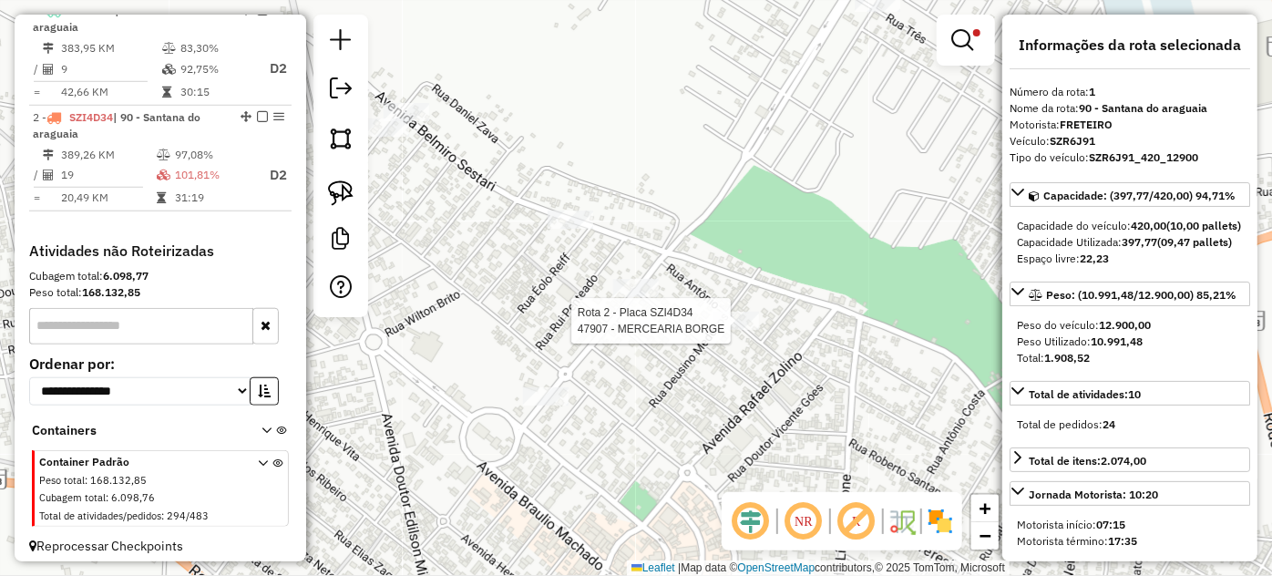
select select "*********"
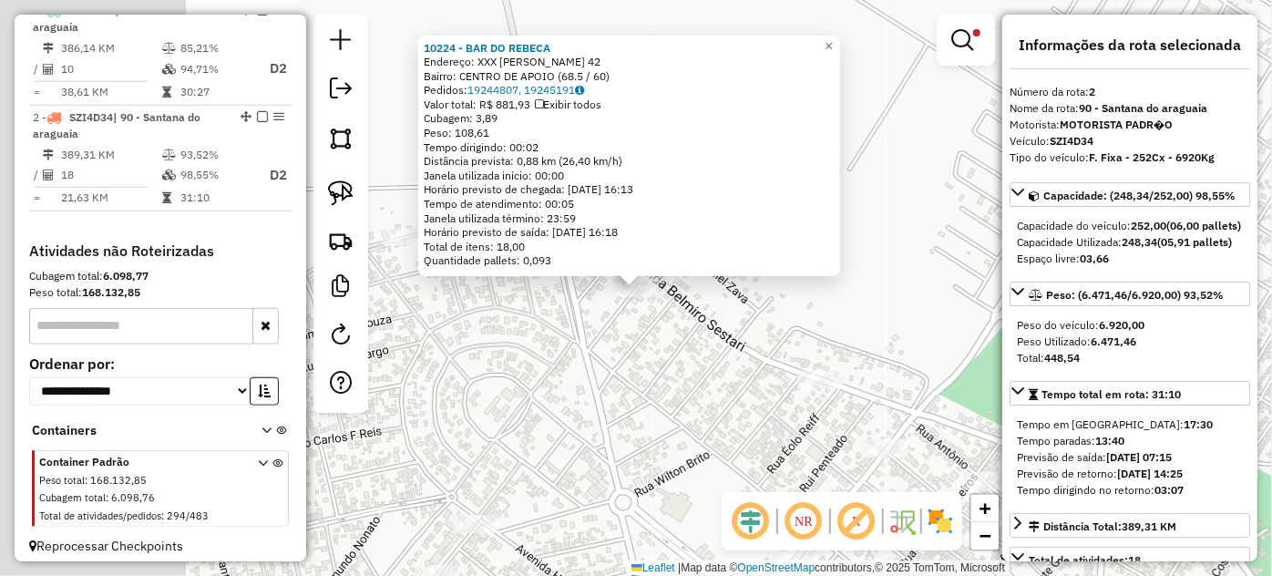
scroll to position [727, 0]
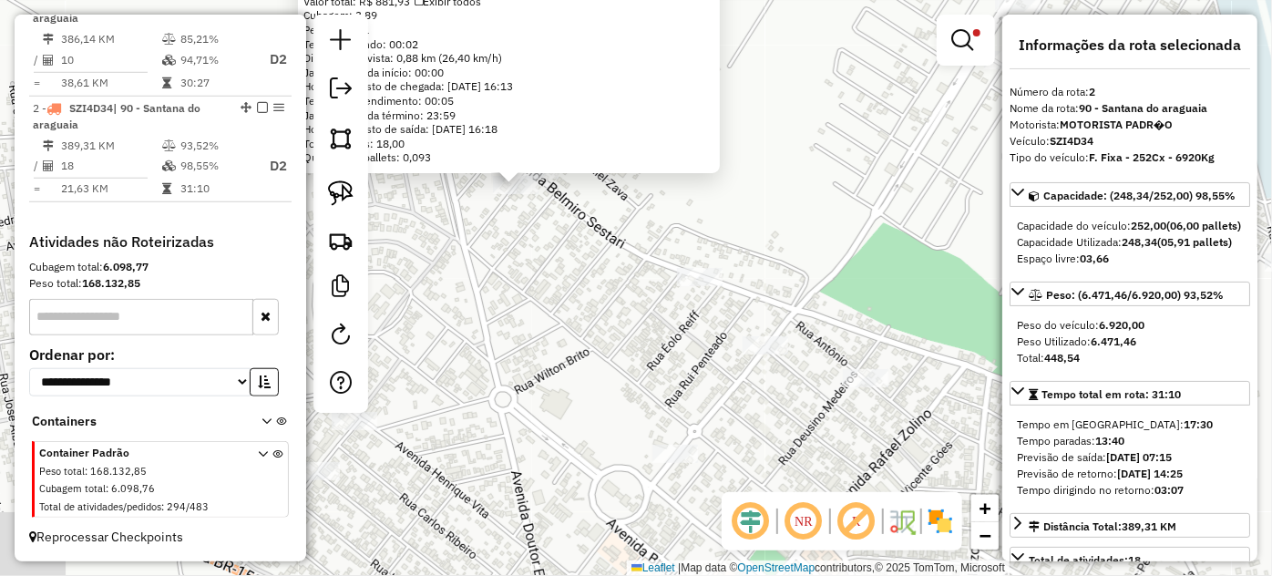
drag, startPoint x: 817, startPoint y: 454, endPoint x: 585, endPoint y: 257, distance: 304.5
click at [583, 248] on div "10224 - BAR DO REBECA Endereço: XXX [PERSON_NAME] 42 Bairro: CENTRO DE APOIO (6…" at bounding box center [636, 288] width 1272 height 576
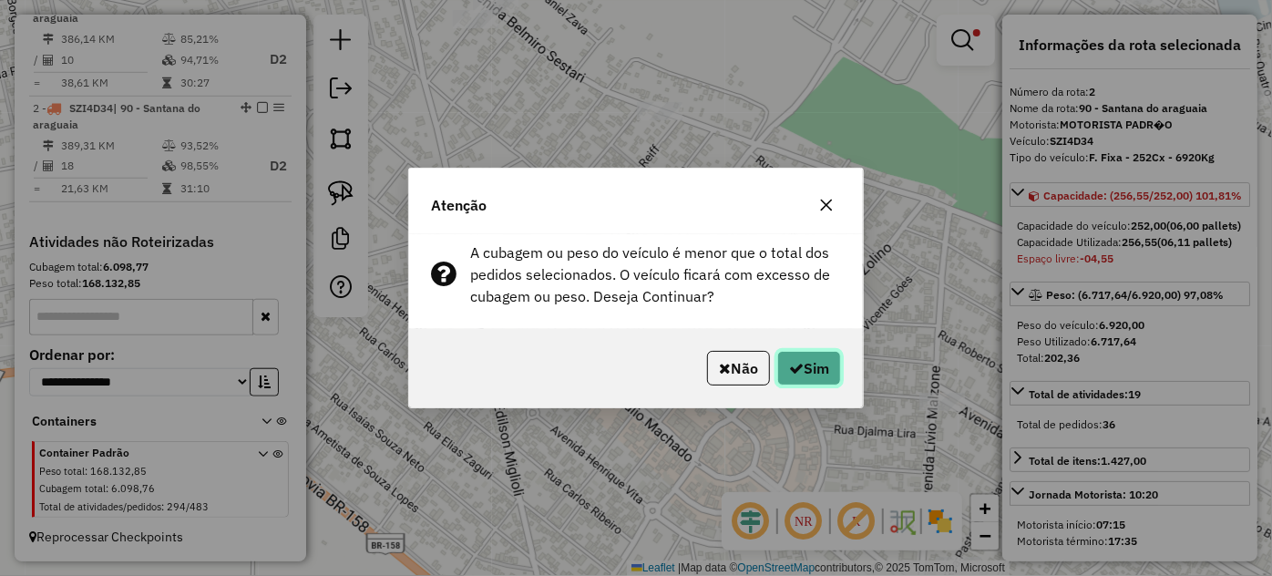
click at [815, 368] on button "Sim" at bounding box center [809, 368] width 64 height 35
select select "*********"
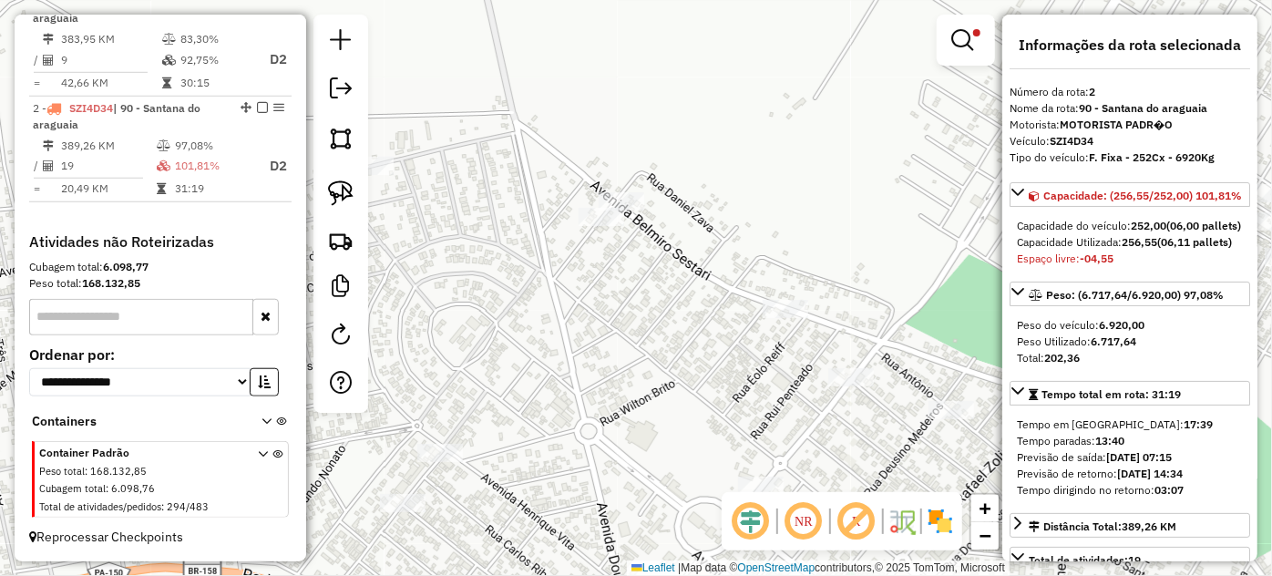
drag, startPoint x: 462, startPoint y: 98, endPoint x: 588, endPoint y: 296, distance: 234.3
click at [588, 296] on div "Limpar filtros Janela de atendimento Grade de atendimento Capacidade Transporta…" at bounding box center [636, 288] width 1272 height 576
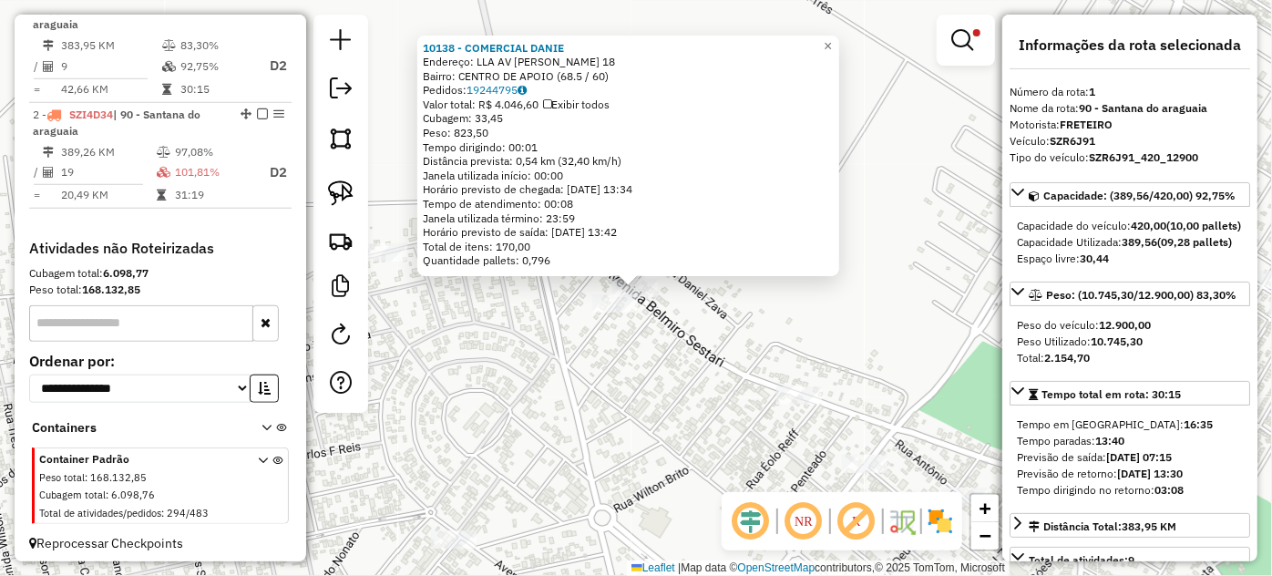
scroll to position [704, 0]
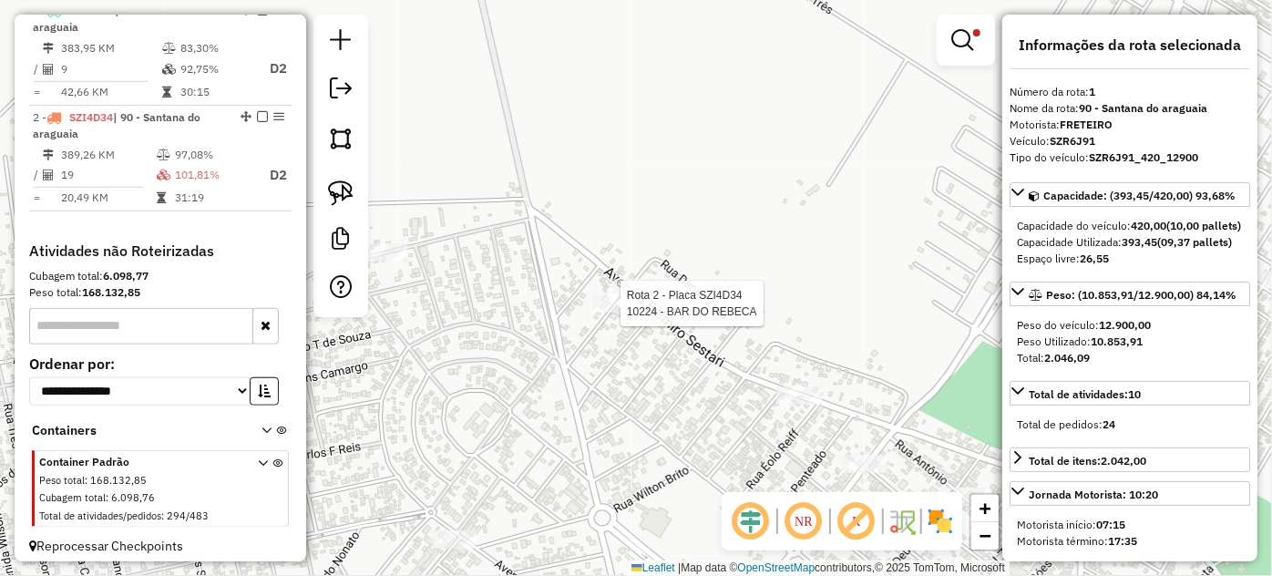
select select "*********"
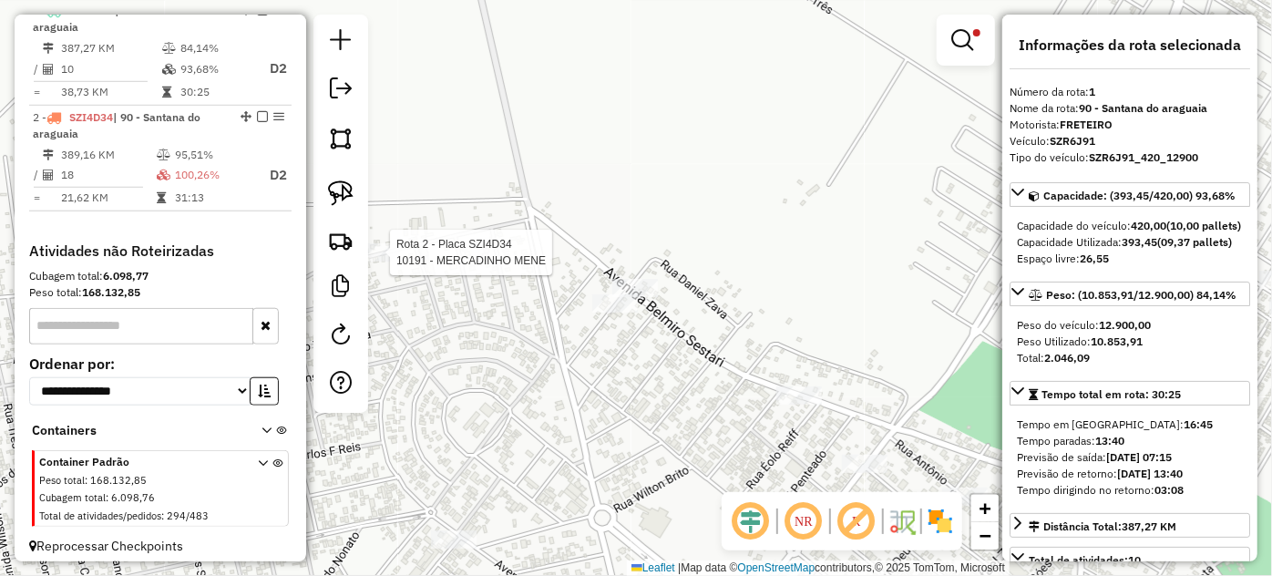
scroll to position [727, 0]
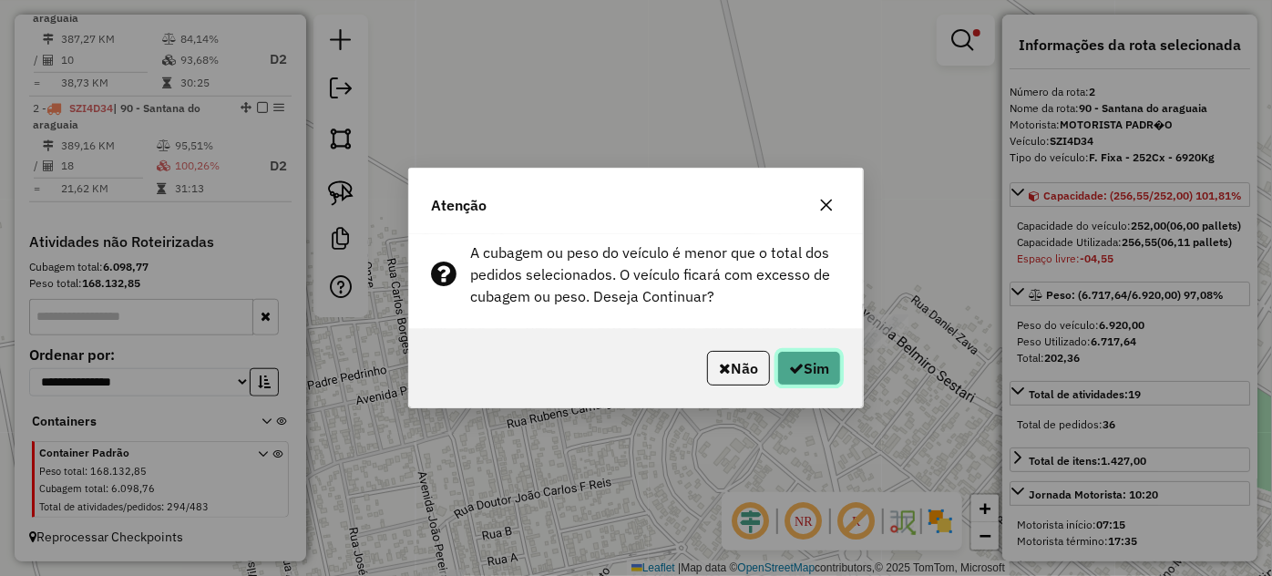
click at [803, 374] on button "Sim" at bounding box center [809, 368] width 64 height 35
select select "*********"
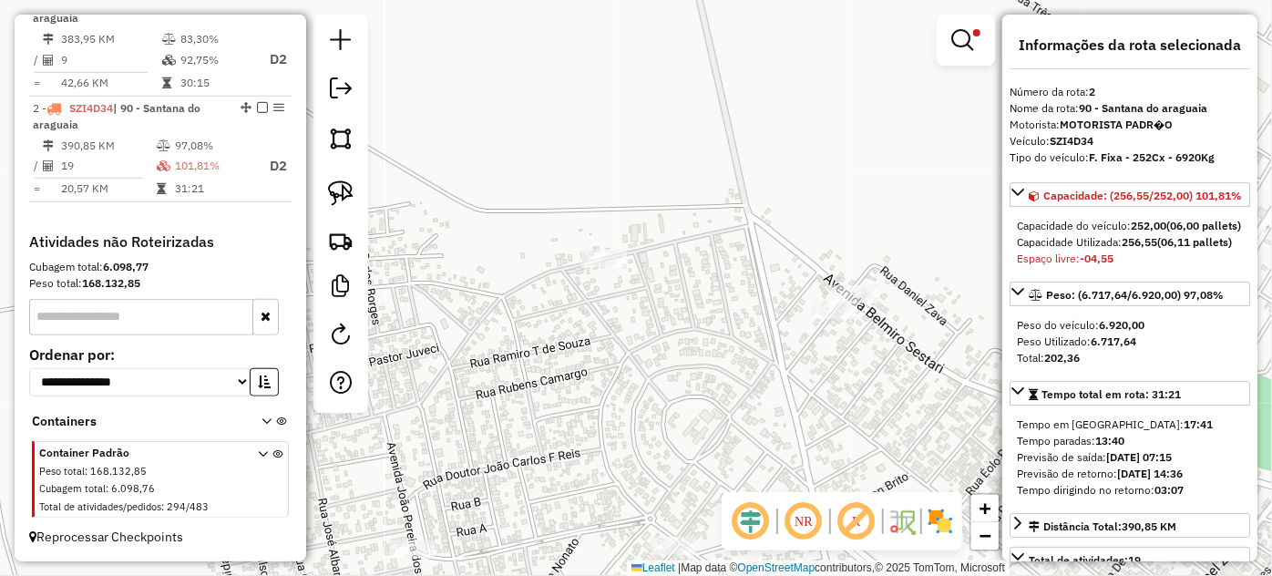
drag, startPoint x: 804, startPoint y: 420, endPoint x: 588, endPoint y: 221, distance: 294.0
click at [588, 221] on div "Limpar filtros Janela de atendimento Grade de atendimento Capacidade Transporta…" at bounding box center [636, 288] width 1272 height 576
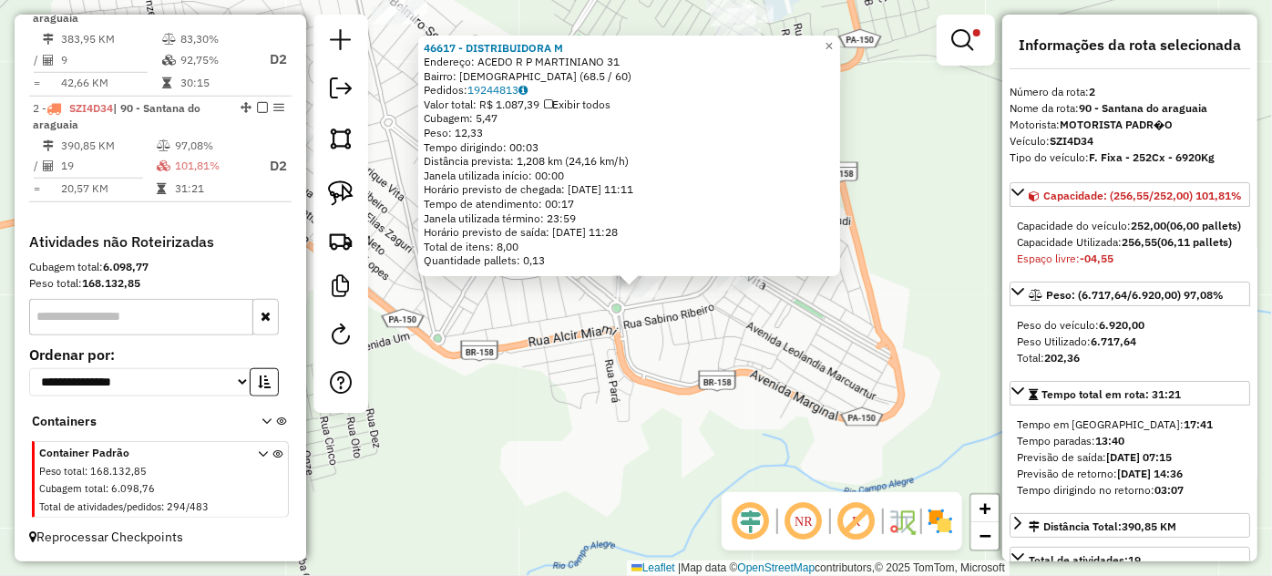
click at [672, 334] on div "46617 - DISTRIBUIDORA M Endereço: ACEDO R P MARTINIANO 31 Bairro: BIBLIA (68.5 …" at bounding box center [636, 288] width 1272 height 576
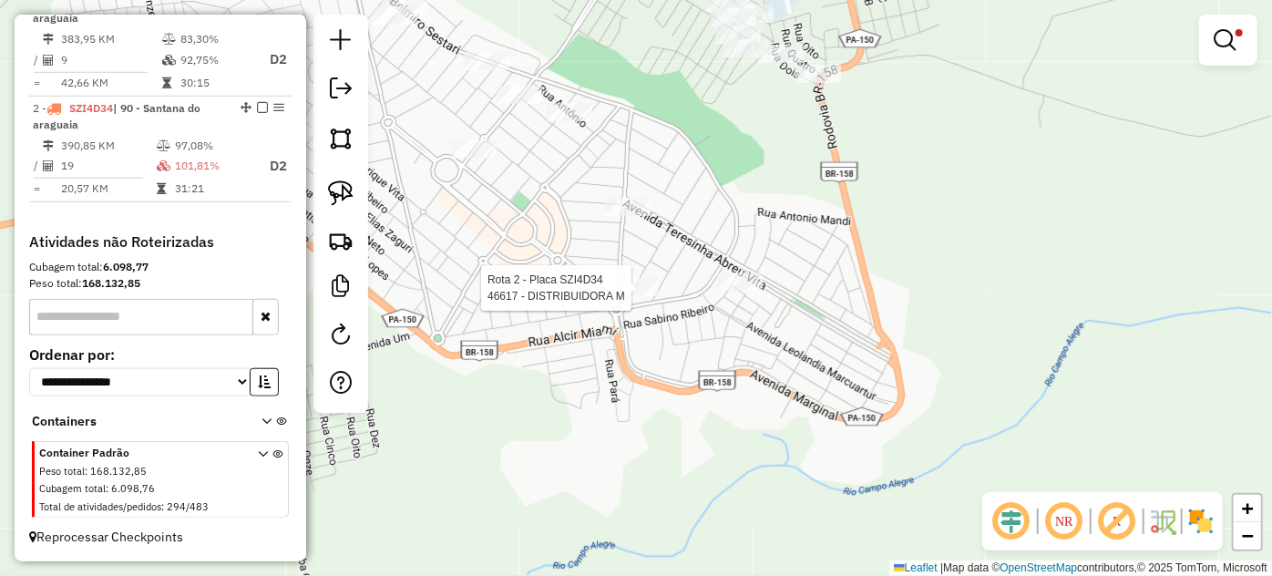
select select "*********"
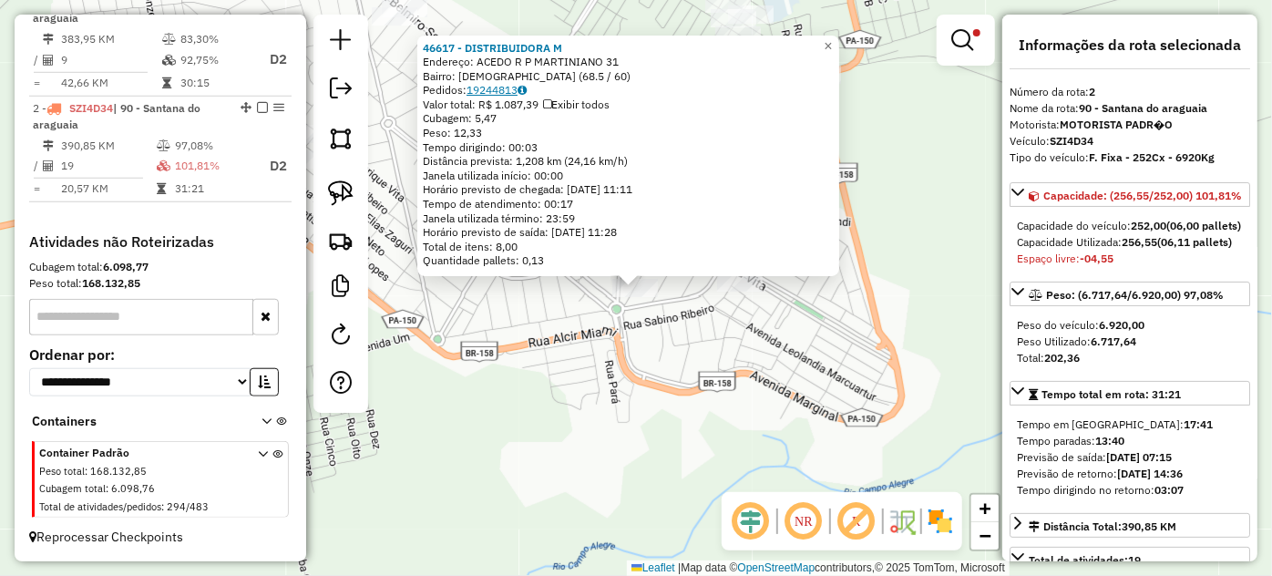
click at [506, 87] on link "19244813" at bounding box center [497, 90] width 60 height 14
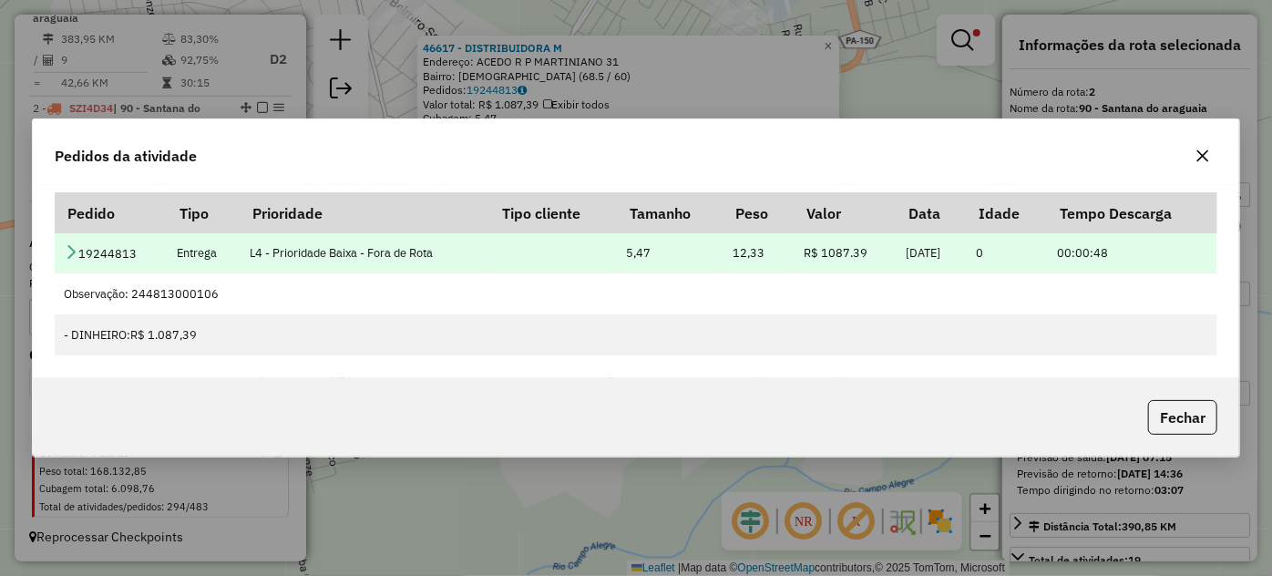
click at [81, 252] on td "19244813" at bounding box center [111, 252] width 113 height 41
click at [71, 247] on icon at bounding box center [71, 251] width 15 height 15
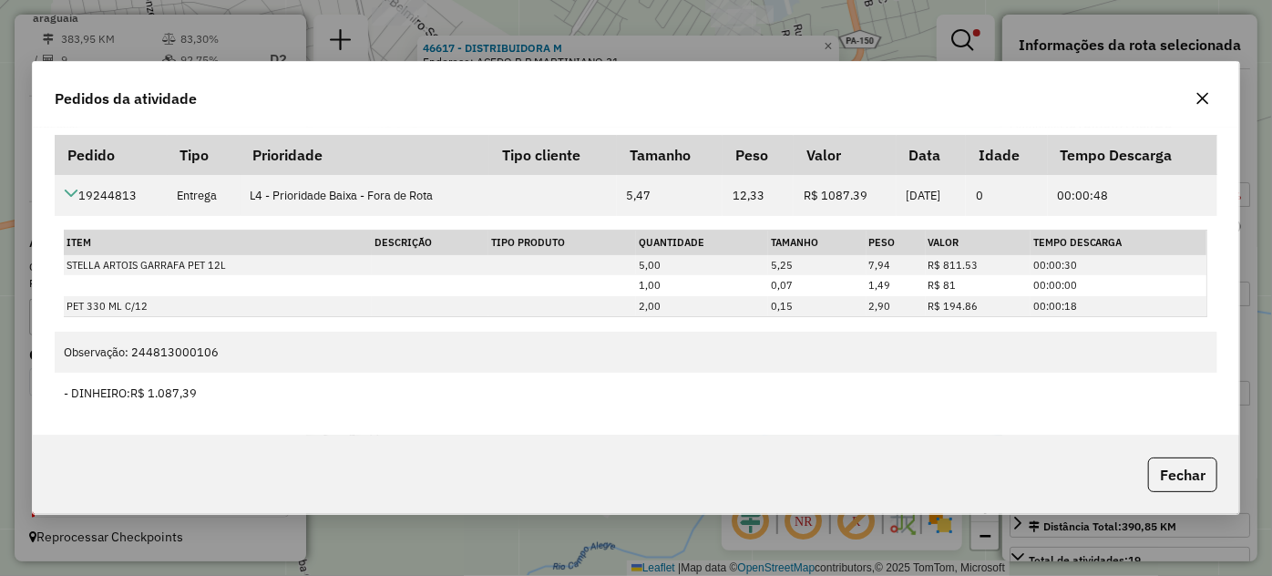
click at [1202, 107] on button "button" at bounding box center [1202, 98] width 29 height 29
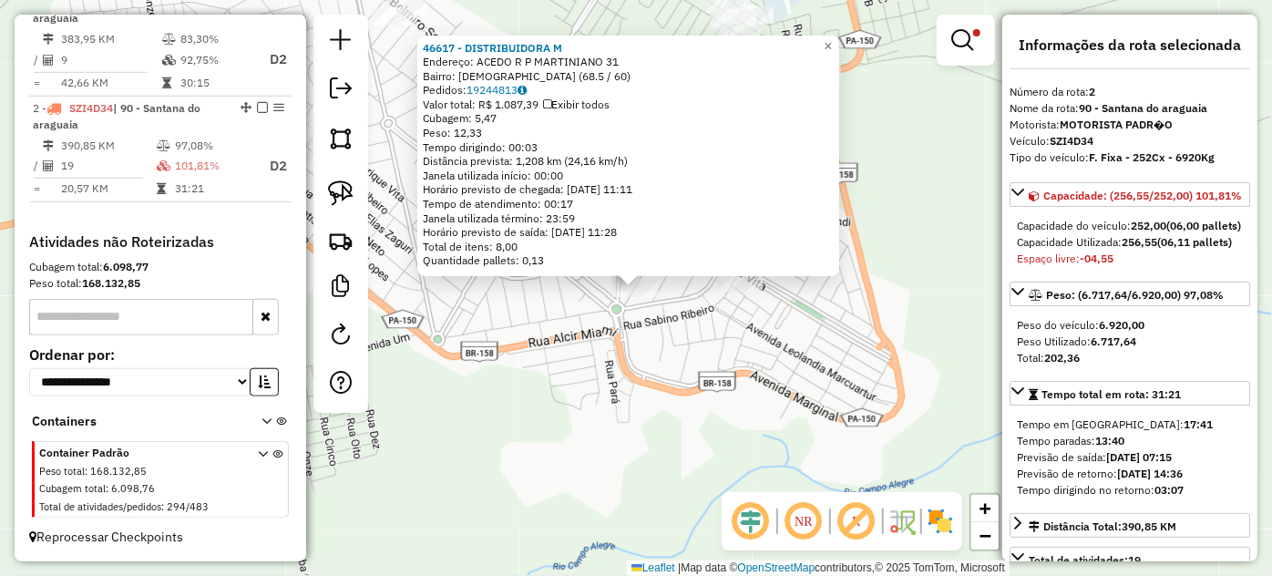
click at [814, 323] on div "46617 - DISTRIBUIDORA M Endereço: ACEDO R P MARTINIANO 31 Bairro: BIBLIA (68.5 …" at bounding box center [636, 288] width 1272 height 576
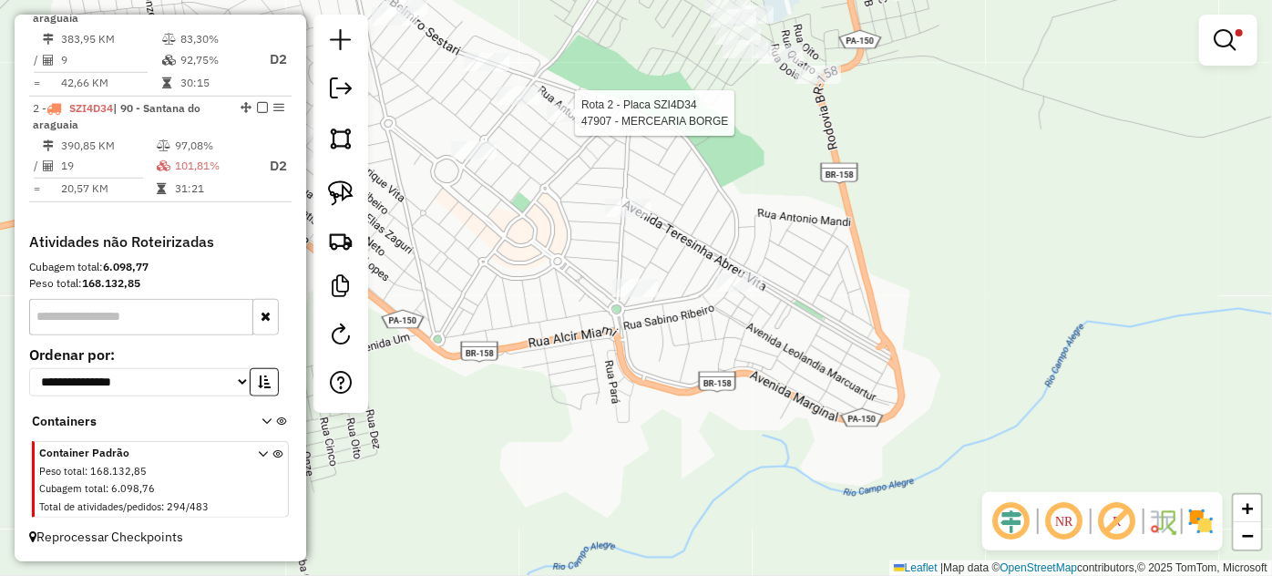
select select "*********"
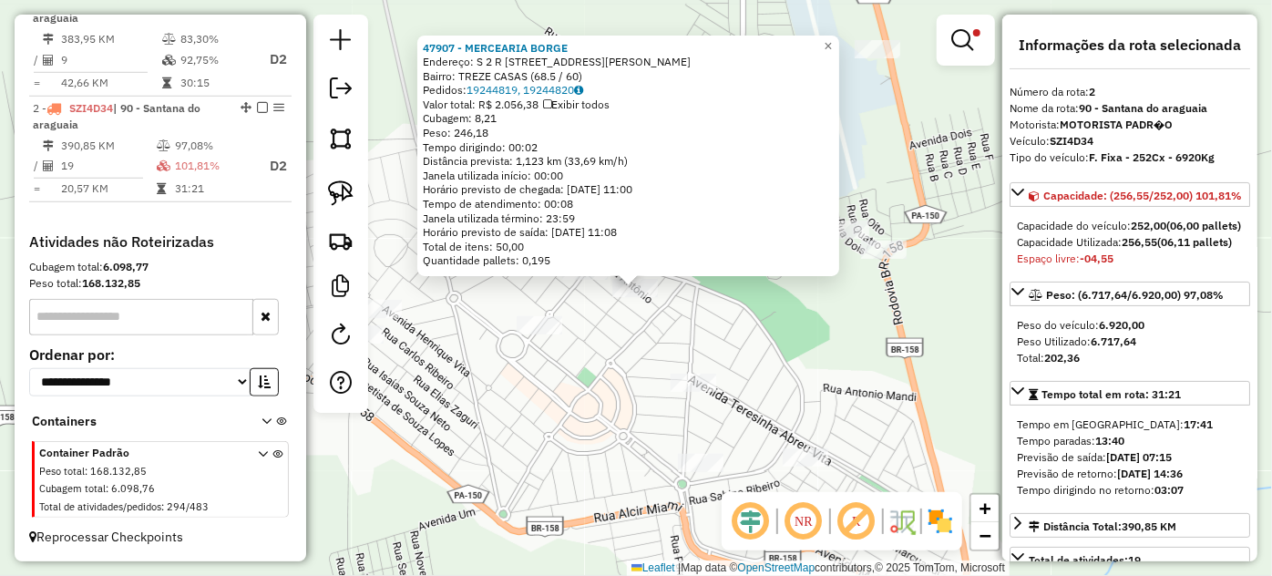
click at [586, 313] on div "47907 - MERCEARIA BORGE Endereço: S 2 R Rua [PERSON_NAME] 88 Bairro: TREZE CASA…" at bounding box center [636, 288] width 1272 height 576
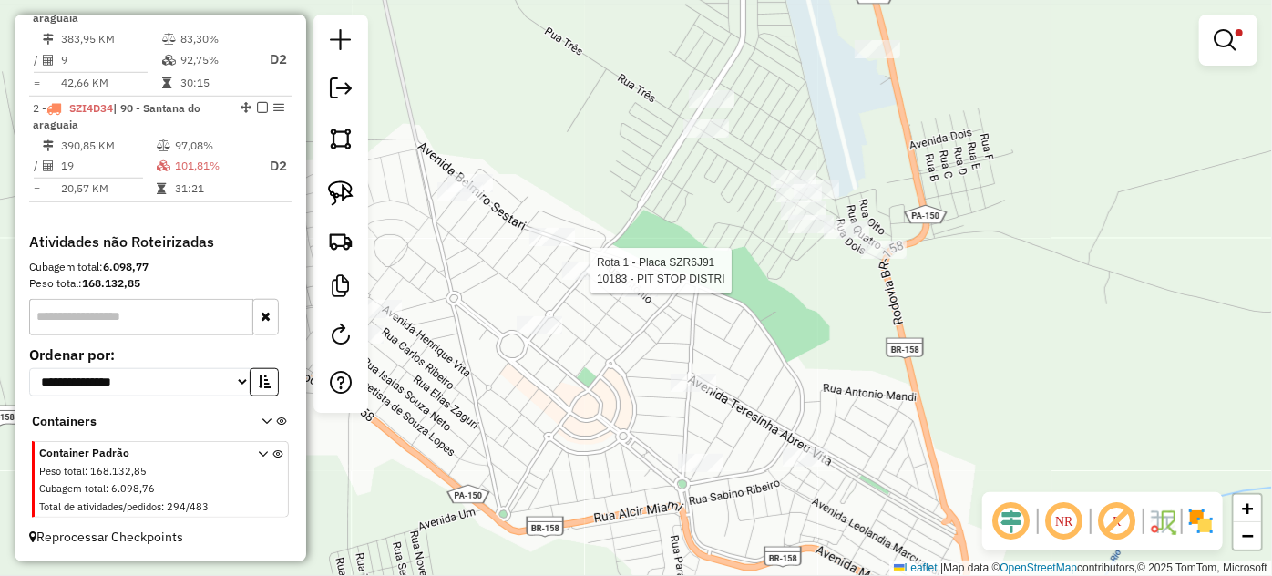
select select "*********"
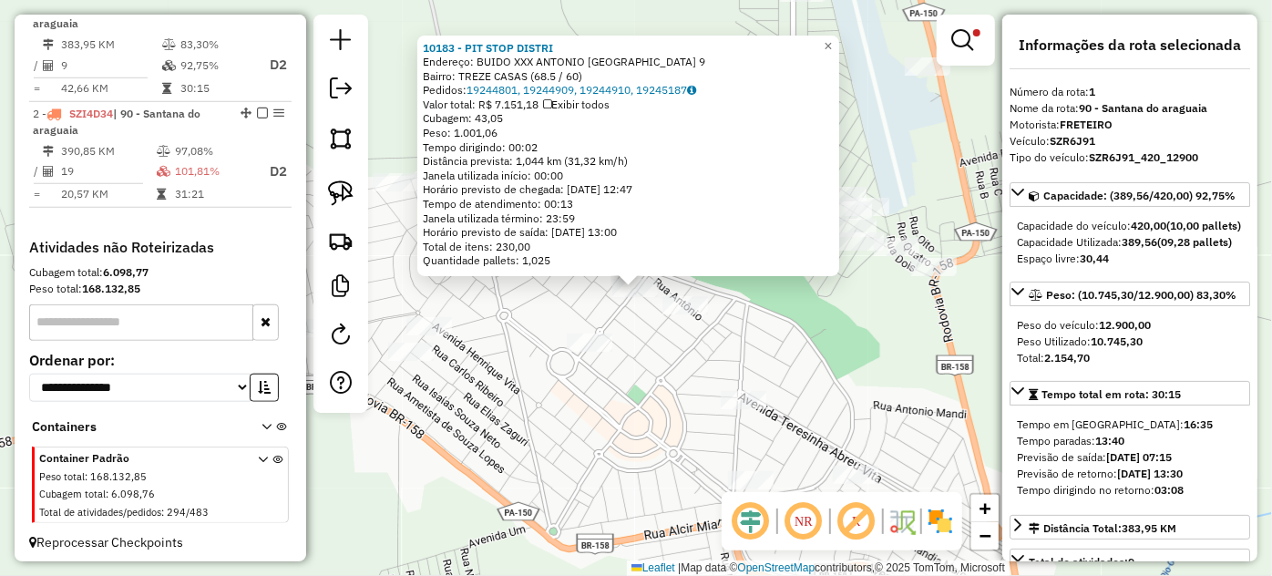
scroll to position [704, 0]
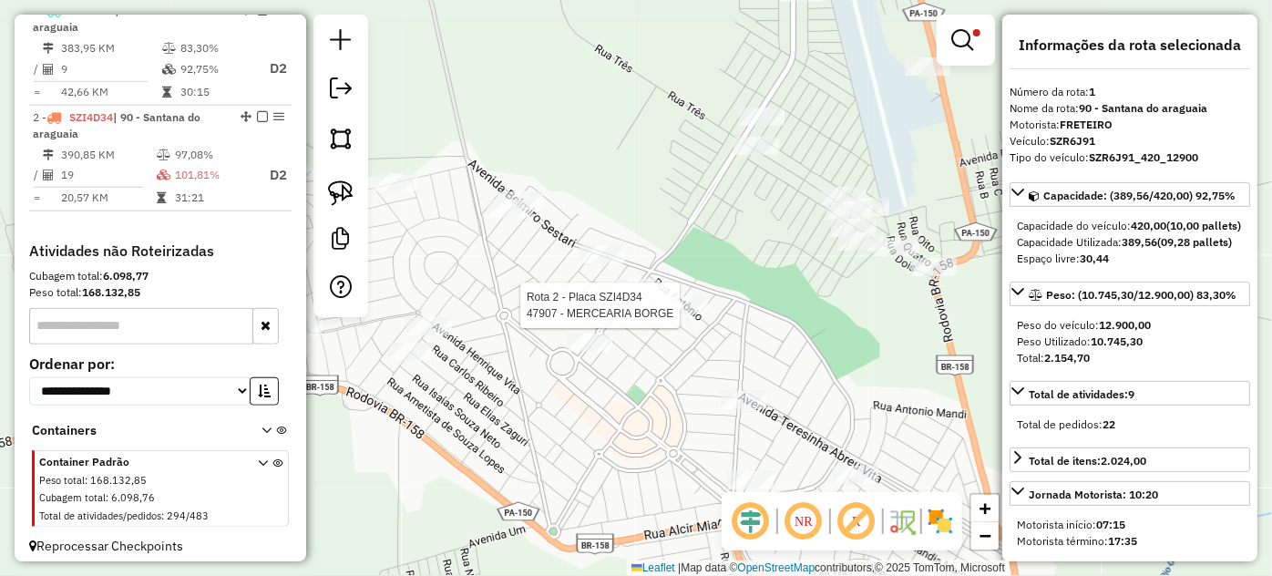
click at [688, 314] on div at bounding box center [685, 305] width 46 height 18
select select "*********"
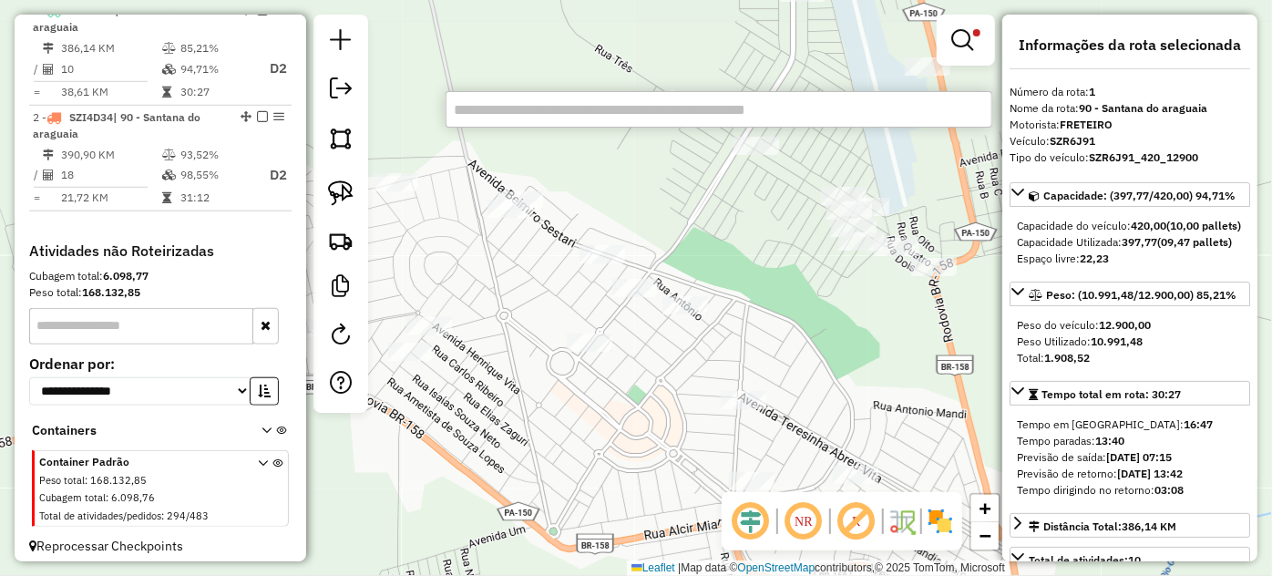
click at [556, 118] on input "text" at bounding box center [719, 109] width 547 height 36
click at [556, 112] on input "text" at bounding box center [719, 109] width 547 height 36
click at [527, 108] on input "text" at bounding box center [719, 109] width 547 height 36
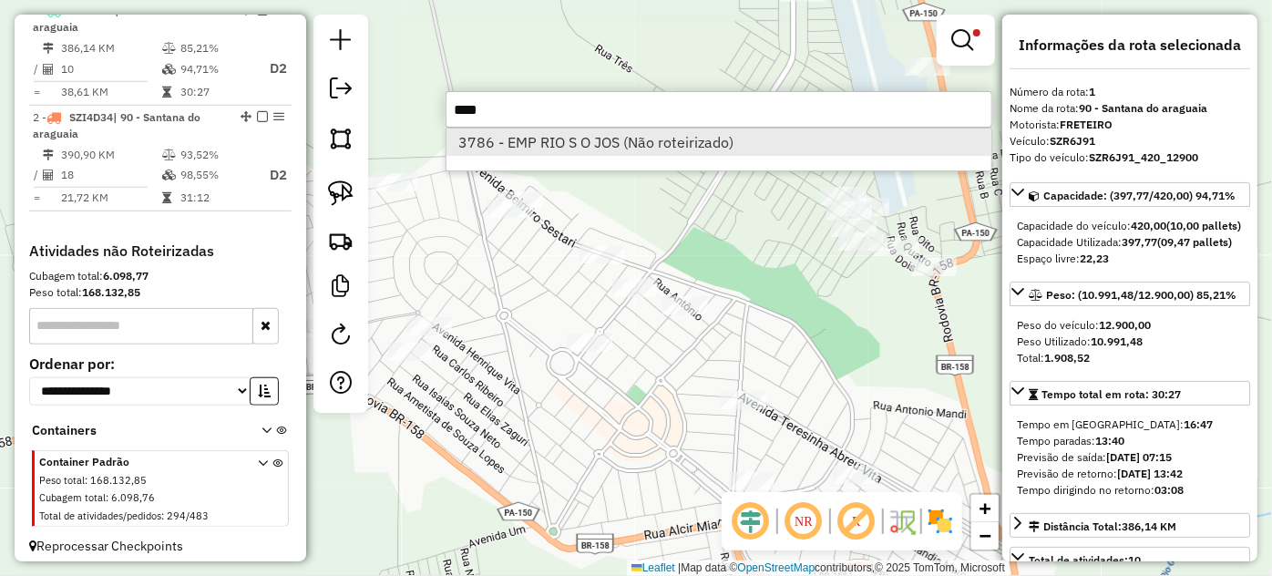
type input "****"
click at [614, 145] on li "3786 - EMP RIO S O JOS (Não roteirizado)" at bounding box center [718, 141] width 545 height 27
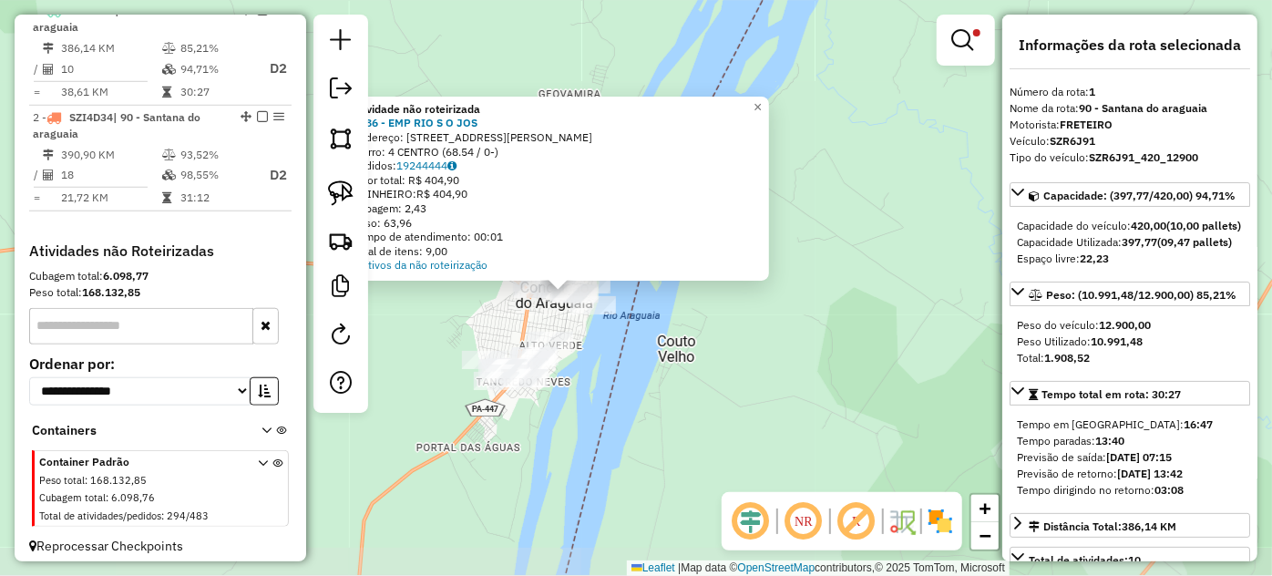
click at [452, 311] on div "Atividade não roteirizada 3786 - EMP RIO S O [PERSON_NAME]: [STREET_ADDRESS][PE…" at bounding box center [636, 288] width 1272 height 576
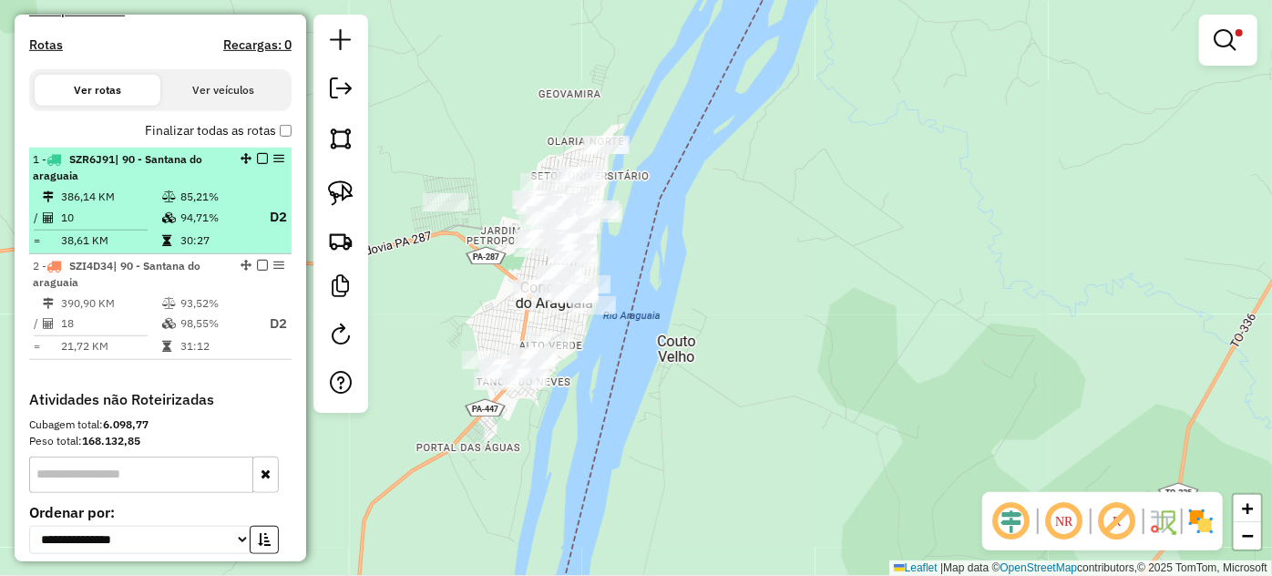
scroll to position [538, 0]
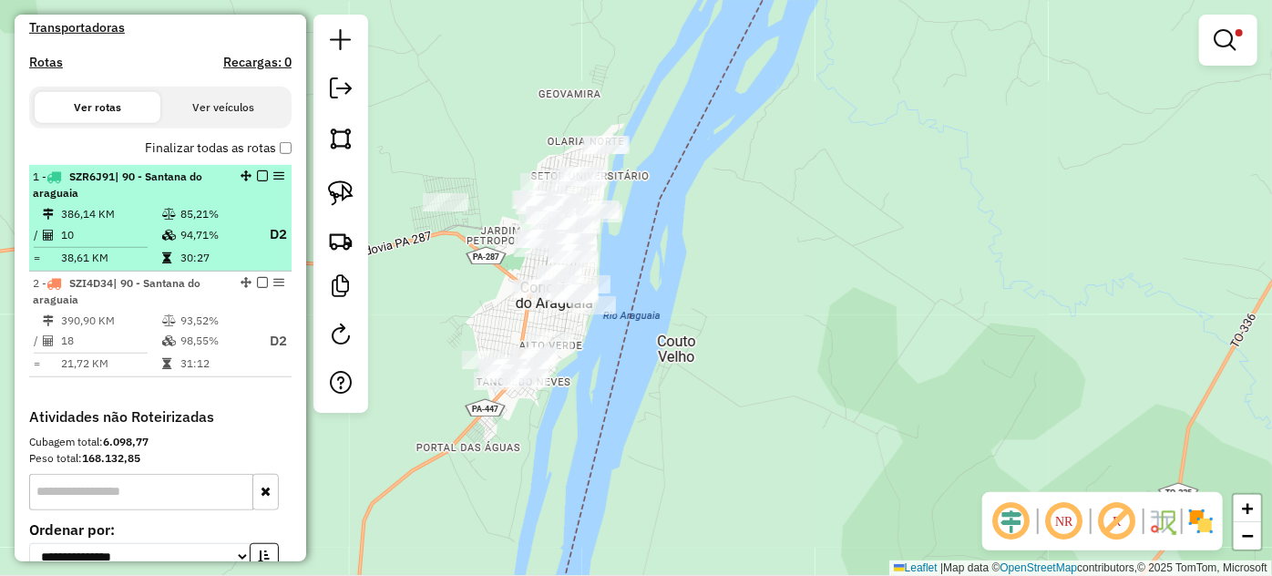
click at [195, 201] on div "1 - SZR6J91 | 90 - Santana do araguaia" at bounding box center [129, 185] width 193 height 33
select select "*********"
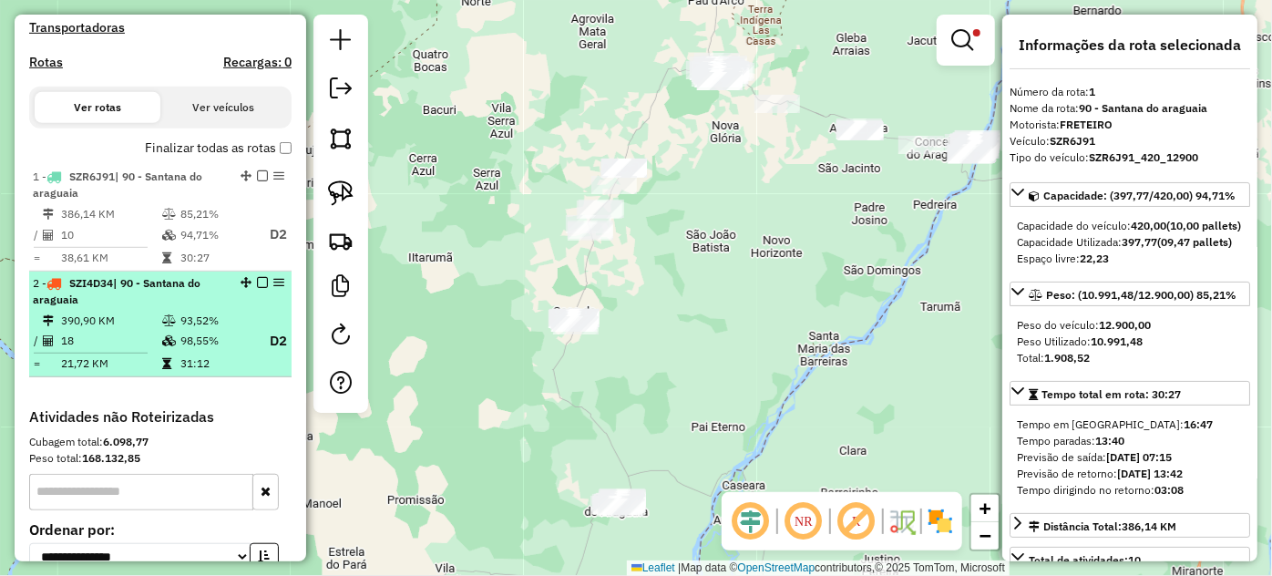
click at [189, 308] on div "2 - SZI4D34 | 90 - [GEOGRAPHIC_DATA]" at bounding box center [129, 291] width 193 height 33
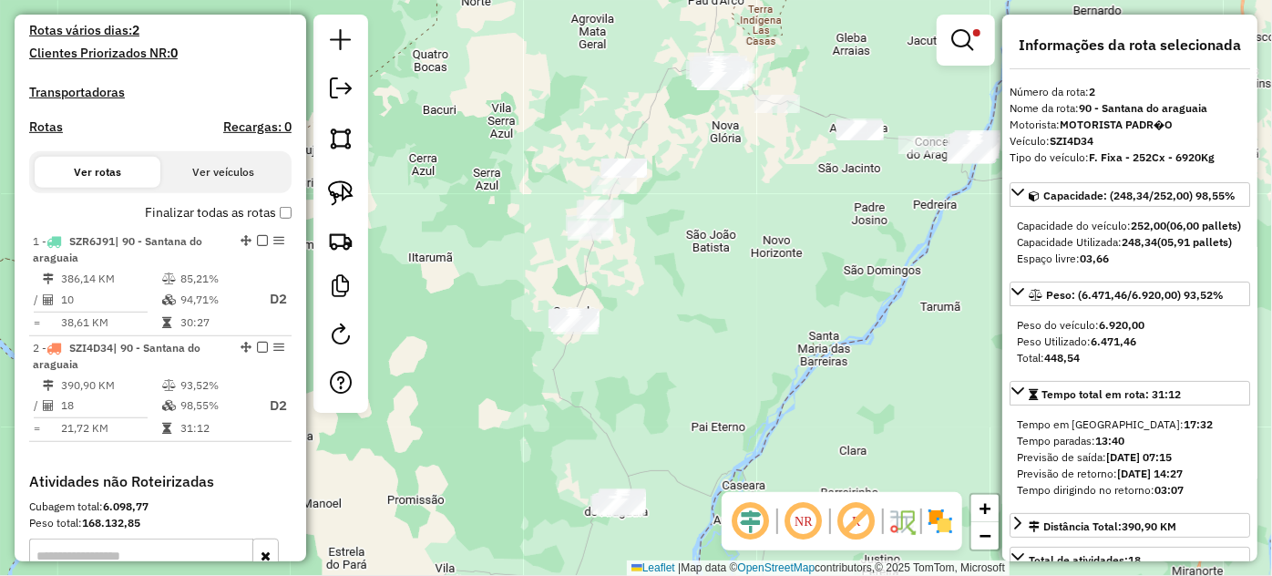
scroll to position [373, 0]
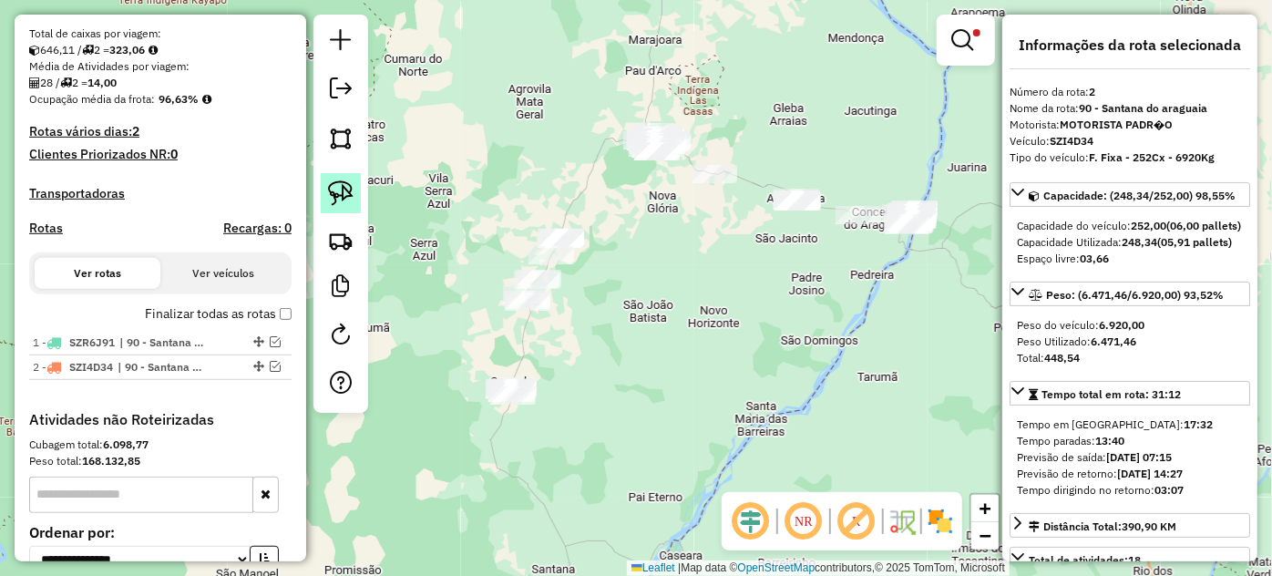
click at [344, 187] on img at bounding box center [341, 193] width 26 height 26
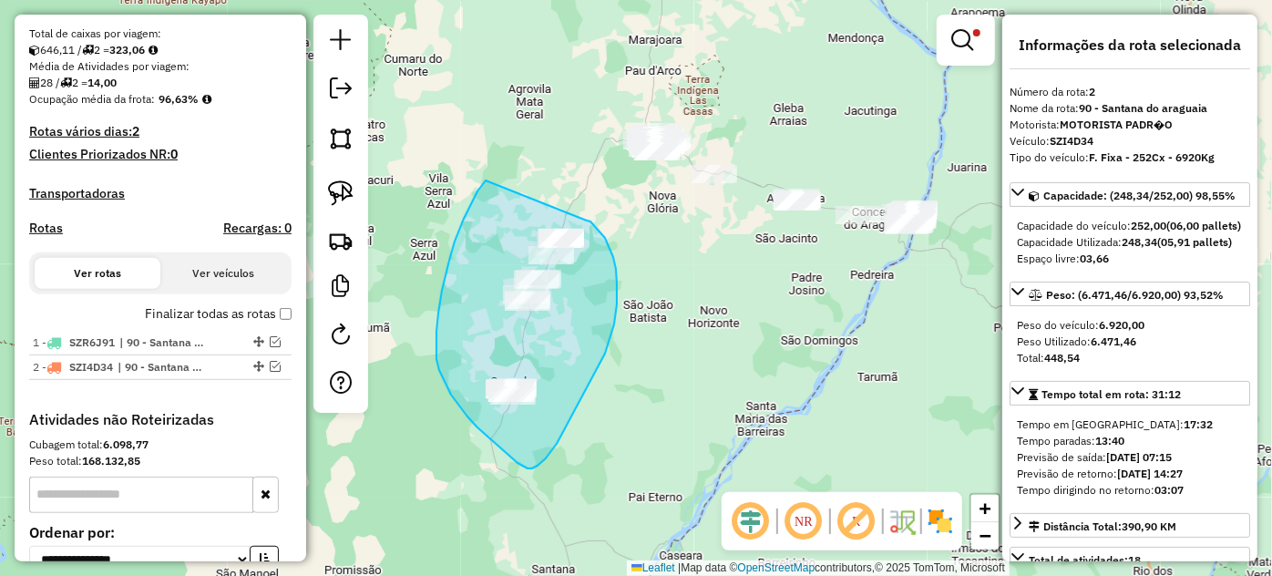
drag, startPoint x: 486, startPoint y: 180, endPoint x: 581, endPoint y: 214, distance: 101.4
